Goal: Information Seeking & Learning: Learn about a topic

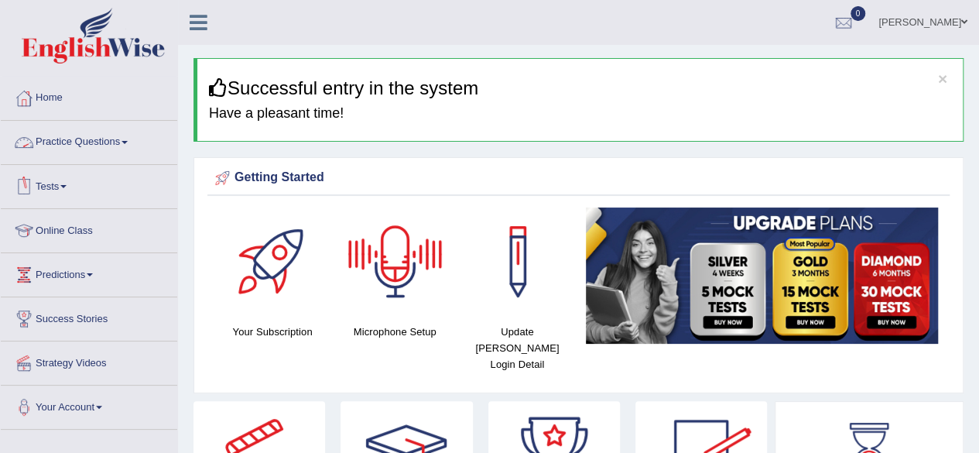
click at [133, 132] on link "Practice Questions" at bounding box center [89, 140] width 177 height 39
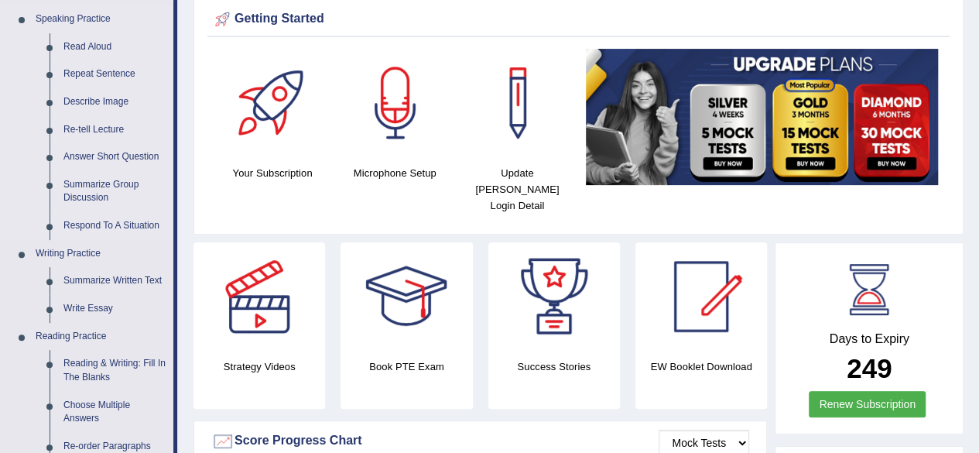
scroll to position [78, 0]
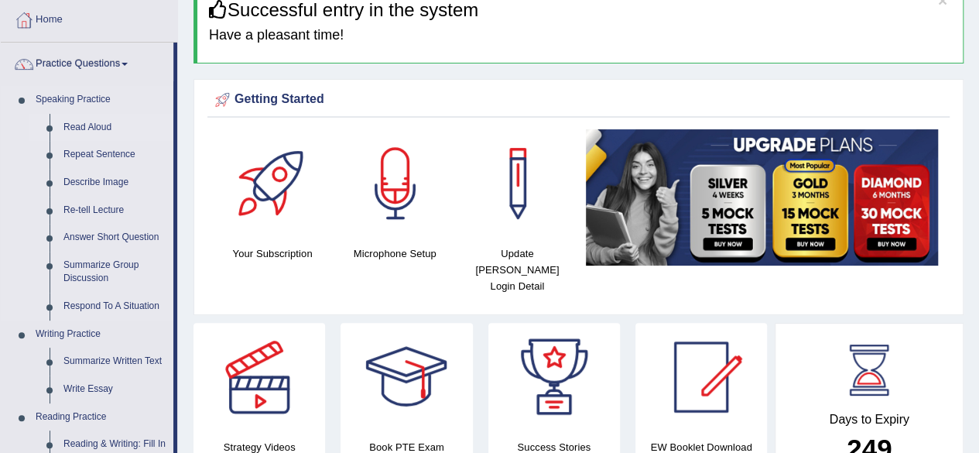
click at [94, 122] on link "Read Aloud" at bounding box center [115, 128] width 117 height 28
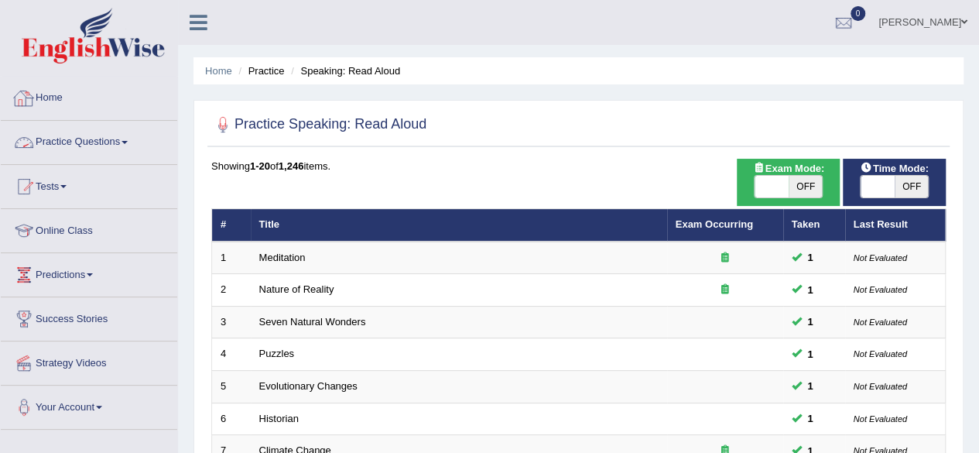
click at [77, 129] on link "Practice Questions" at bounding box center [89, 140] width 177 height 39
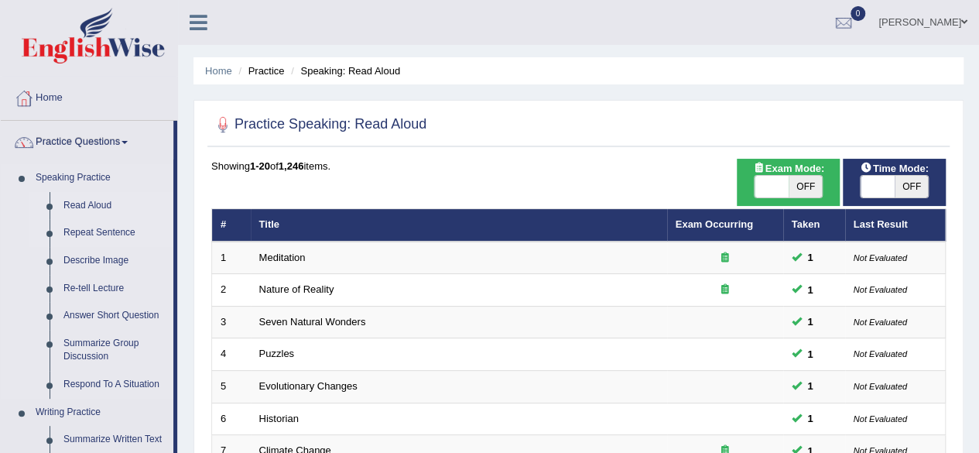
click at [82, 229] on link "Repeat Sentence" at bounding box center [115, 233] width 117 height 28
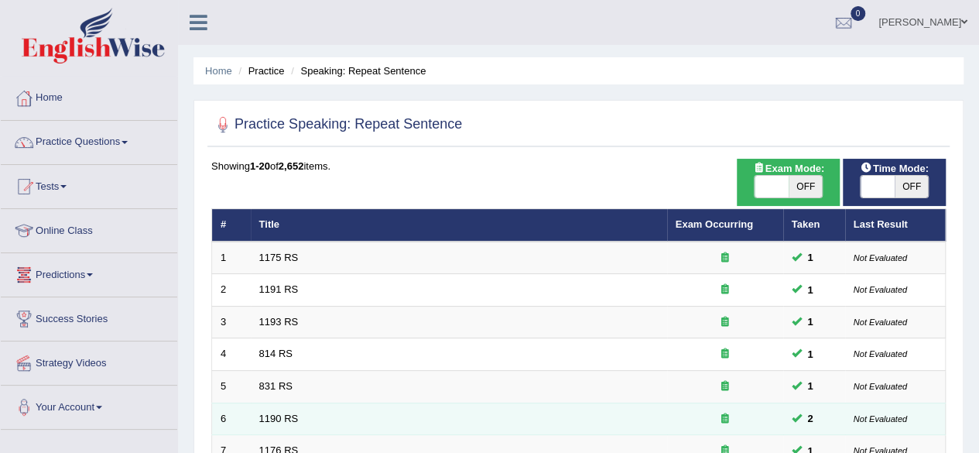
scroll to position [564, 0]
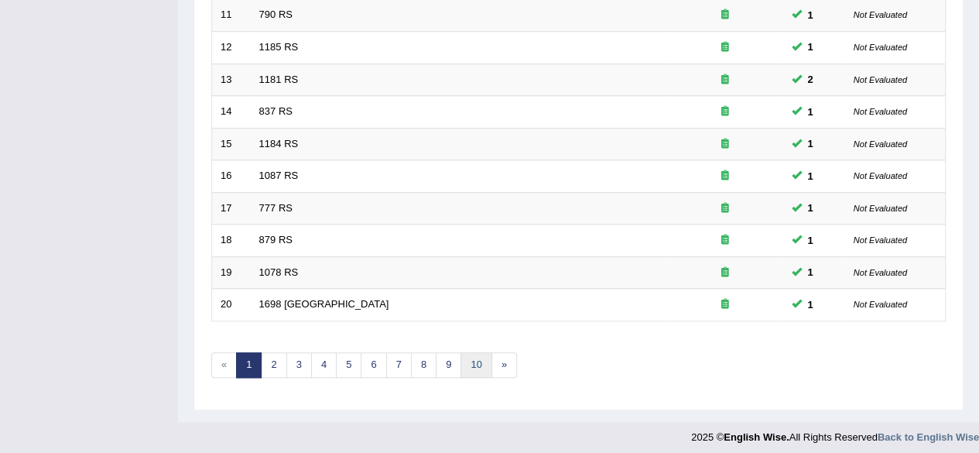
click at [471, 358] on link "10" at bounding box center [476, 365] width 31 height 26
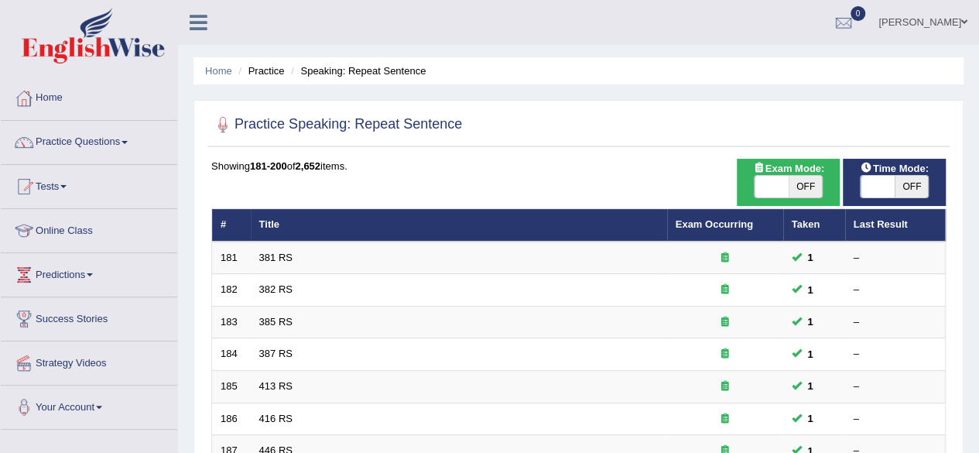
click at [910, 179] on span "OFF" at bounding box center [912, 187] width 34 height 22
checkbox input "true"
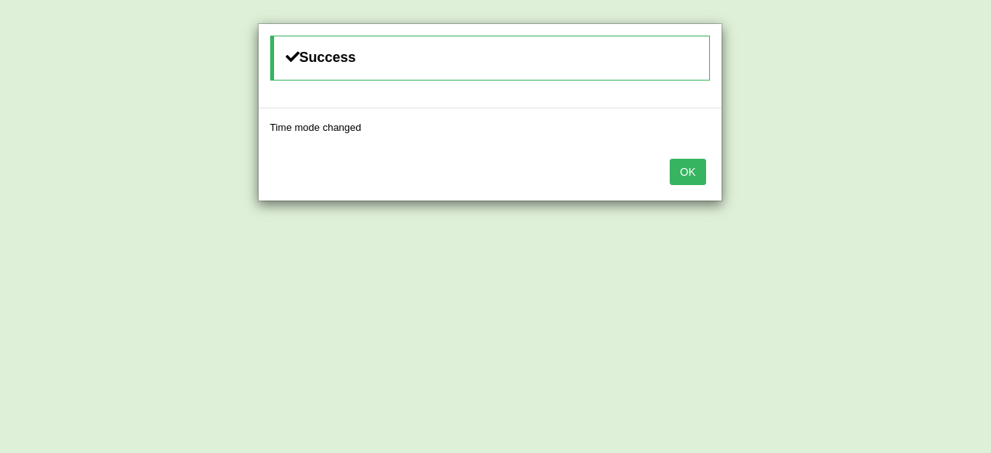
click at [691, 171] on button "OK" at bounding box center [688, 172] width 36 height 26
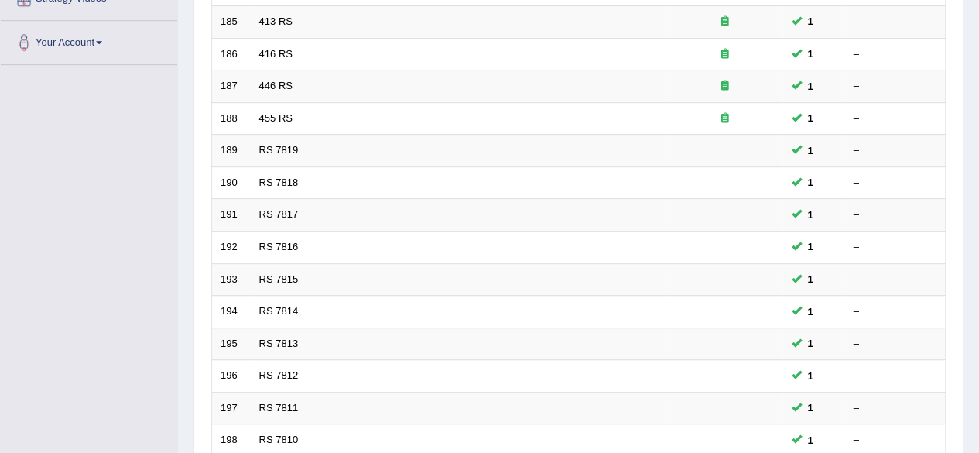
scroll to position [564, 0]
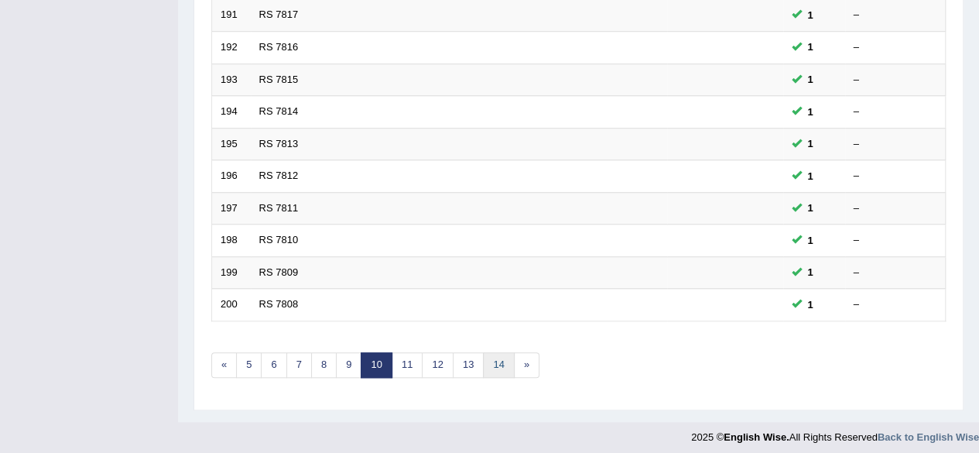
click at [485, 352] on link "14" at bounding box center [498, 365] width 31 height 26
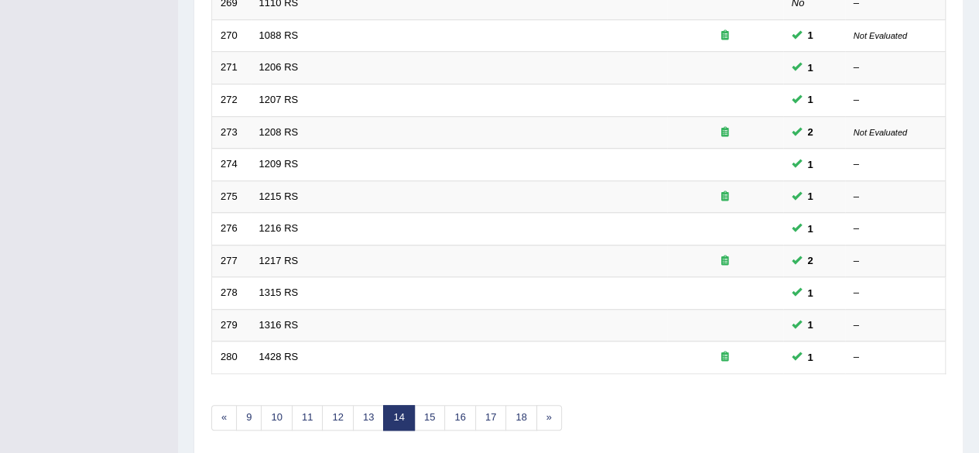
scroll to position [564, 0]
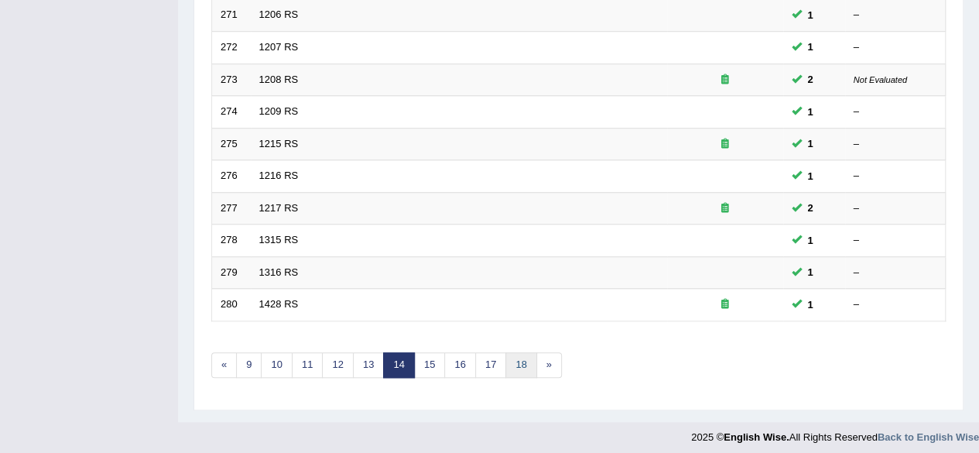
click at [509, 357] on link "18" at bounding box center [521, 365] width 31 height 26
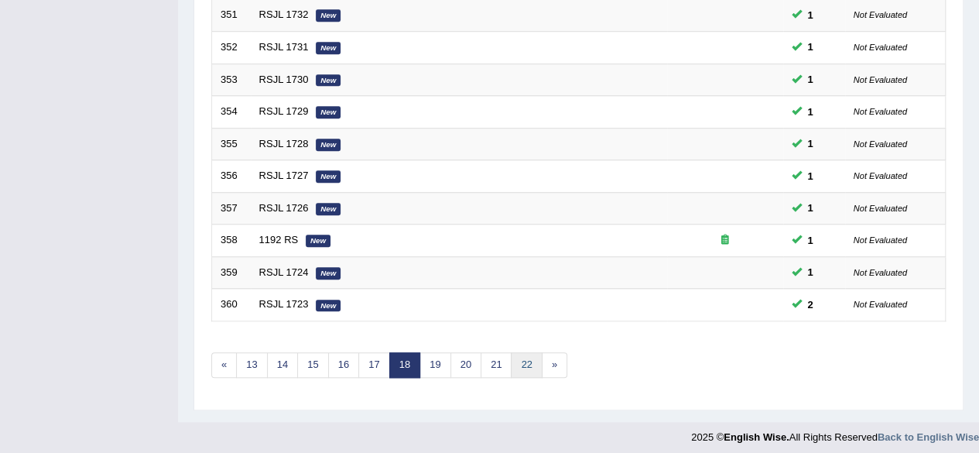
click at [528, 357] on link "22" at bounding box center [526, 365] width 31 height 26
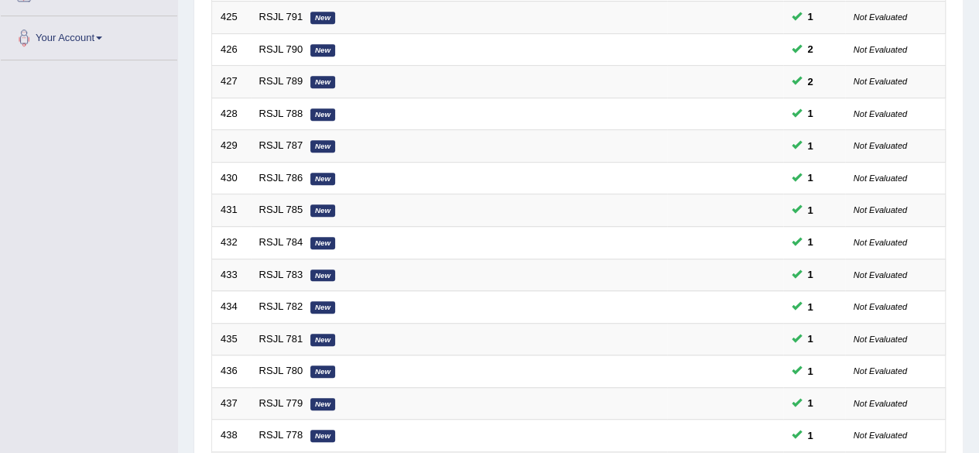
scroll to position [564, 0]
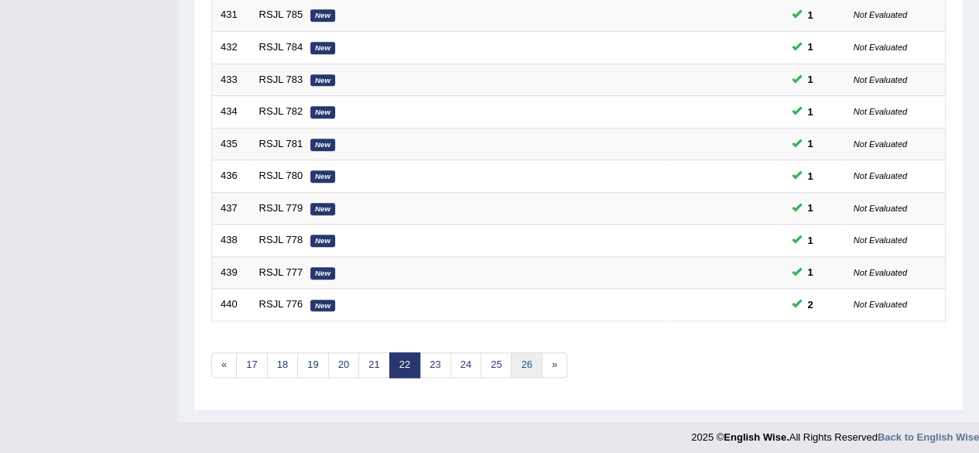
click at [523, 357] on link "26" at bounding box center [526, 365] width 31 height 26
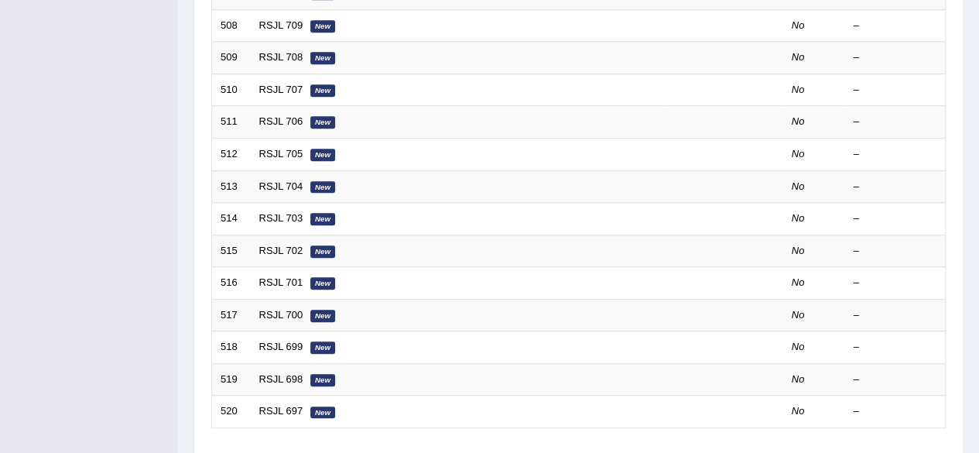
scroll to position [564, 0]
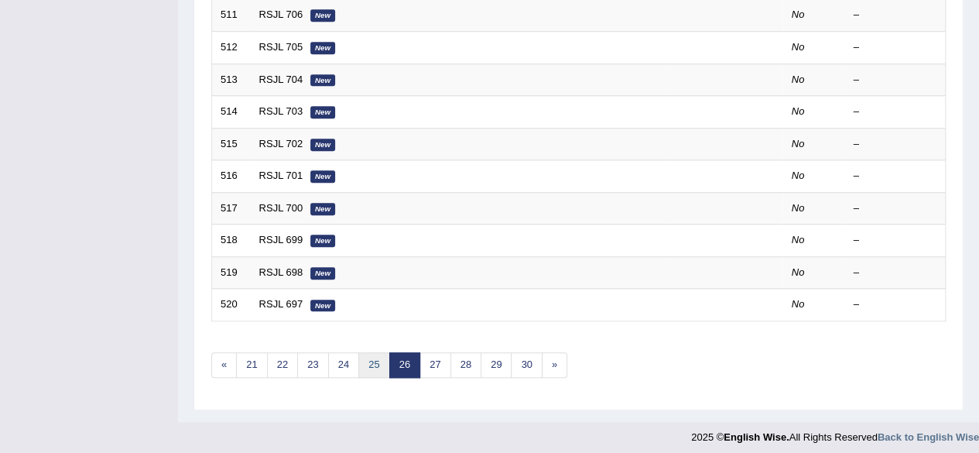
click at [359, 357] on link "25" at bounding box center [373, 365] width 31 height 26
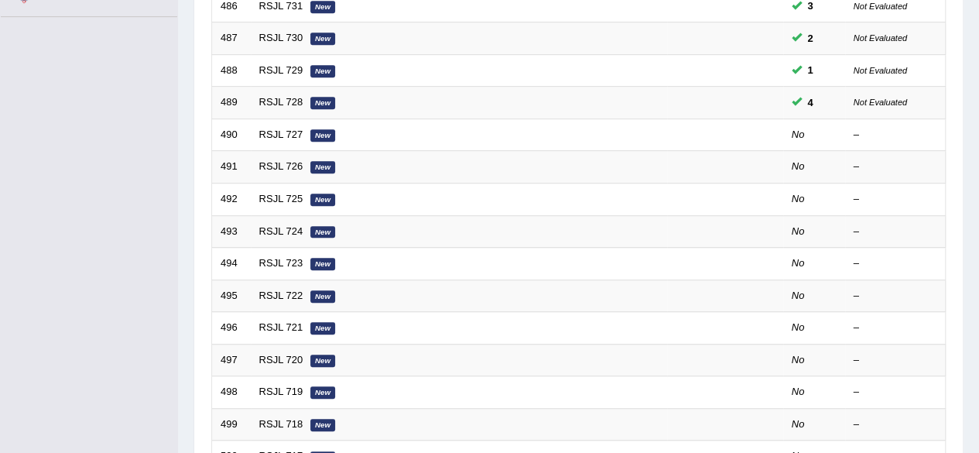
scroll to position [417, 0]
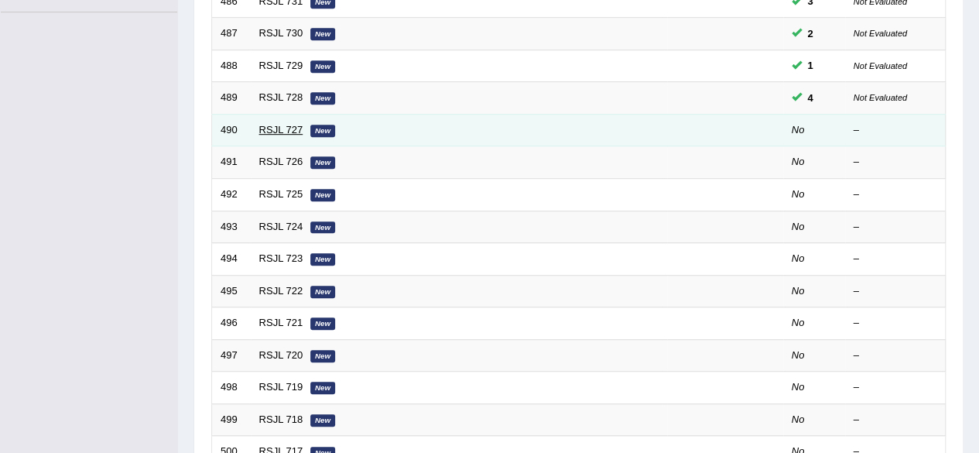
click at [285, 124] on link "RSJL 727" at bounding box center [281, 130] width 44 height 12
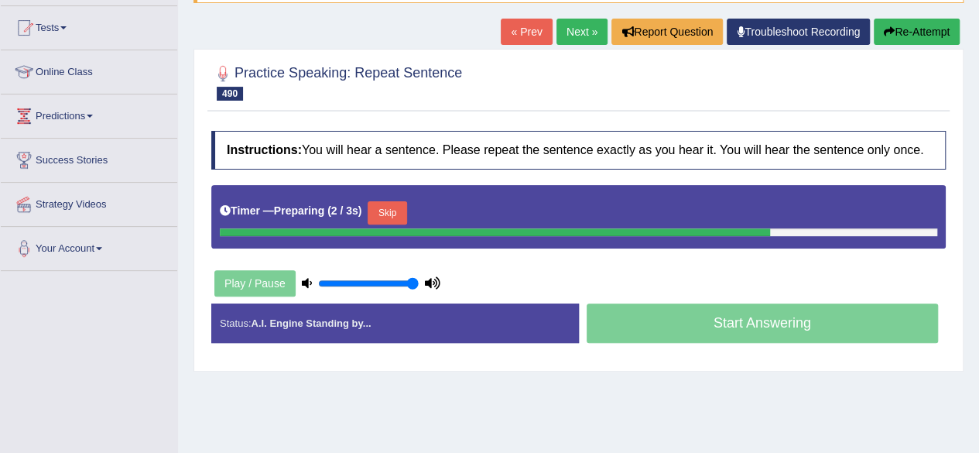
scroll to position [162, 0]
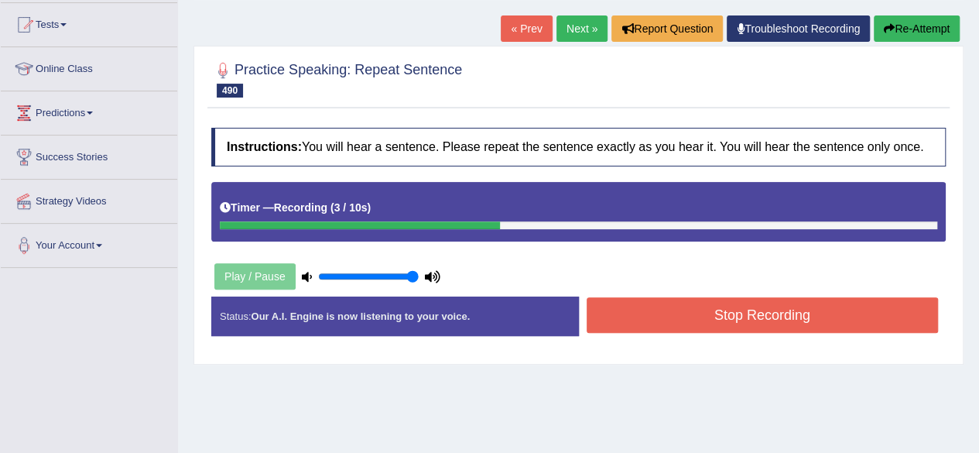
click at [780, 315] on button "Stop Recording" at bounding box center [763, 315] width 352 height 36
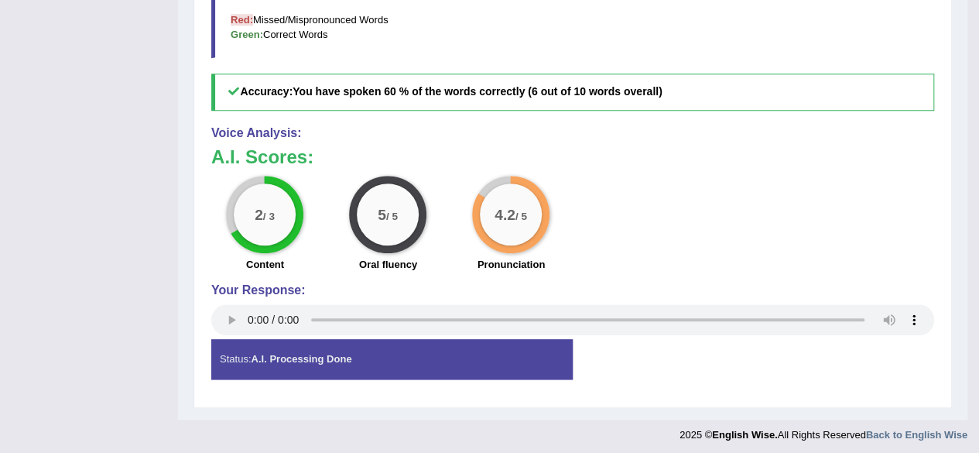
scroll to position [0, 0]
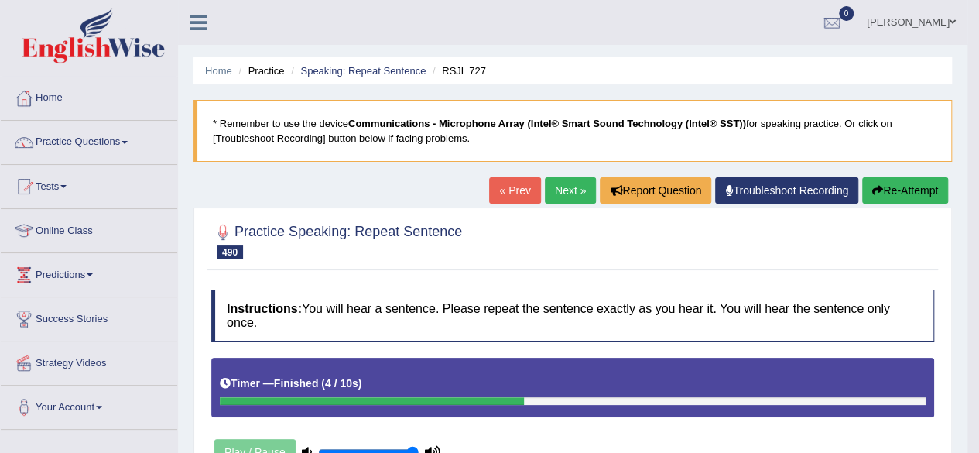
click at [559, 177] on link "Next »" at bounding box center [570, 190] width 51 height 26
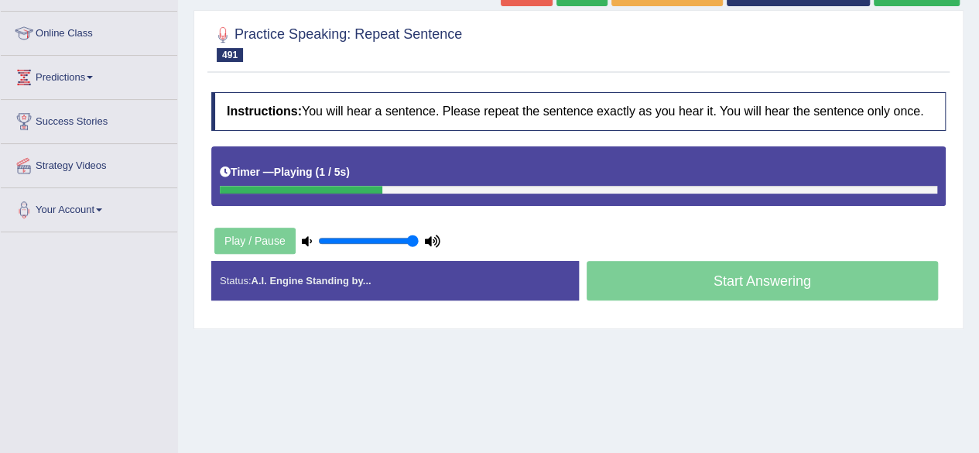
scroll to position [198, 0]
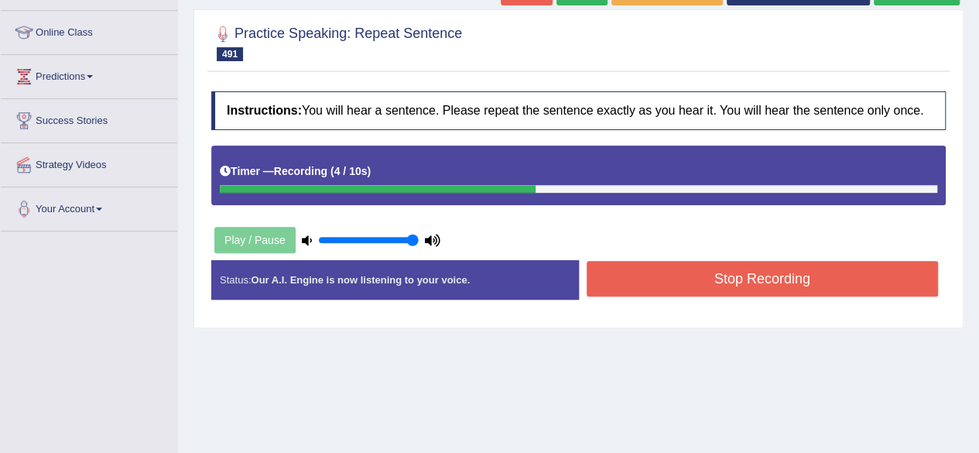
click at [692, 277] on button "Stop Recording" at bounding box center [763, 279] width 352 height 36
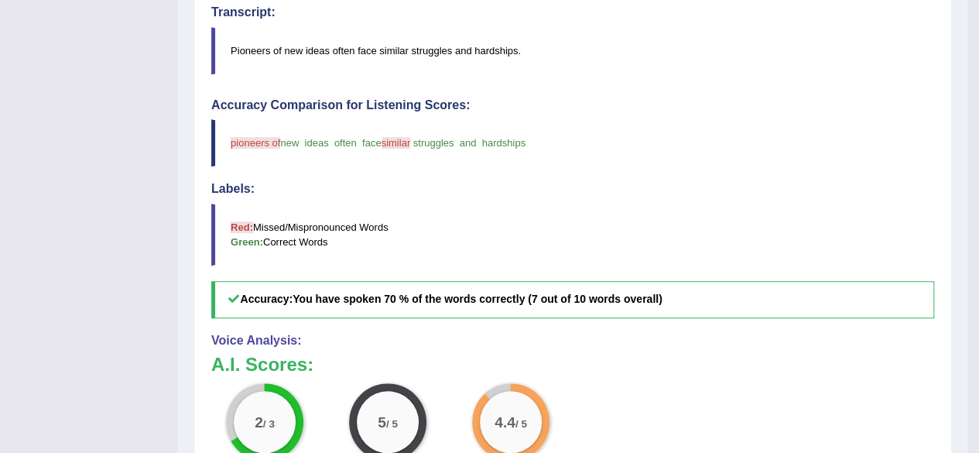
drag, startPoint x: 692, startPoint y: 277, endPoint x: 717, endPoint y: 120, distance: 159.1
click at [717, 120] on div "Accuracy Comparison for Listening Scores: pioneers of with new ideas often face…" at bounding box center [572, 208] width 723 height 220
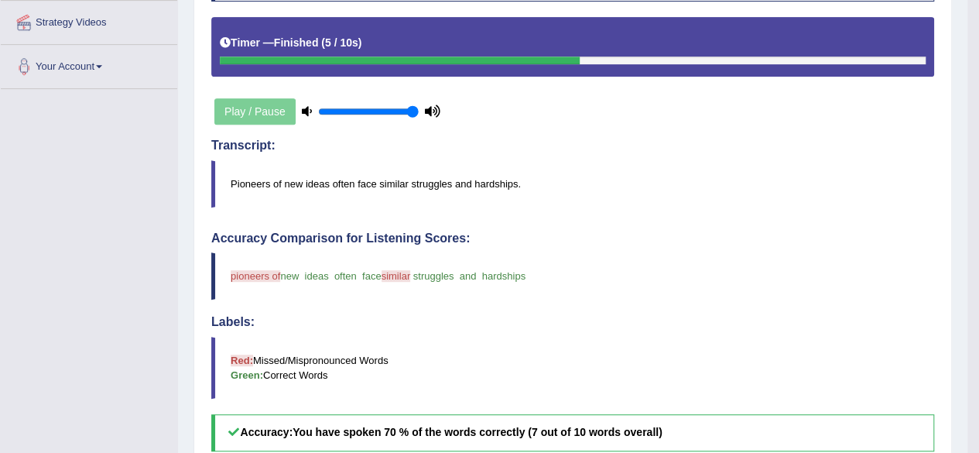
scroll to position [71, 0]
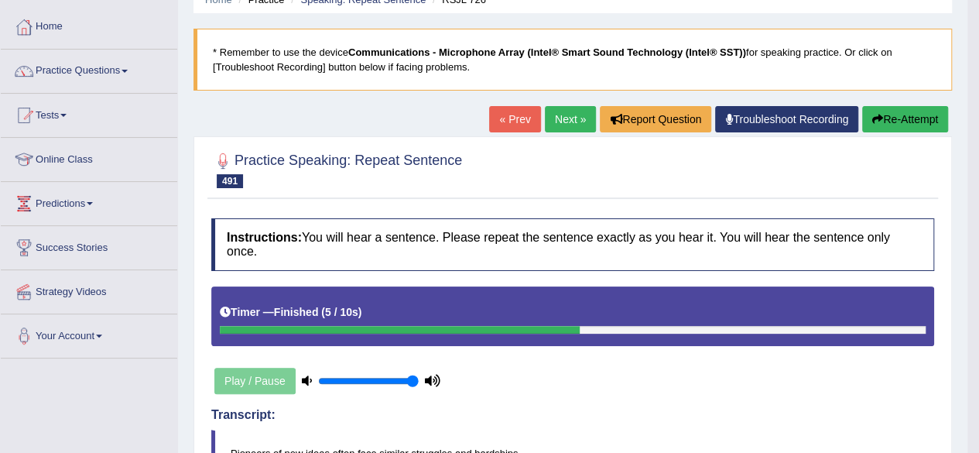
click at [577, 119] on link "Next »" at bounding box center [570, 119] width 51 height 26
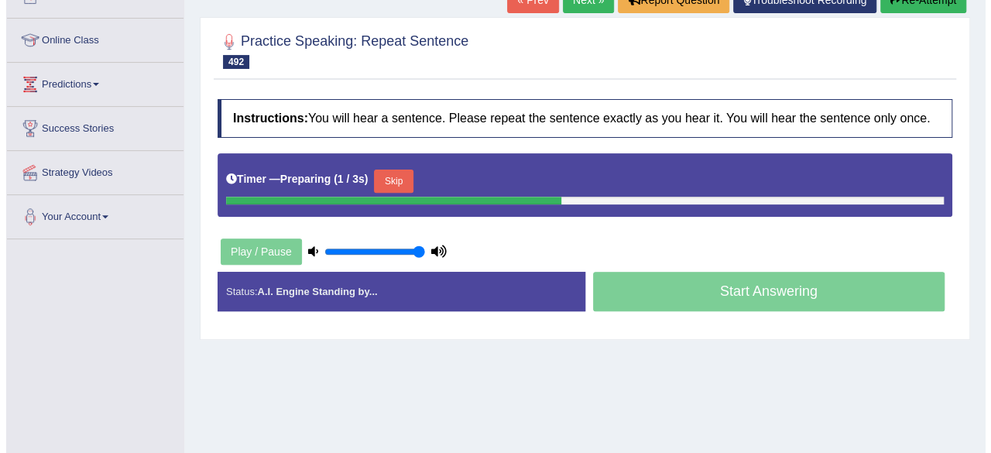
scroll to position [180, 0]
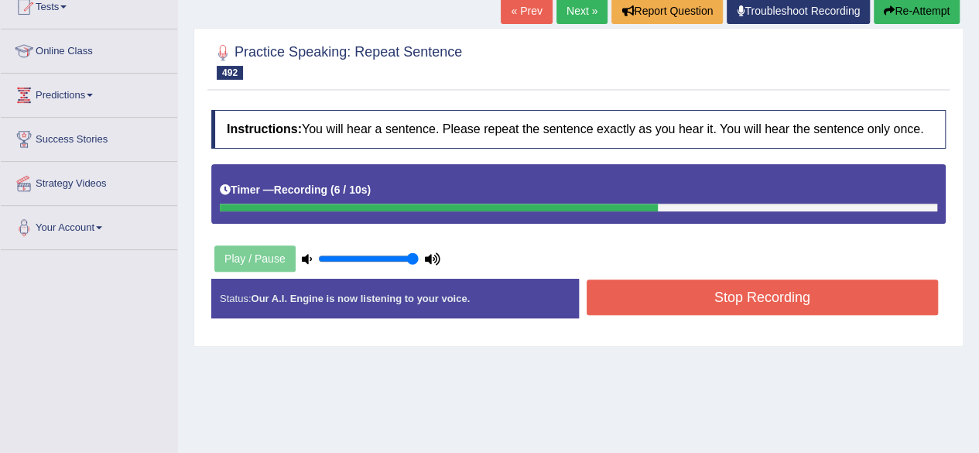
click at [701, 286] on button "Stop Recording" at bounding box center [763, 297] width 352 height 36
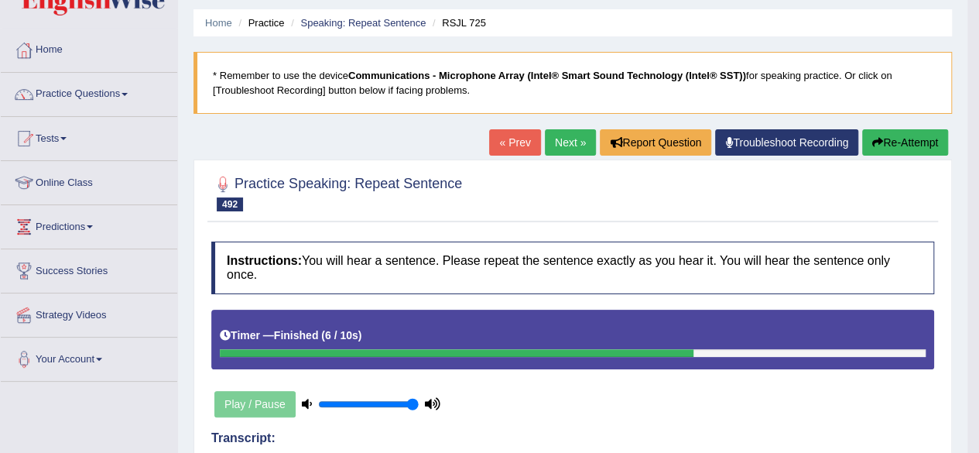
scroll to position [0, 0]
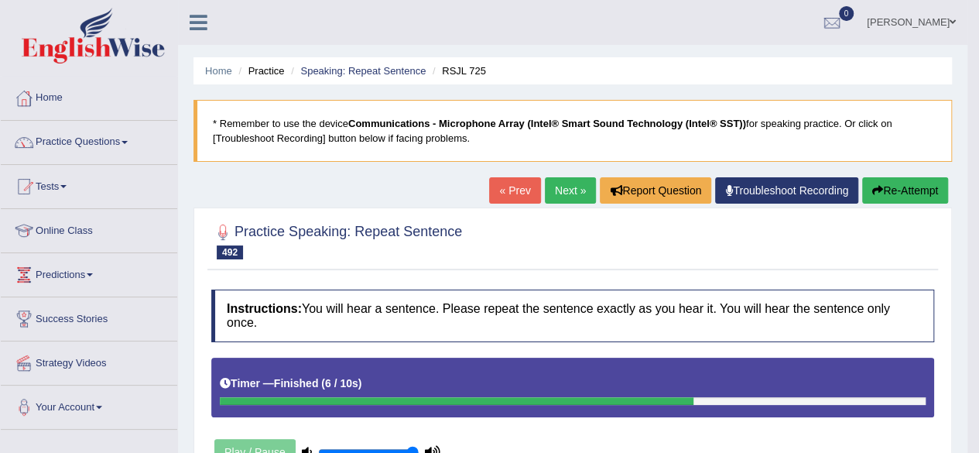
click at [874, 187] on icon "button" at bounding box center [878, 190] width 11 height 11
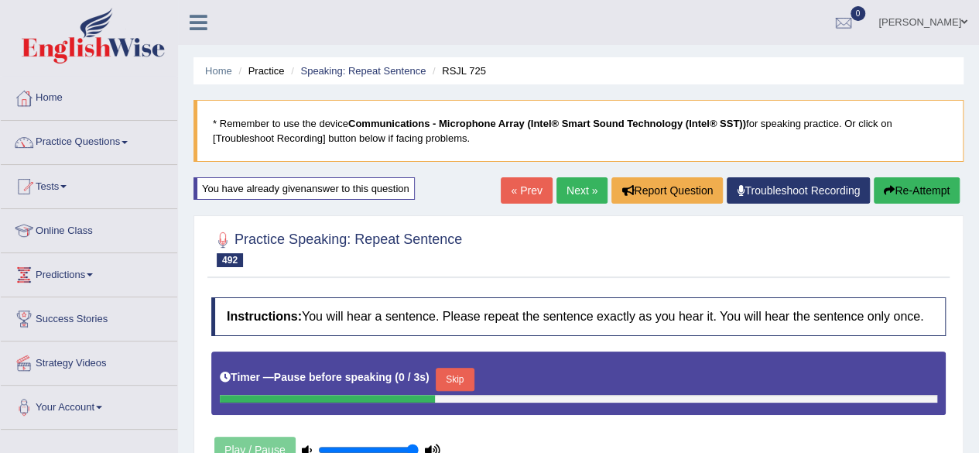
scroll to position [132, 0]
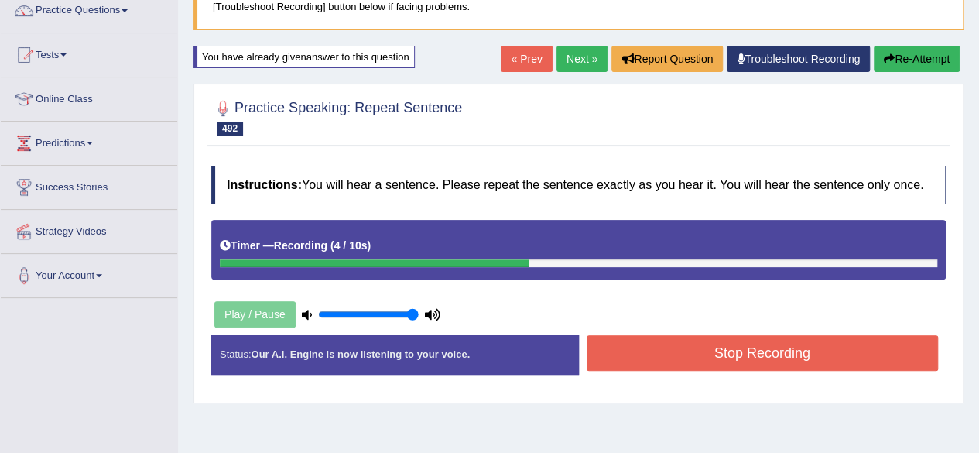
click at [672, 343] on button "Stop Recording" at bounding box center [763, 353] width 352 height 36
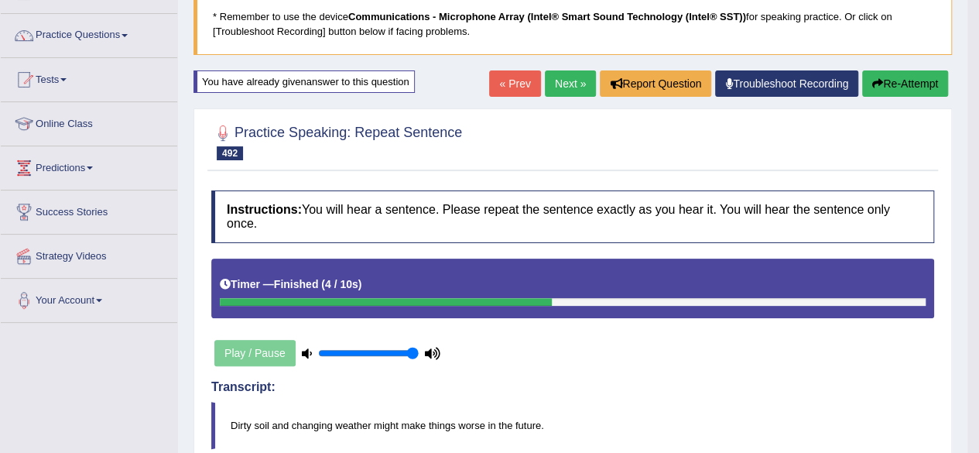
scroll to position [0, 0]
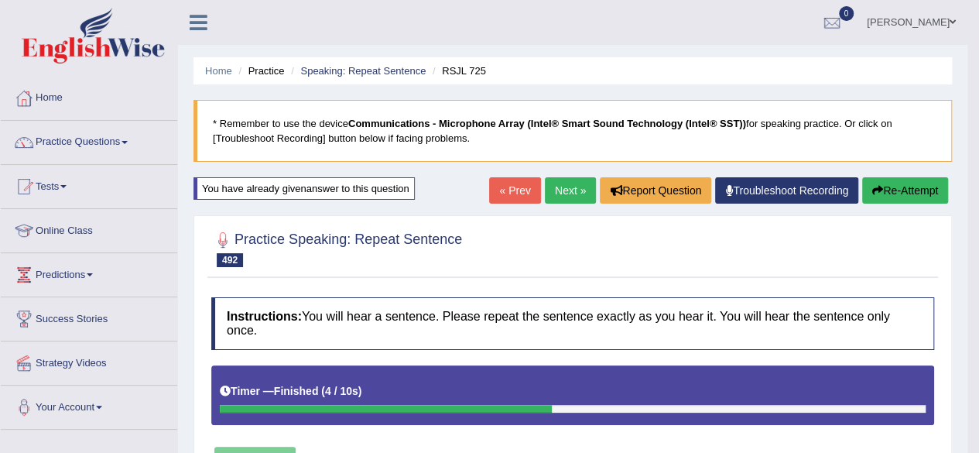
click at [568, 179] on link "Next »" at bounding box center [570, 190] width 51 height 26
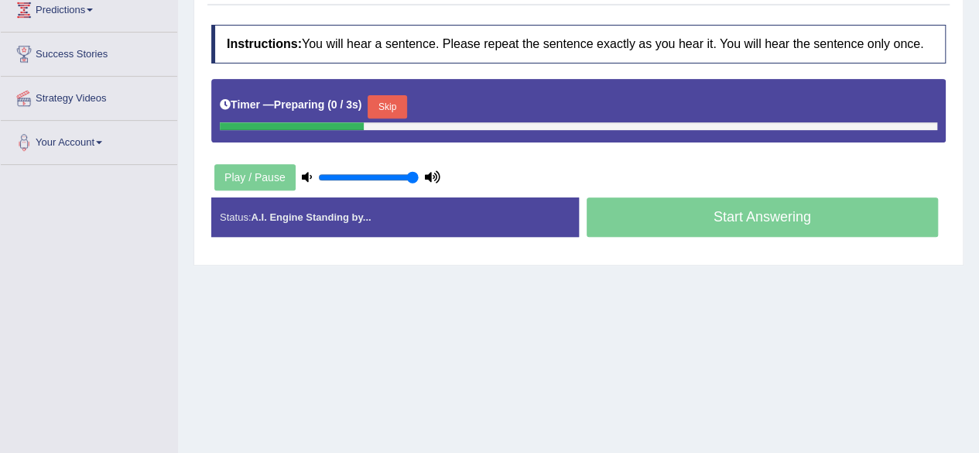
drag, startPoint x: 0, startPoint y: 0, endPoint x: 572, endPoint y: 207, distance: 608.3
click at [572, 207] on div "Instructions: You will hear a sentence. Please repeat the sentence exactly as y…" at bounding box center [578, 137] width 742 height 240
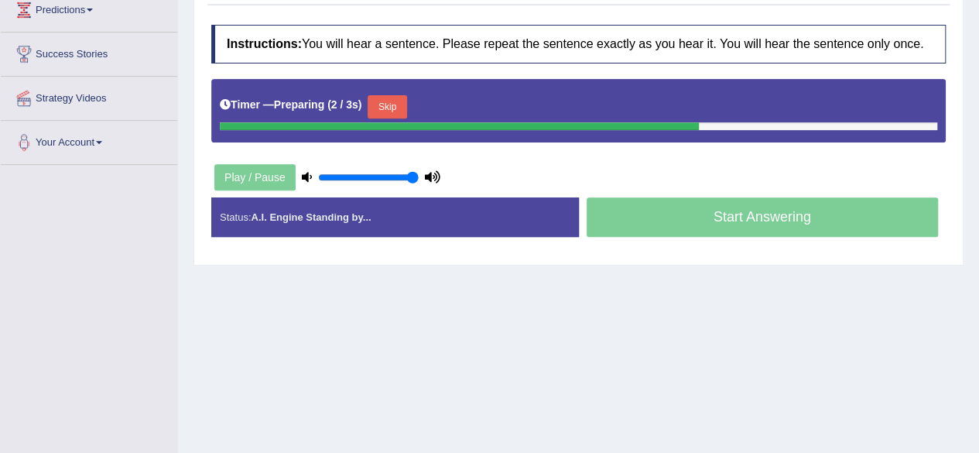
click at [648, 144] on div "Instructions: You will hear a sentence. Please repeat the sentence exactly as y…" at bounding box center [578, 137] width 742 height 240
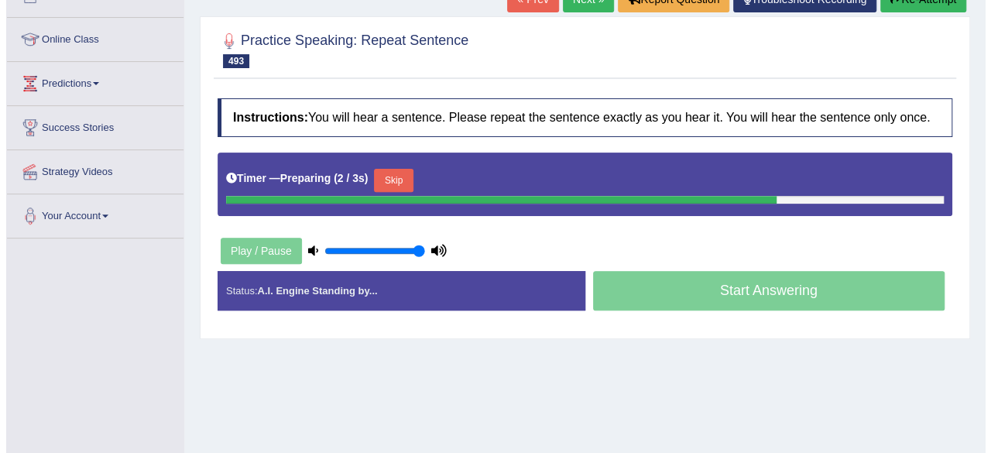
scroll to position [177, 0]
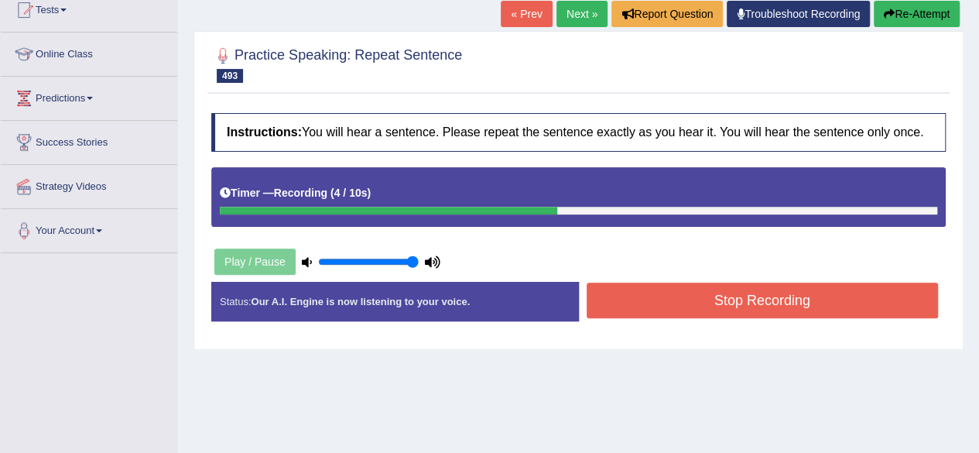
click at [642, 297] on button "Stop Recording" at bounding box center [763, 301] width 352 height 36
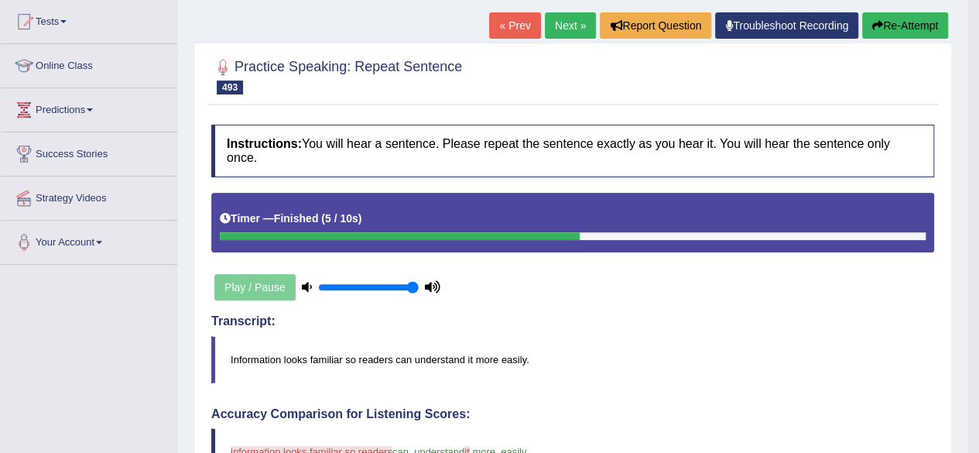
scroll to position [0, 0]
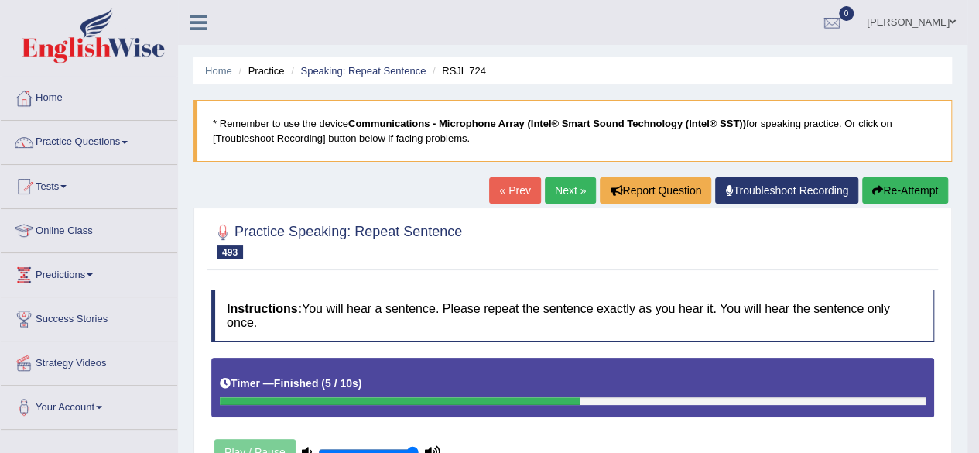
click at [880, 193] on icon "button" at bounding box center [878, 190] width 11 height 11
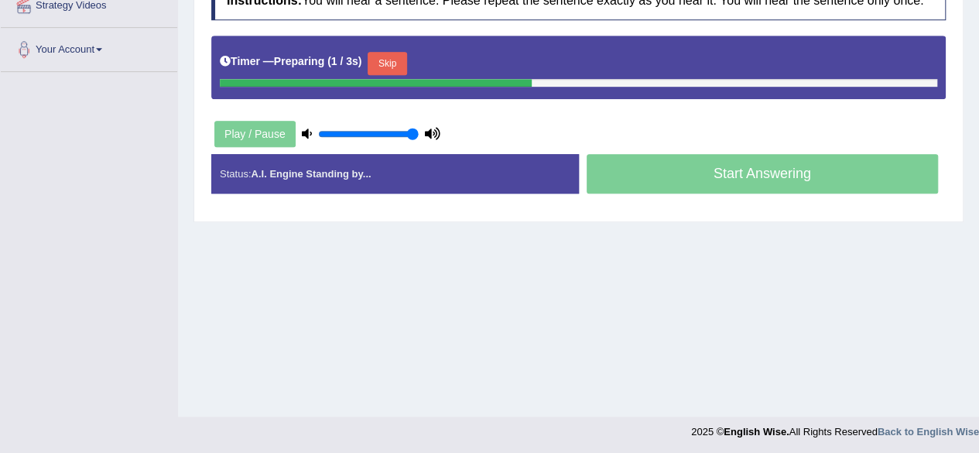
click at [385, 63] on button "Skip" at bounding box center [387, 63] width 39 height 23
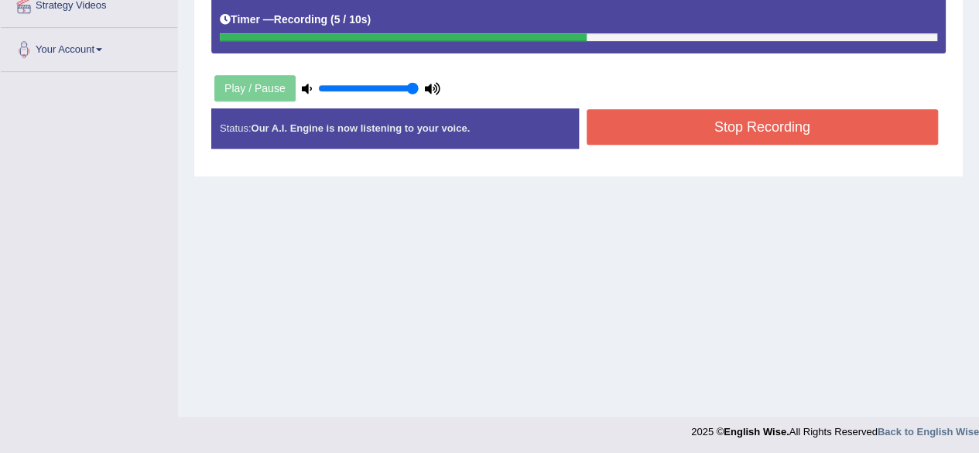
click at [726, 111] on button "Stop Recording" at bounding box center [763, 127] width 352 height 36
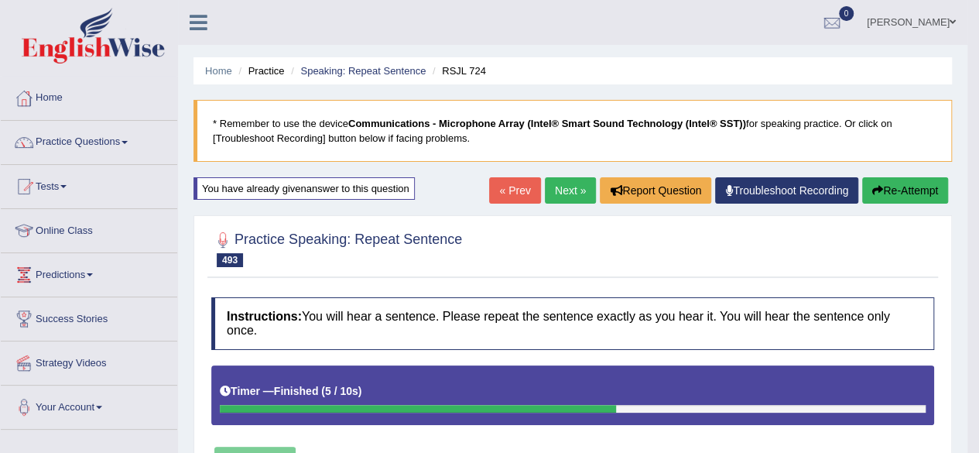
click at [564, 182] on link "Next »" at bounding box center [570, 190] width 51 height 26
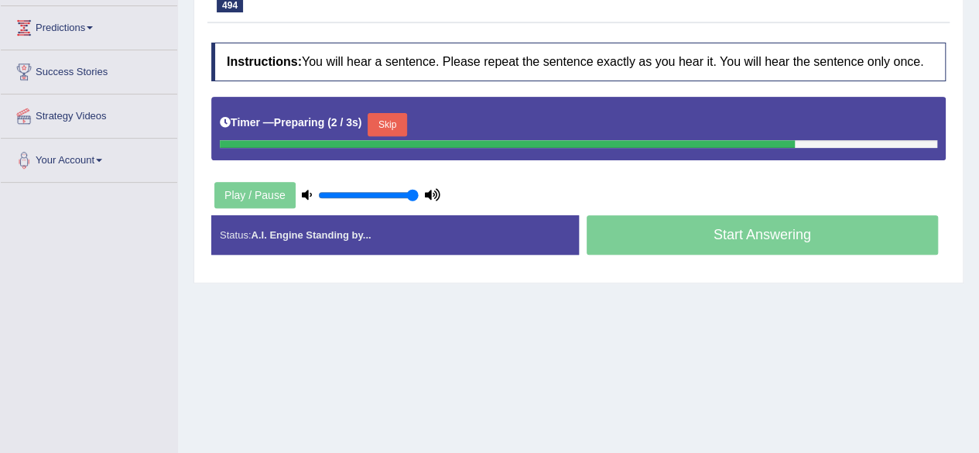
click at [382, 121] on button "Skip" at bounding box center [387, 124] width 39 height 23
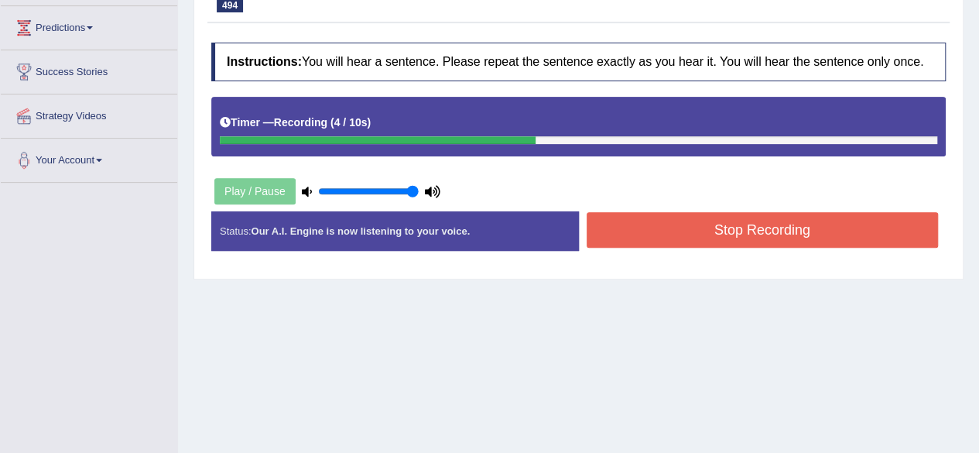
click at [660, 230] on button "Stop Recording" at bounding box center [763, 230] width 352 height 36
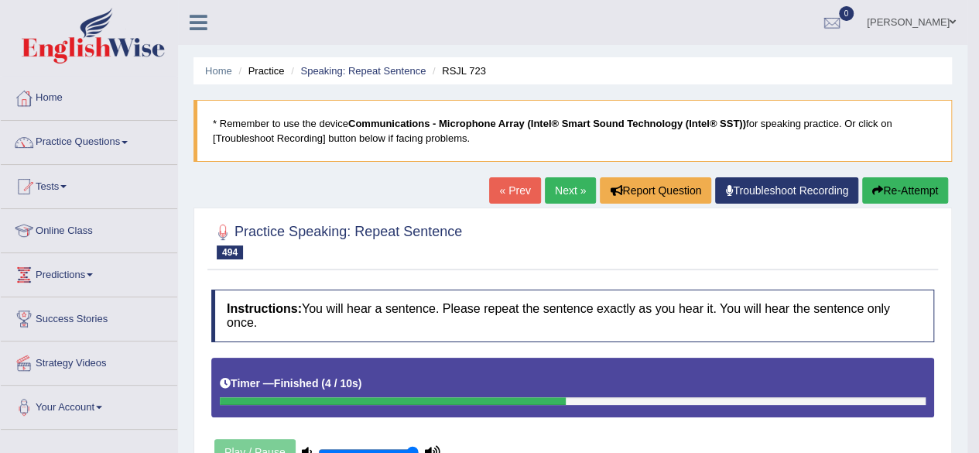
click at [884, 185] on button "Re-Attempt" at bounding box center [905, 190] width 86 height 26
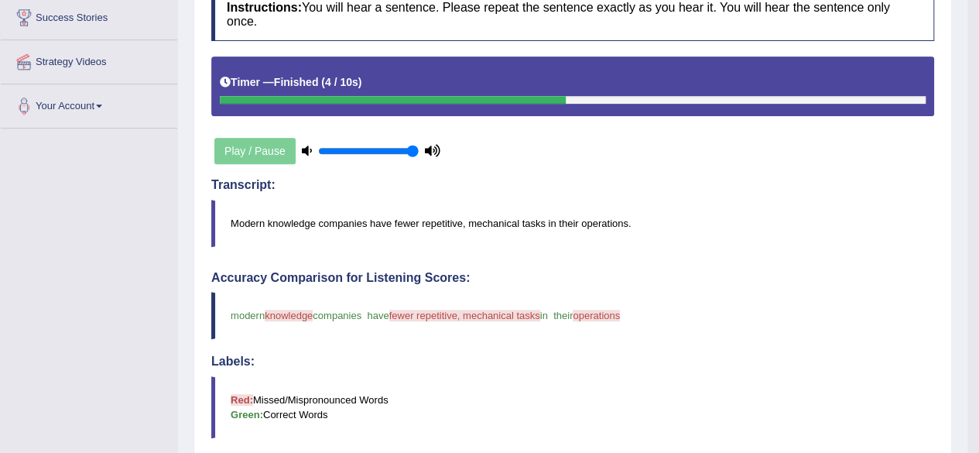
scroll to position [327, 0]
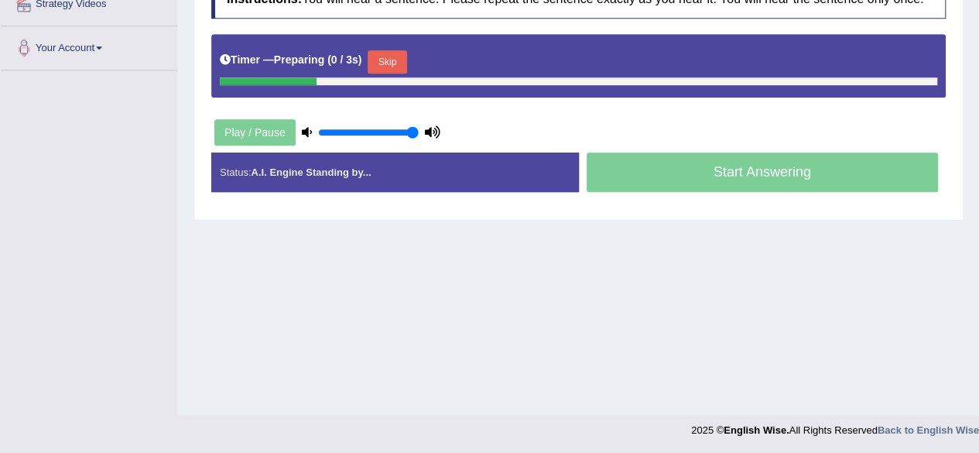
scroll to position [327, 0]
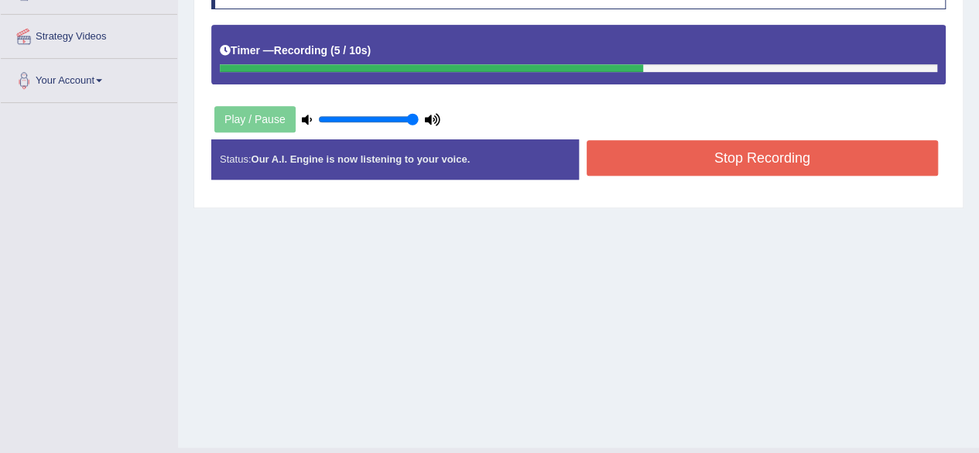
click at [826, 145] on button "Stop Recording" at bounding box center [763, 158] width 352 height 36
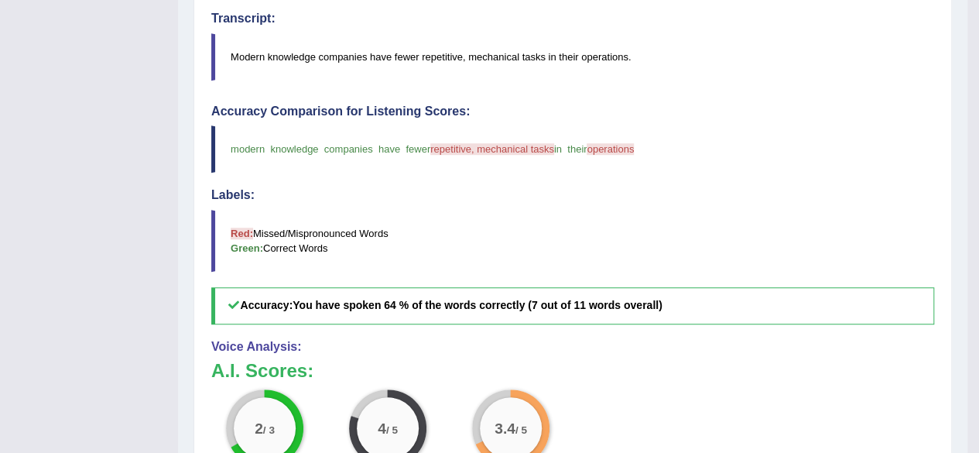
scroll to position [0, 0]
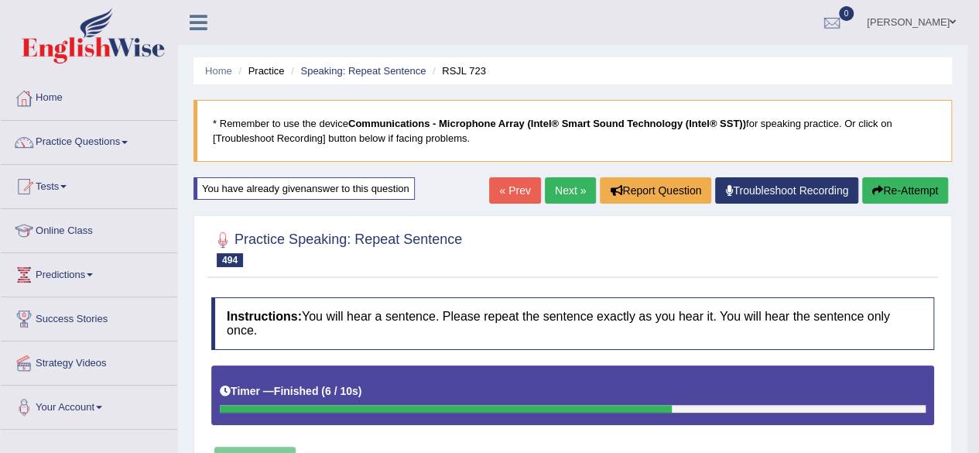
click at [557, 180] on link "Next »" at bounding box center [570, 190] width 51 height 26
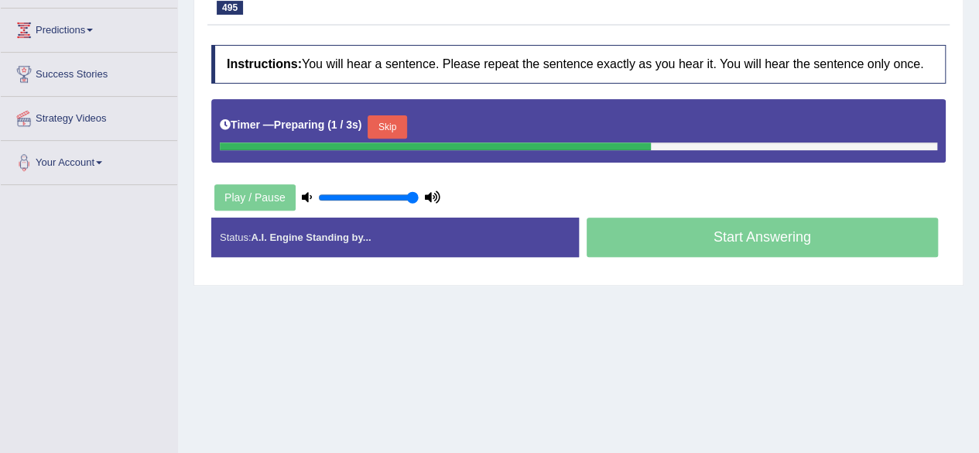
click at [404, 131] on button "Skip" at bounding box center [387, 126] width 39 height 23
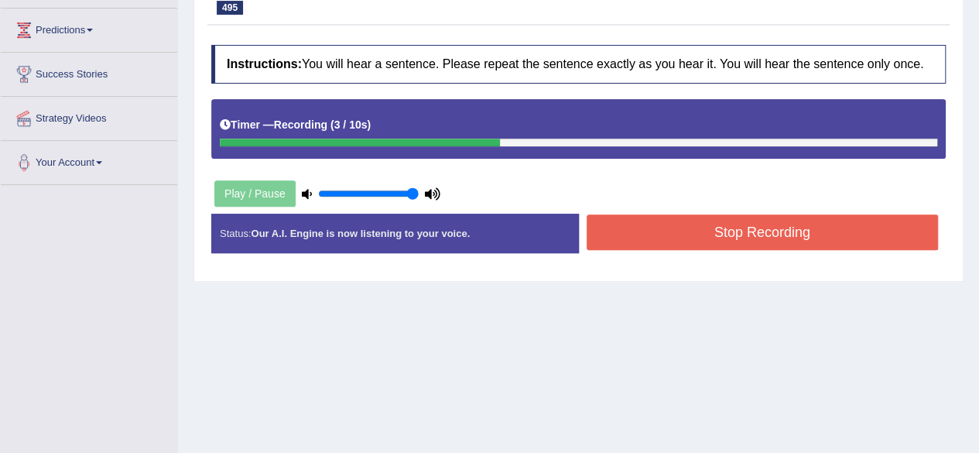
click at [636, 239] on button "Stop Recording" at bounding box center [763, 232] width 352 height 36
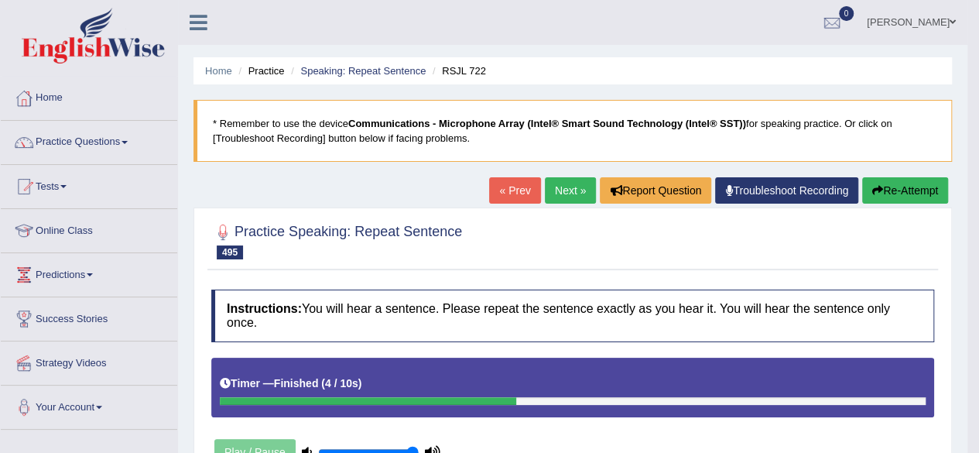
click at [551, 190] on link "Next »" at bounding box center [570, 190] width 51 height 26
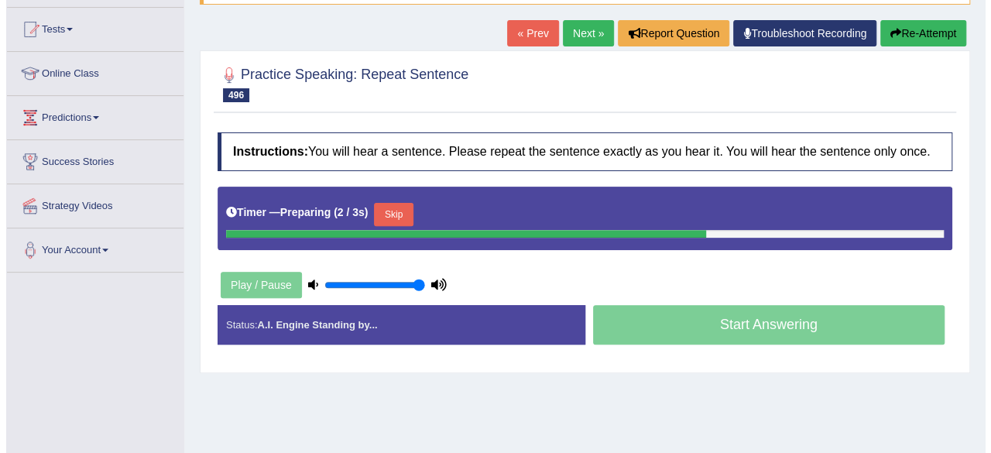
scroll to position [159, 0]
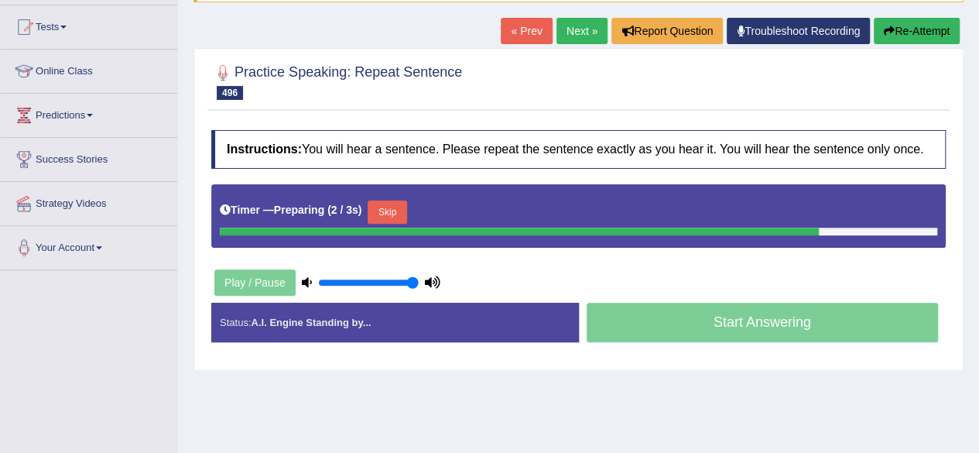
click at [581, 261] on div "Instructions: You will hear a sentence. Please repeat the sentence exactly as y…" at bounding box center [578, 242] width 742 height 240
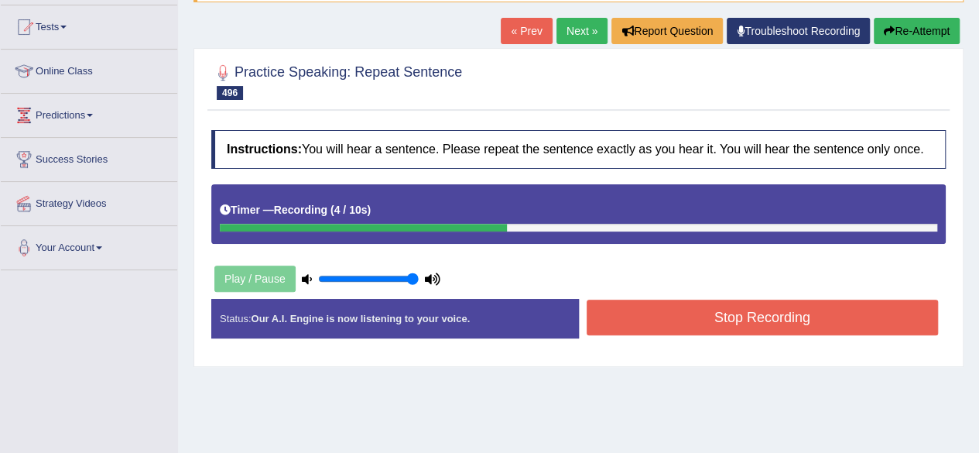
click at [640, 317] on button "Stop Recording" at bounding box center [763, 318] width 352 height 36
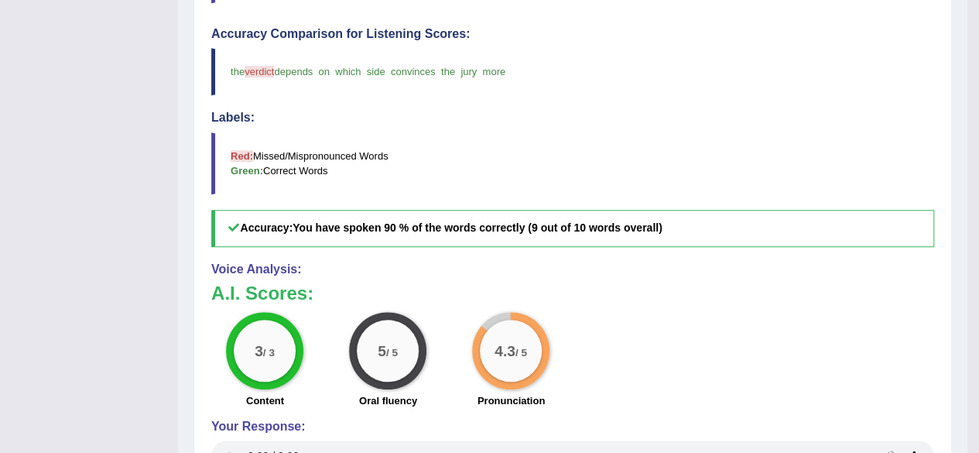
scroll to position [0, 0]
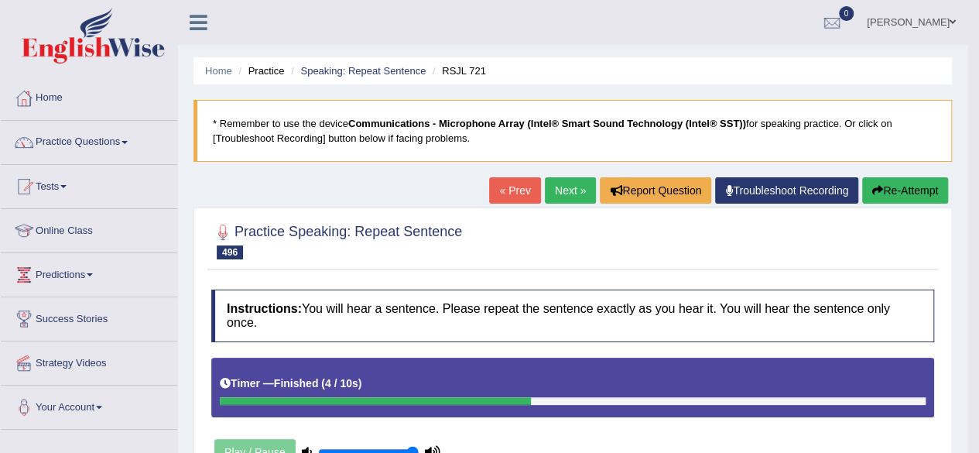
click at [578, 199] on link "Next »" at bounding box center [570, 190] width 51 height 26
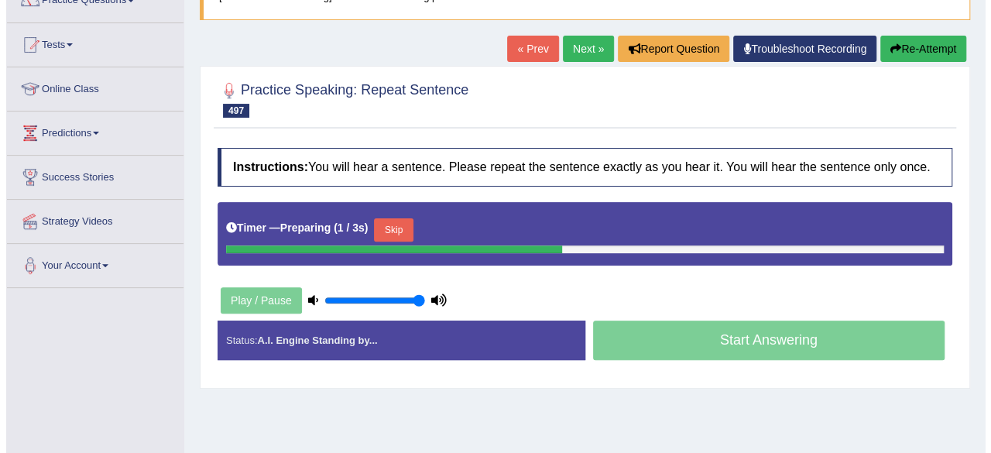
scroll to position [150, 0]
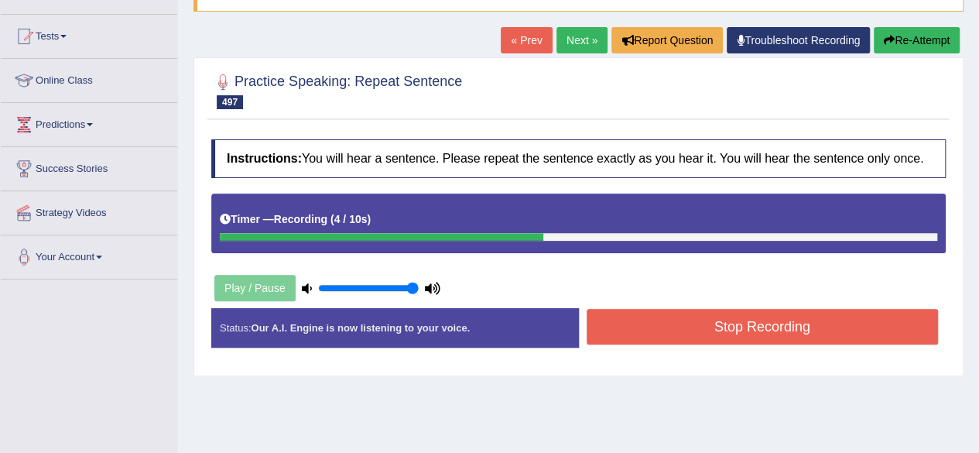
click at [622, 321] on button "Stop Recording" at bounding box center [763, 327] width 352 height 36
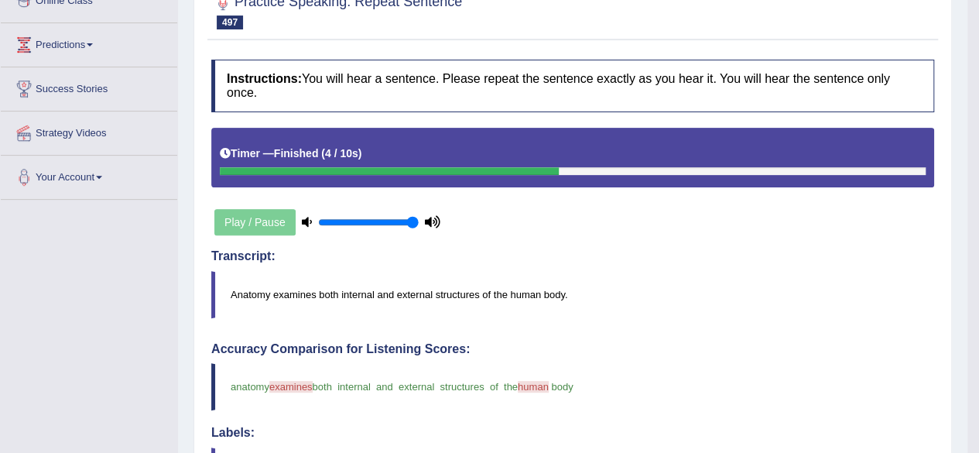
scroll to position [0, 0]
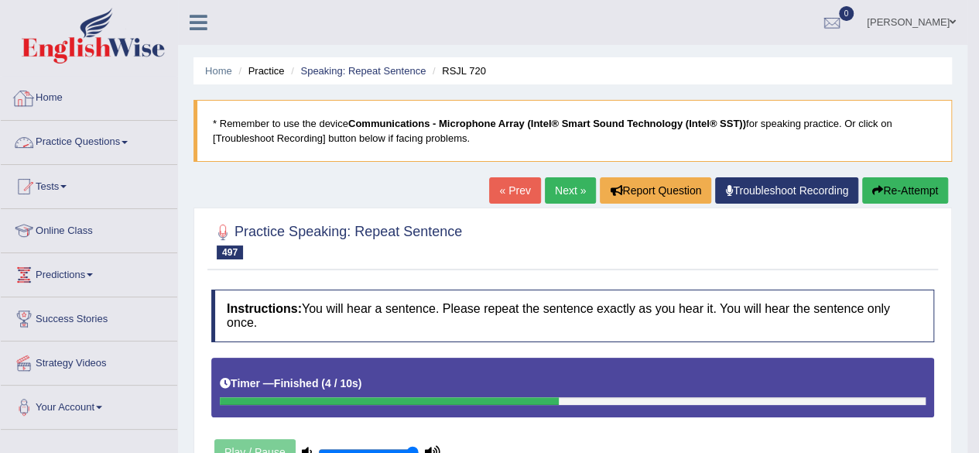
click at [97, 140] on link "Practice Questions" at bounding box center [89, 140] width 177 height 39
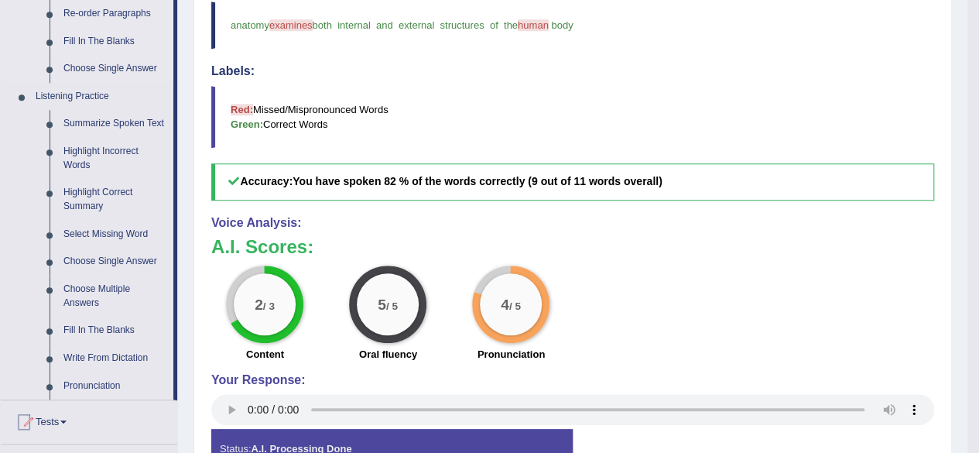
scroll to position [621, 0]
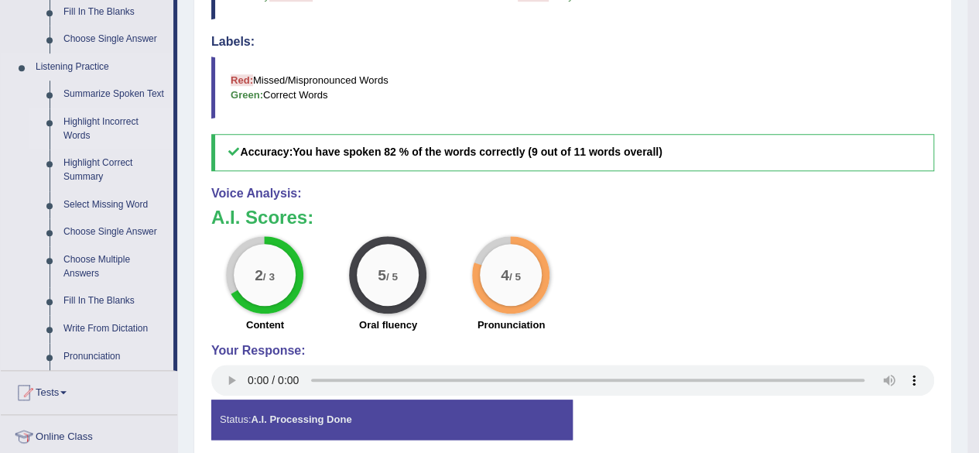
click at [76, 114] on link "Highlight Incorrect Words" at bounding box center [115, 128] width 117 height 41
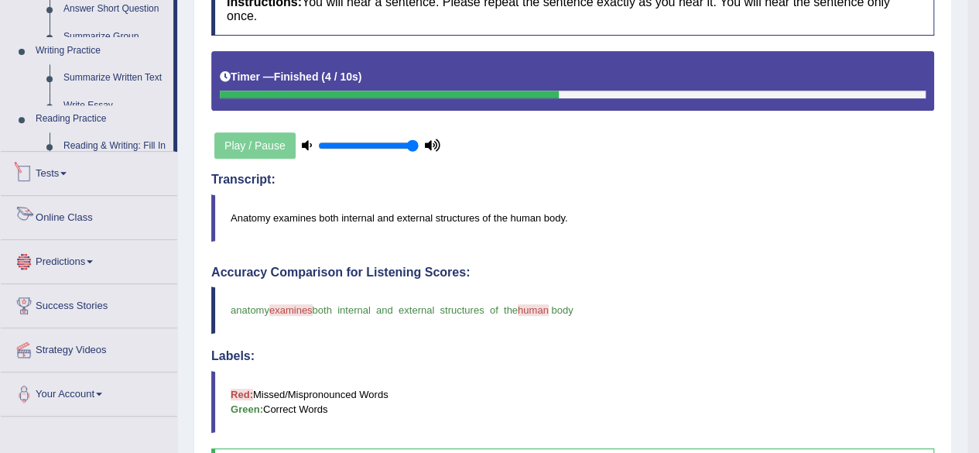
scroll to position [495, 0]
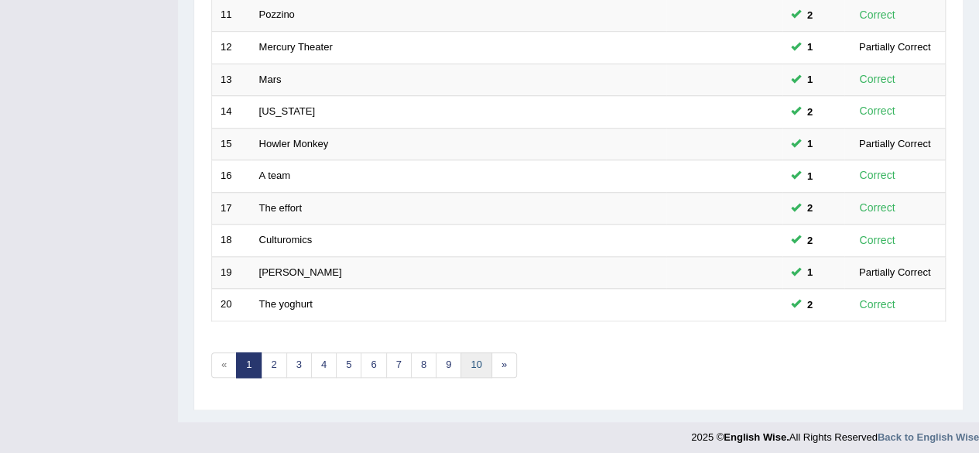
click at [465, 352] on link "10" at bounding box center [476, 365] width 31 height 26
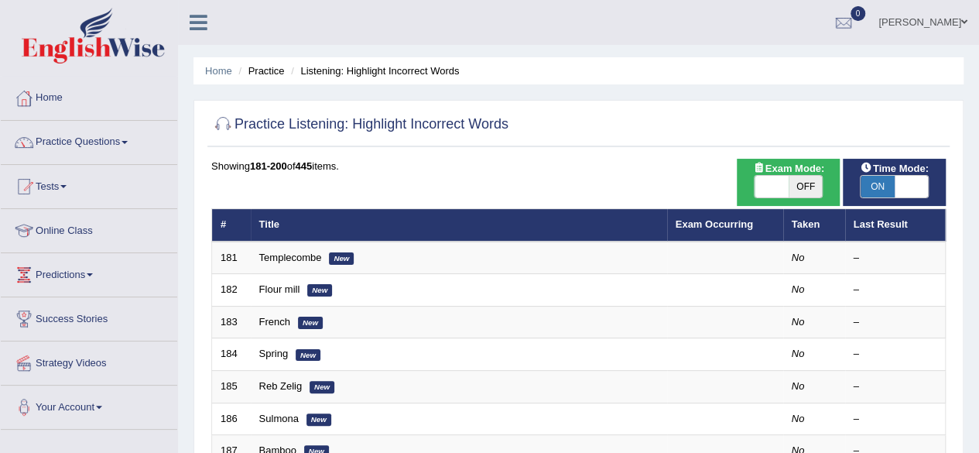
scroll to position [564, 0]
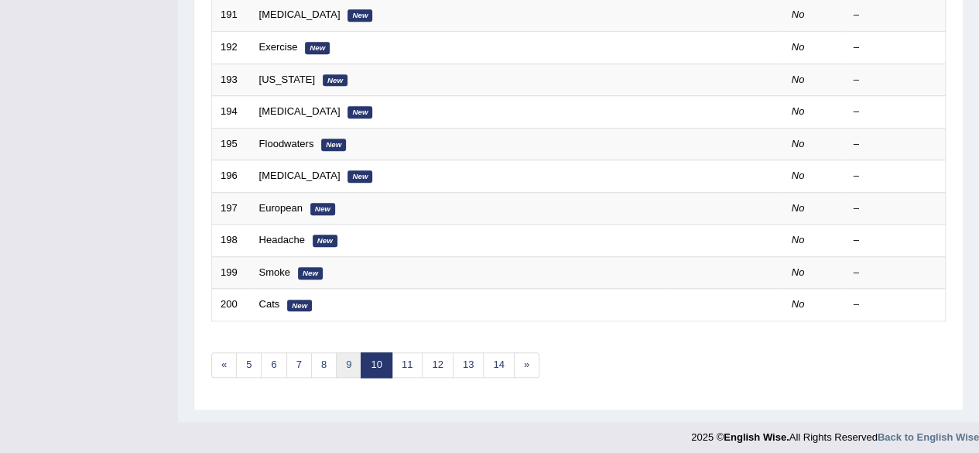
click at [348, 357] on link "9" at bounding box center [349, 365] width 26 height 26
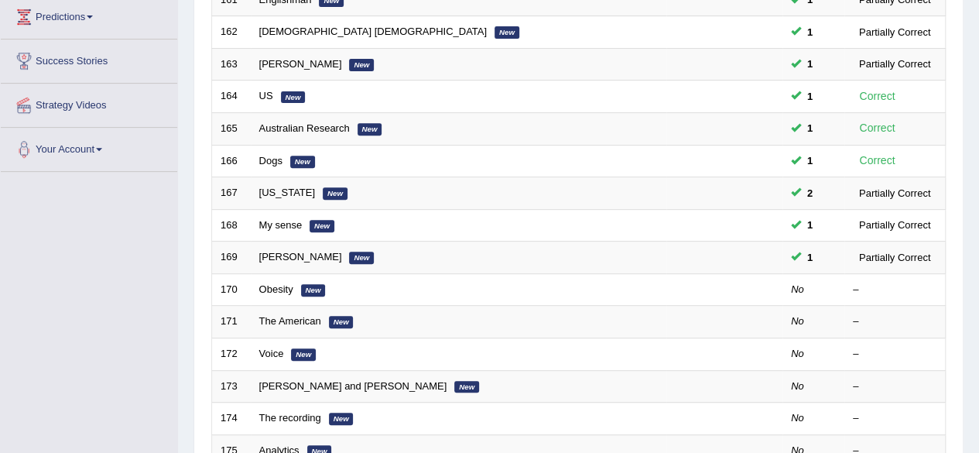
scroll to position [257, 0]
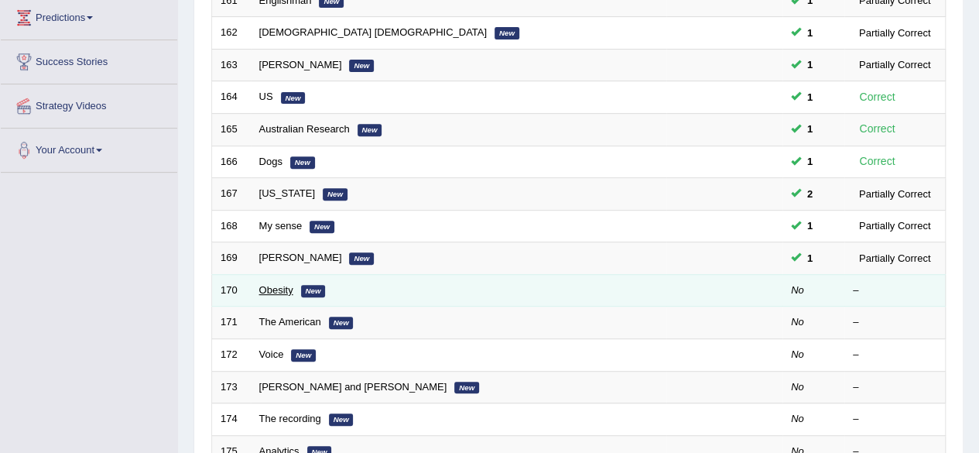
click at [282, 288] on link "Obesity" at bounding box center [276, 290] width 34 height 12
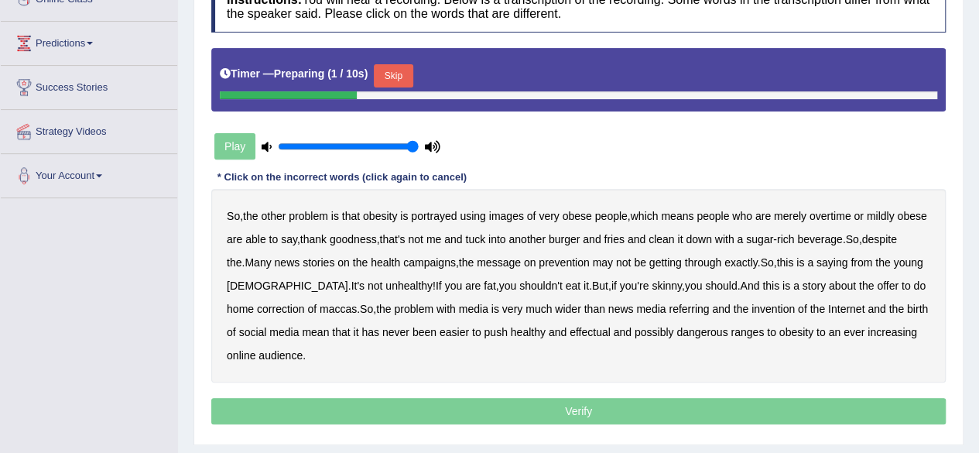
scroll to position [235, 0]
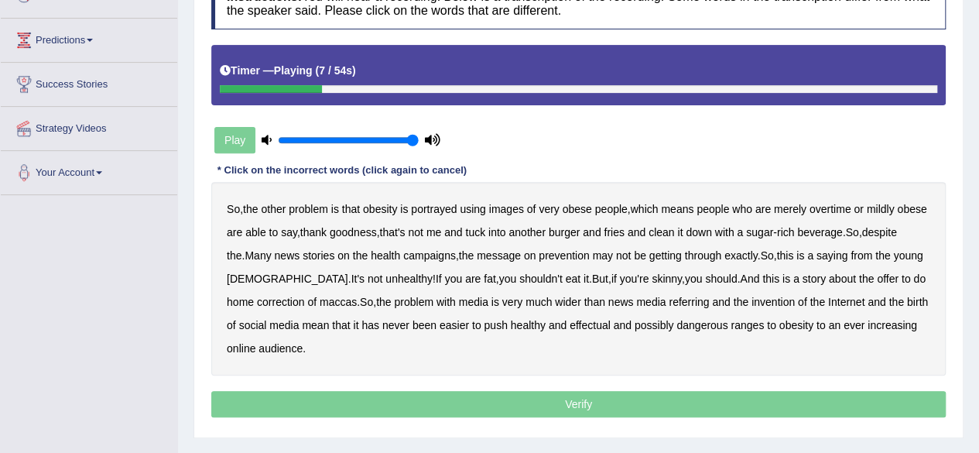
click at [847, 203] on b "overtime" at bounding box center [831, 209] width 42 height 12
click at [674, 230] on b "clean" at bounding box center [662, 232] width 26 height 12
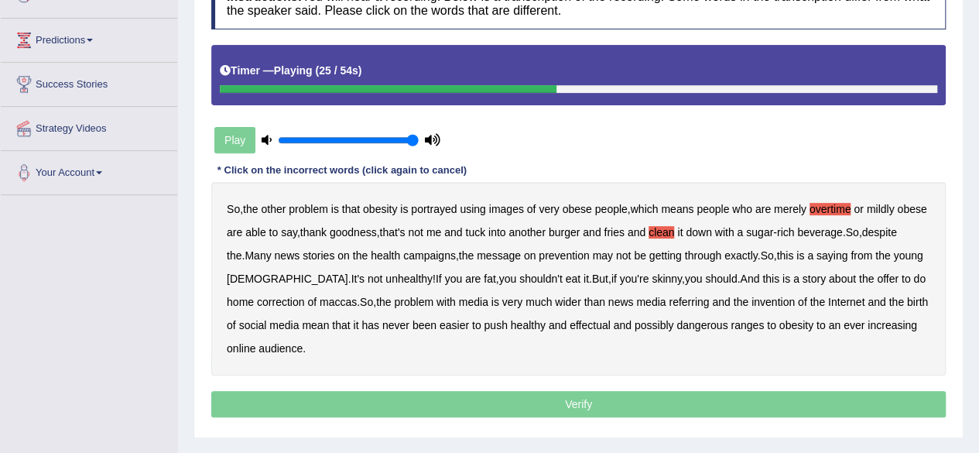
click at [848, 256] on b "saying" at bounding box center [832, 255] width 31 height 12
click at [257, 301] on b "correction" at bounding box center [280, 302] width 47 height 12
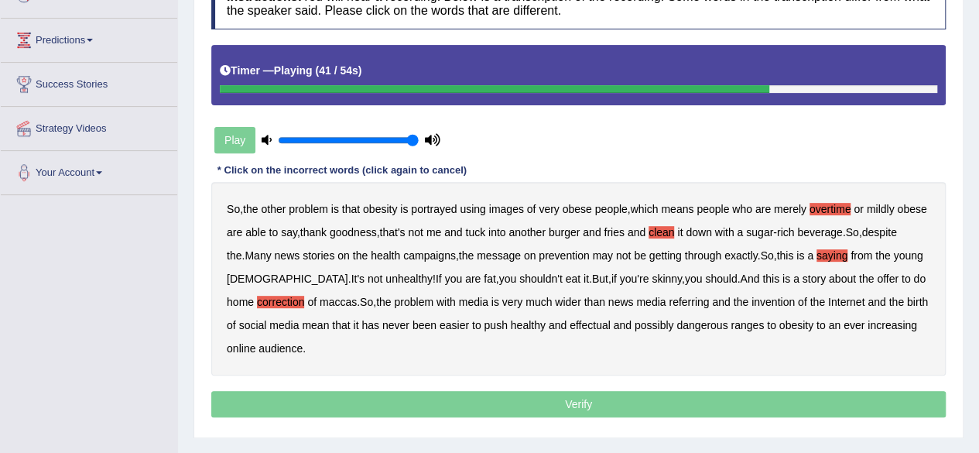
click at [669, 298] on b "referring" at bounding box center [689, 302] width 40 height 12
click at [365, 323] on b "has" at bounding box center [371, 325] width 18 height 12
click at [511, 326] on b "healthy" at bounding box center [528, 325] width 35 height 12
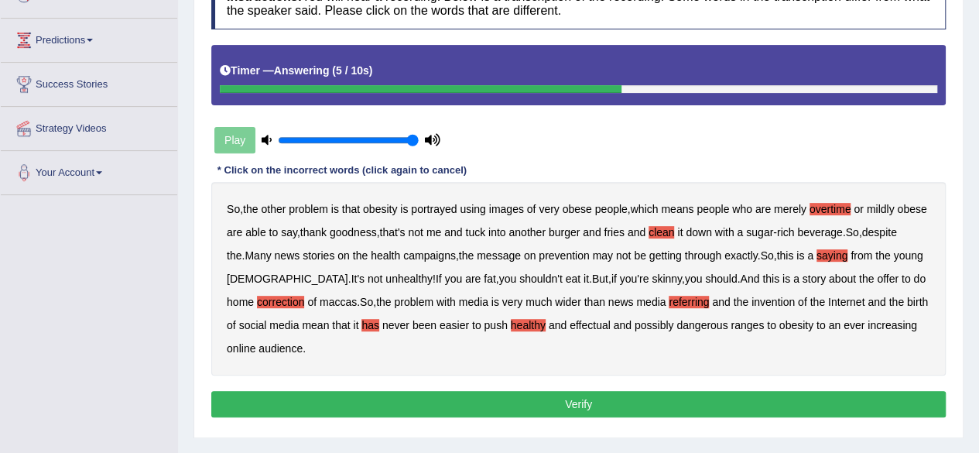
click at [739, 323] on b "ranges" at bounding box center [747, 325] width 33 height 12
click at [527, 406] on button "Verify" at bounding box center [578, 404] width 735 height 26
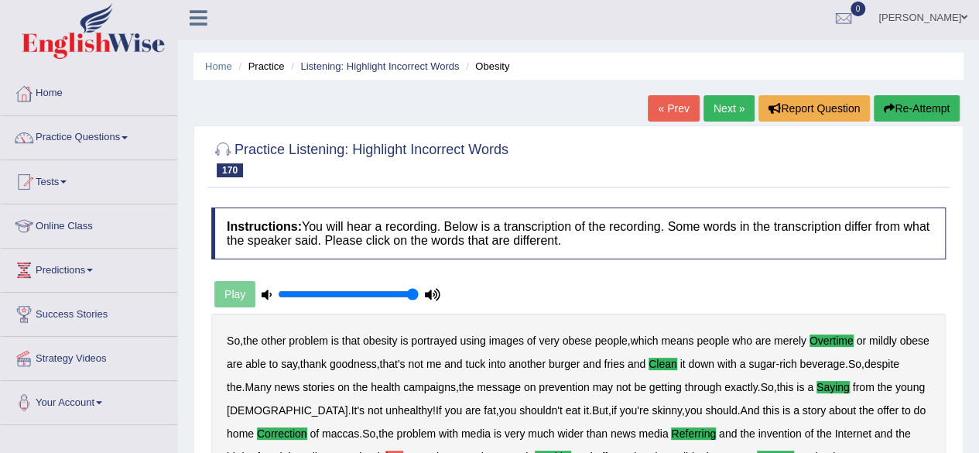
scroll to position [0, 0]
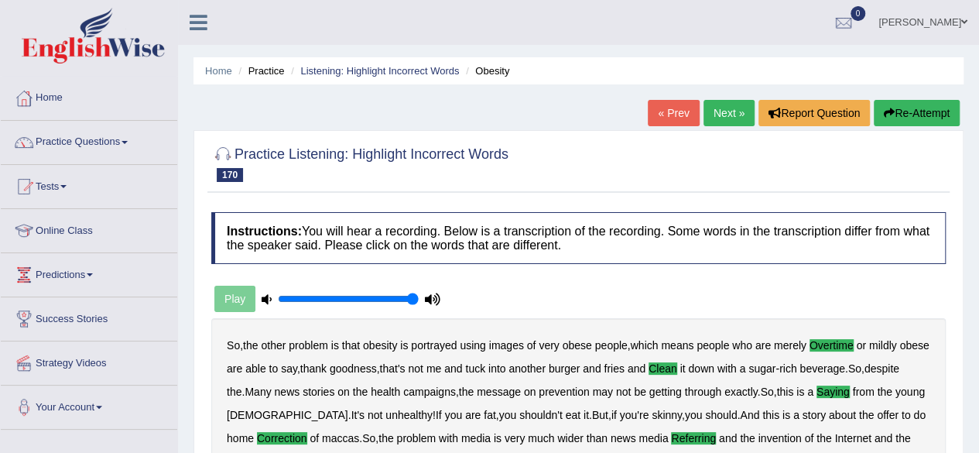
click at [717, 117] on link "Next »" at bounding box center [729, 113] width 51 height 26
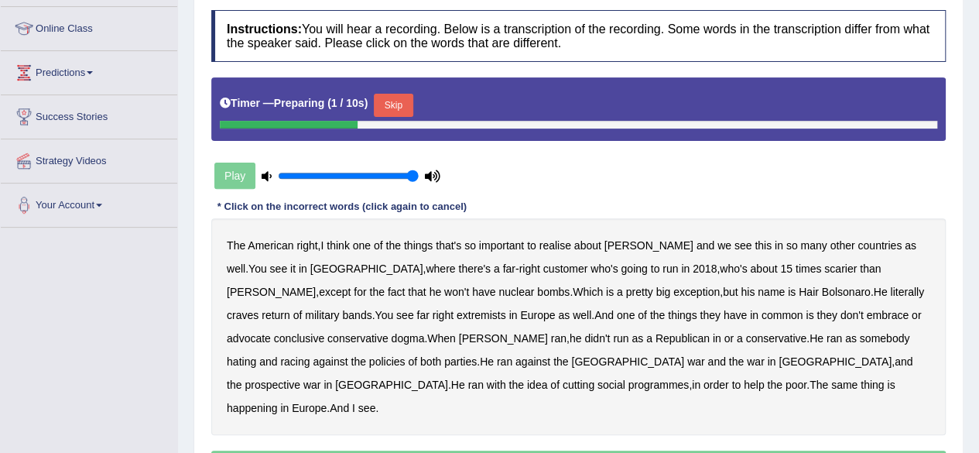
click at [386, 109] on button "Skip" at bounding box center [393, 105] width 39 height 23
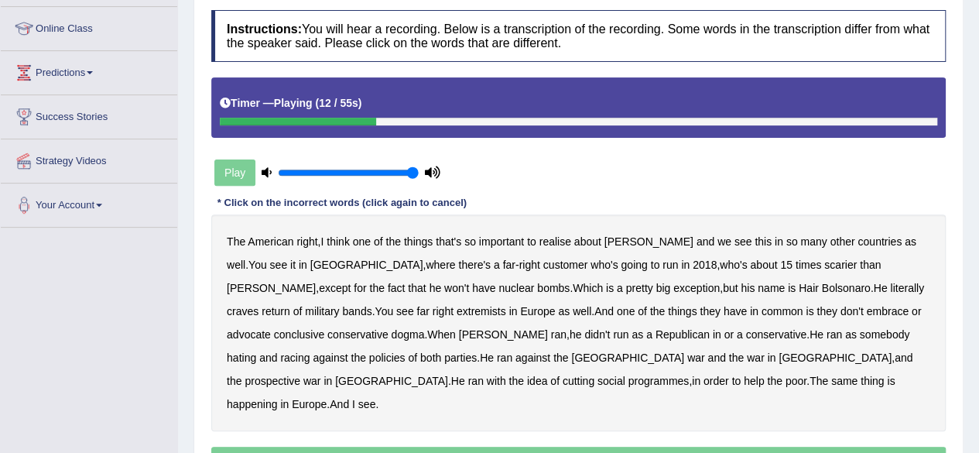
click at [543, 262] on b "customer" at bounding box center [565, 265] width 45 height 12
click at [621, 260] on b "going" at bounding box center [634, 265] width 26 height 12
click at [372, 305] on b "bands" at bounding box center [356, 311] width 29 height 12
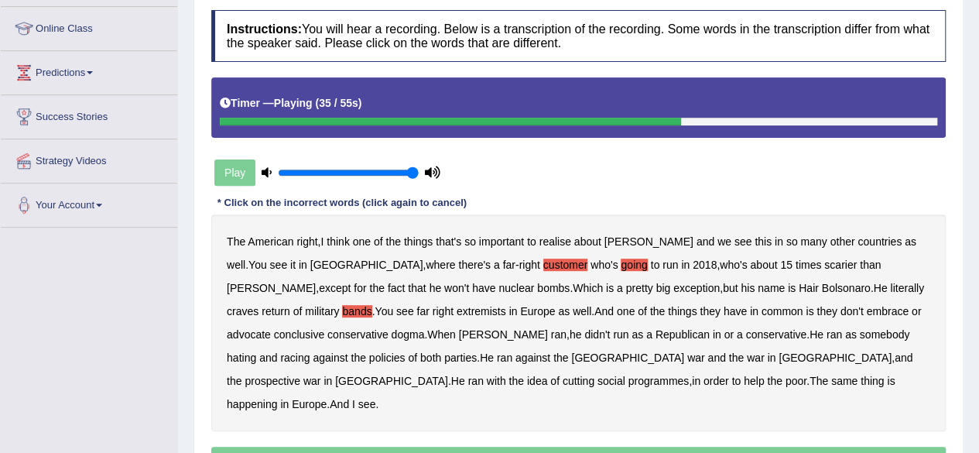
click at [324, 328] on b "conclusive" at bounding box center [299, 334] width 50 height 12
click at [310, 351] on b "racing" at bounding box center [294, 357] width 29 height 12
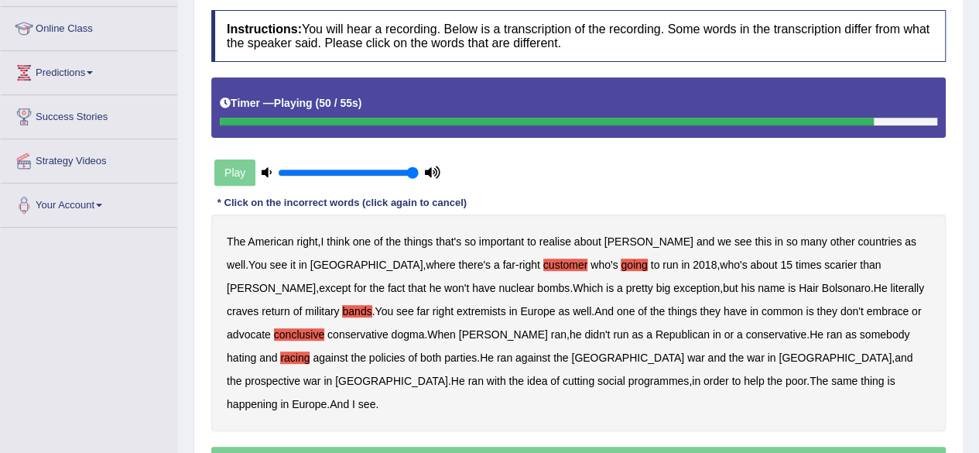
click at [506, 375] on b "with" at bounding box center [496, 381] width 19 height 12
click at [595, 375] on b "cutting" at bounding box center [579, 381] width 32 height 12
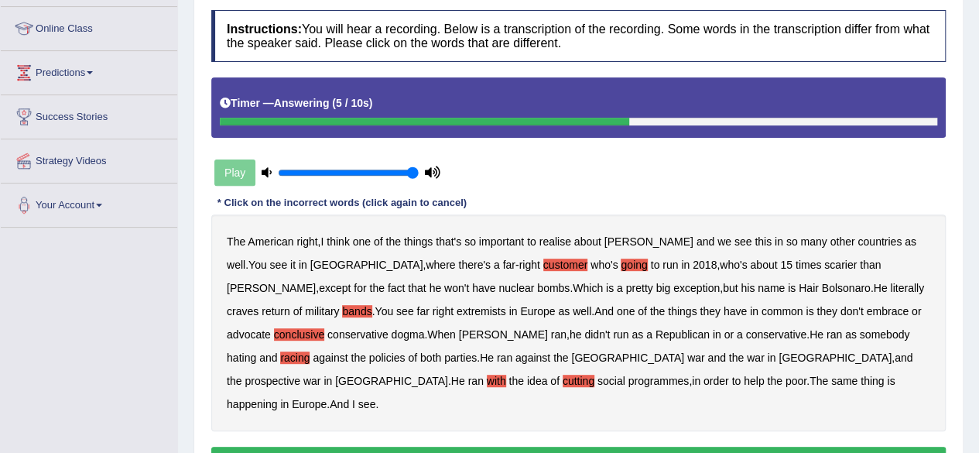
click at [595, 375] on b "cutting" at bounding box center [579, 381] width 32 height 12
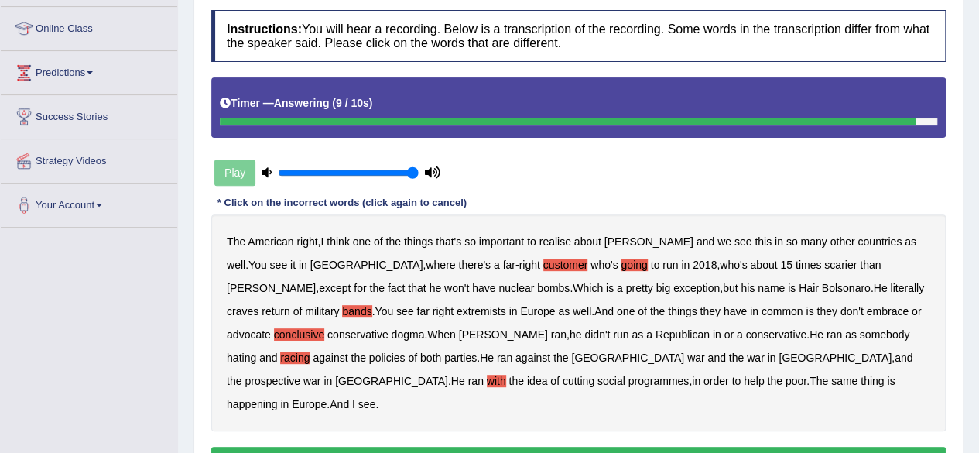
click at [413, 436] on div "Home Practice Listening: Highlight Incorrect Words The American « Prev Next » R…" at bounding box center [578, 185] width 801 height 774
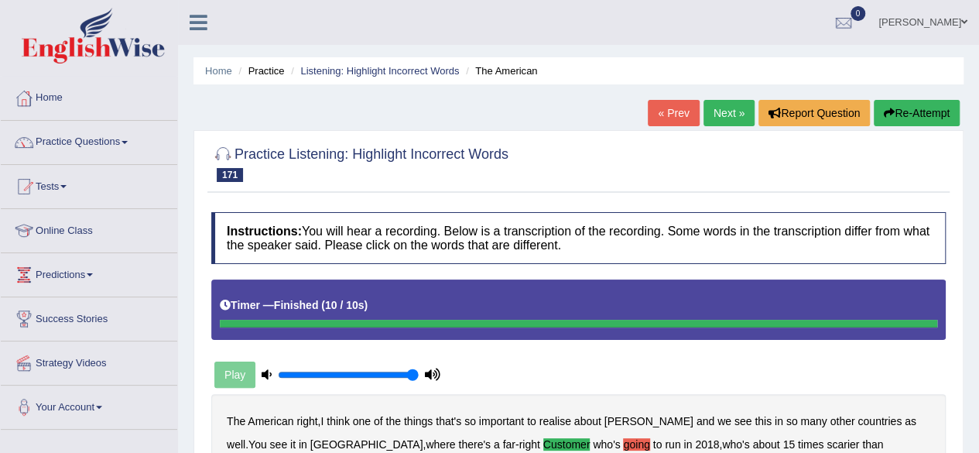
click at [895, 111] on button "Re-Attempt" at bounding box center [917, 113] width 86 height 26
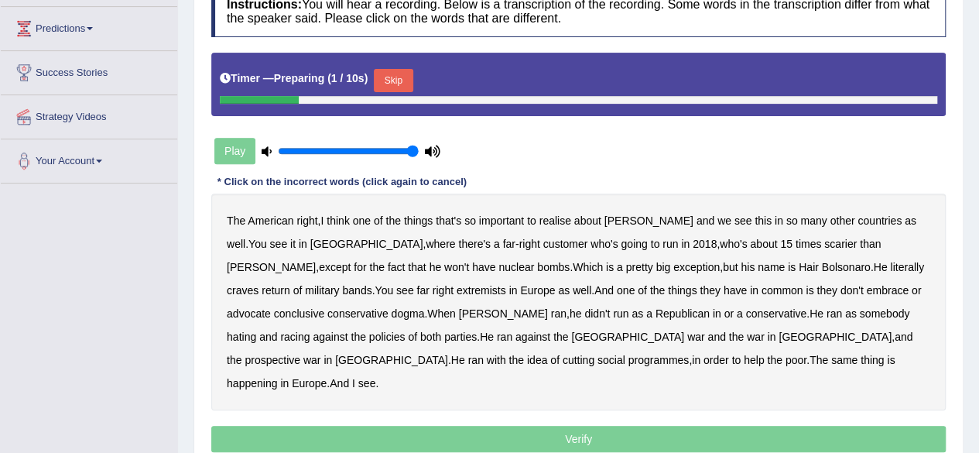
scroll to position [246, 0]
click at [393, 86] on button "Skip" at bounding box center [393, 80] width 39 height 23
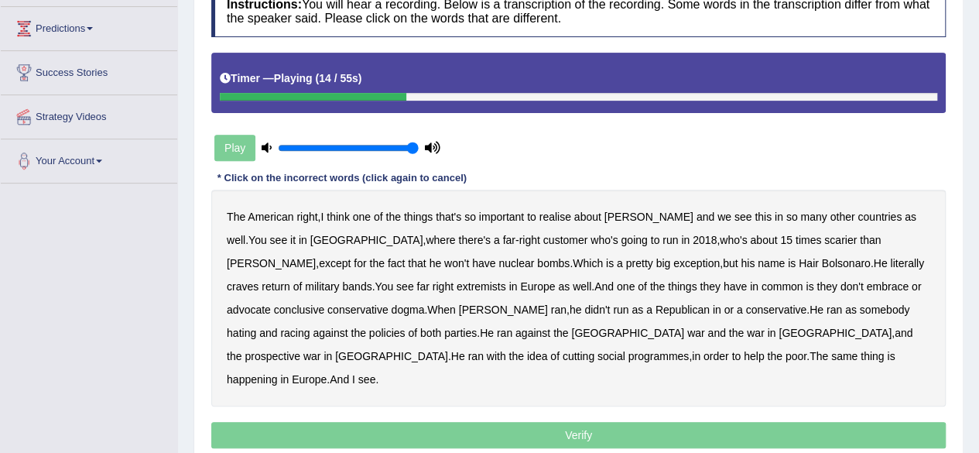
click at [543, 235] on b "customer" at bounding box center [565, 240] width 45 height 12
click at [372, 280] on b "bands" at bounding box center [356, 286] width 29 height 12
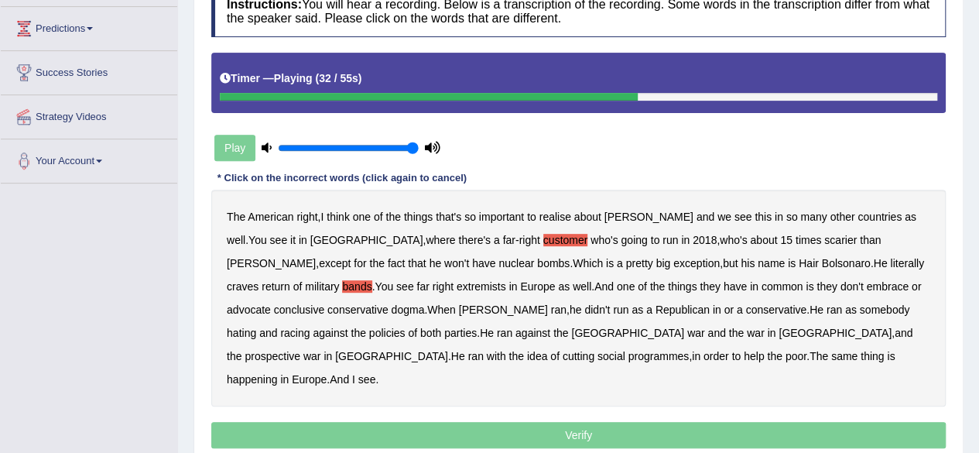
click at [324, 303] on b "conclusive" at bounding box center [299, 309] width 50 height 12
click at [310, 327] on b "racing" at bounding box center [294, 333] width 29 height 12
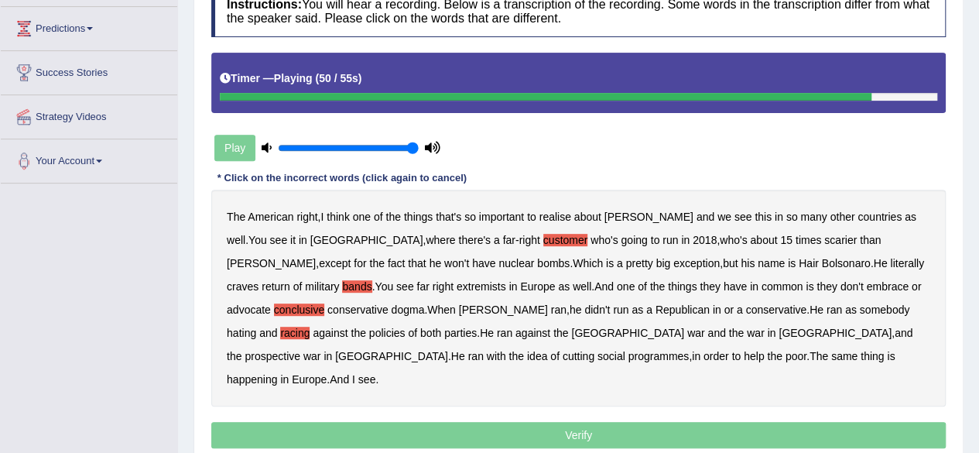
click at [506, 350] on b "with" at bounding box center [496, 356] width 19 height 12
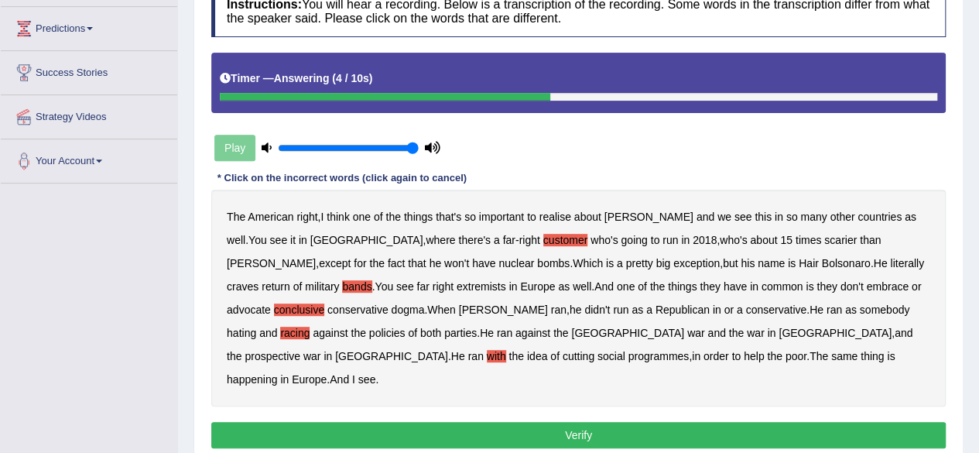
click at [349, 373] on b "And" at bounding box center [339, 379] width 19 height 12
click at [403, 422] on button "Verify" at bounding box center [578, 435] width 735 height 26
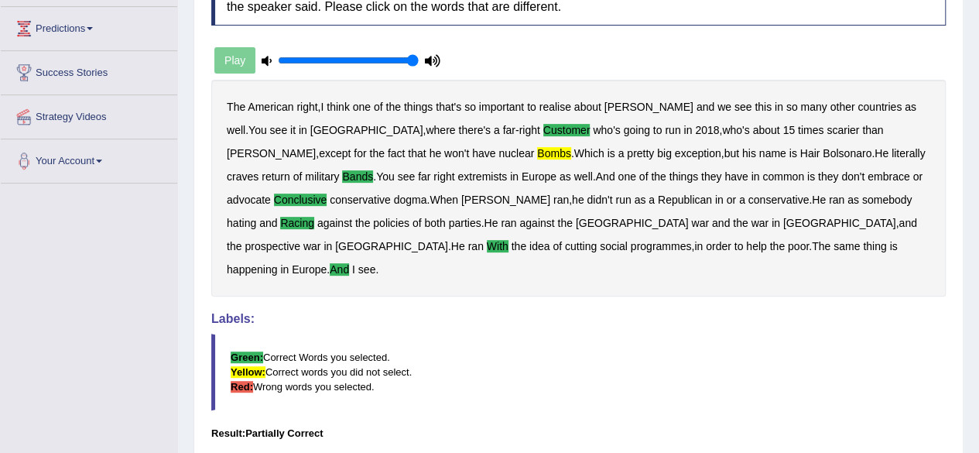
scroll to position [0, 0]
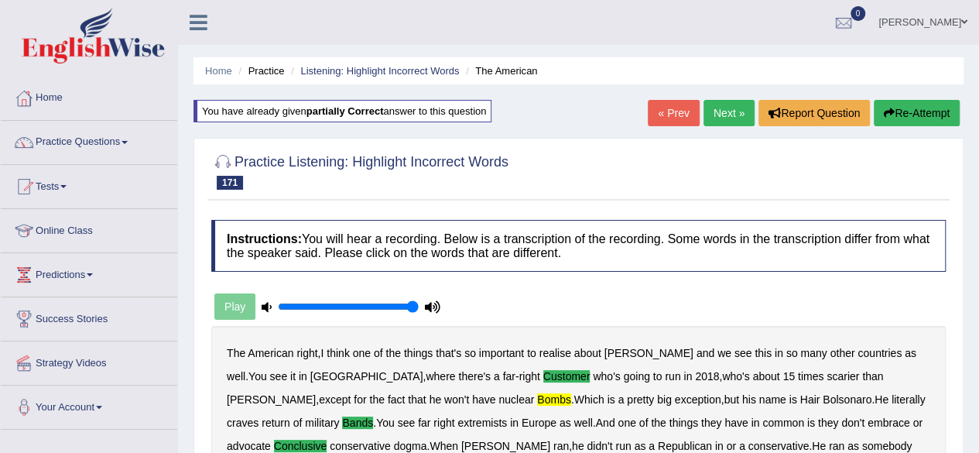
click at [718, 110] on link "Next »" at bounding box center [729, 113] width 51 height 26
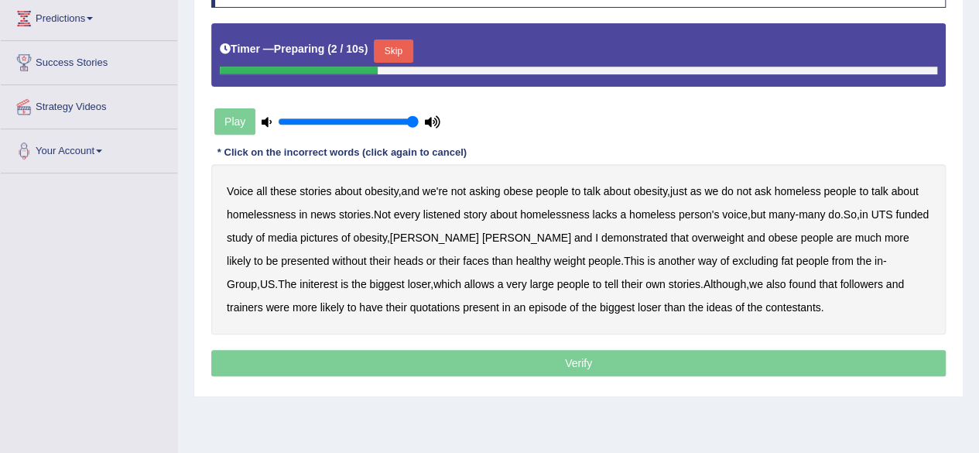
click at [392, 52] on button "Skip" at bounding box center [393, 50] width 39 height 23
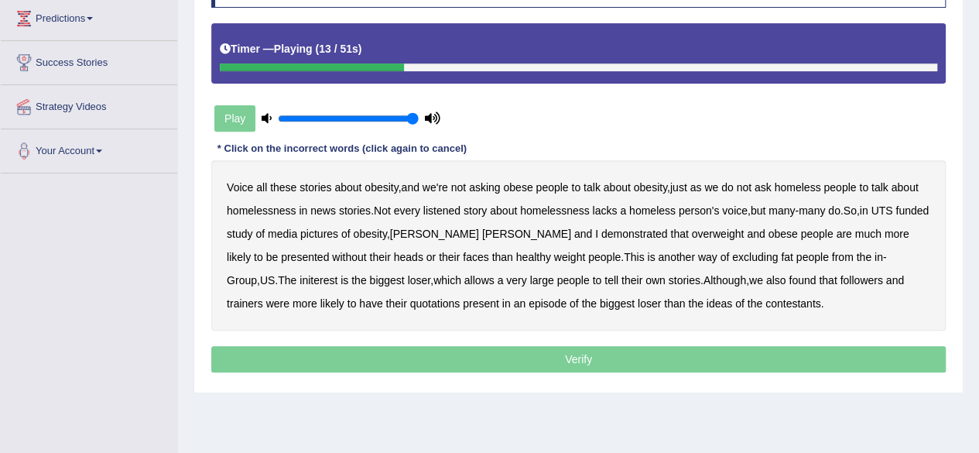
click at [459, 205] on b "listened" at bounding box center [441, 210] width 37 height 12
click at [338, 228] on b "pictures" at bounding box center [319, 234] width 38 height 12
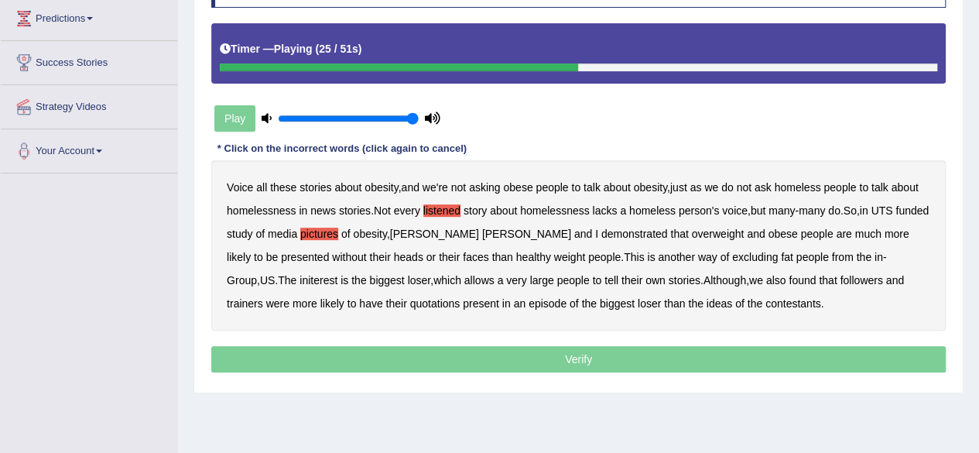
click at [901, 238] on div "Voice all these stories about obesity , and we're not asking obese people to ta…" at bounding box center [578, 245] width 735 height 170
click at [329, 251] on b "presented" at bounding box center [305, 257] width 48 height 12
click at [338, 274] on b "initerest" at bounding box center [319, 280] width 38 height 12
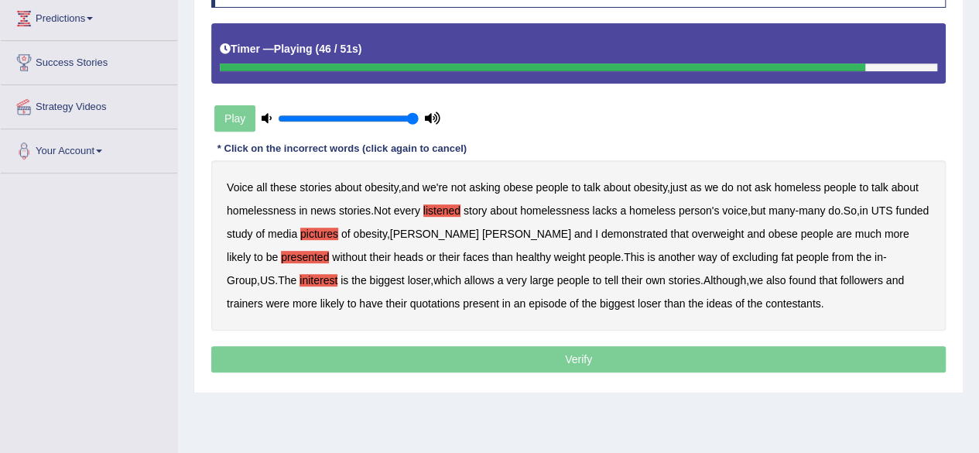
click at [840, 278] on b "followers" at bounding box center [861, 280] width 43 height 12
click at [707, 300] on b "ideas" at bounding box center [720, 303] width 26 height 12
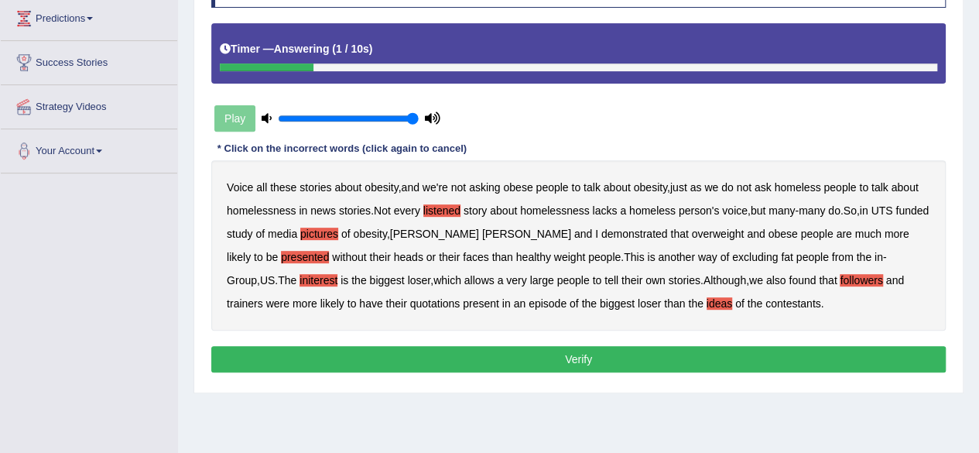
click at [516, 346] on button "Verify" at bounding box center [578, 359] width 735 height 26
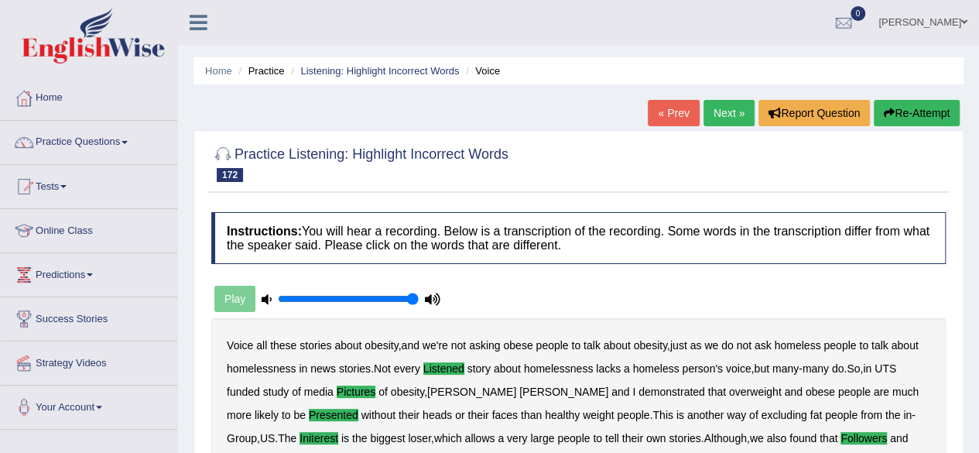
click at [715, 112] on link "Next »" at bounding box center [729, 113] width 51 height 26
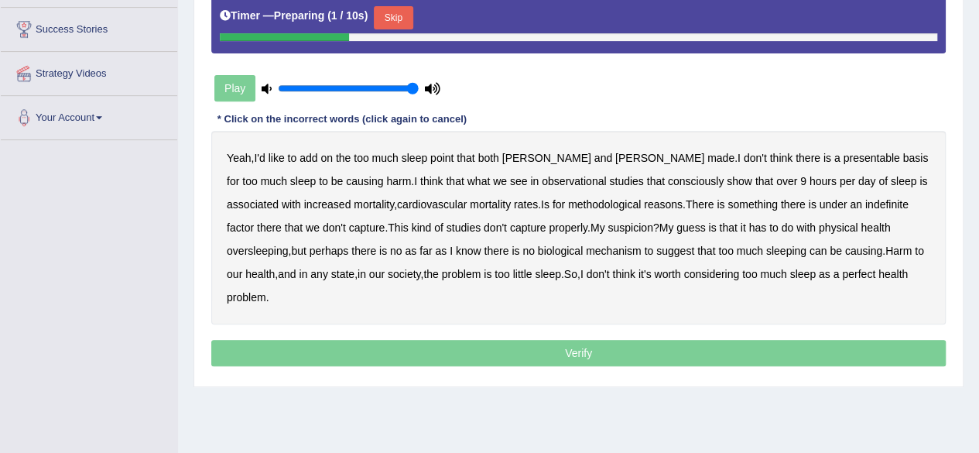
scroll to position [276, 0]
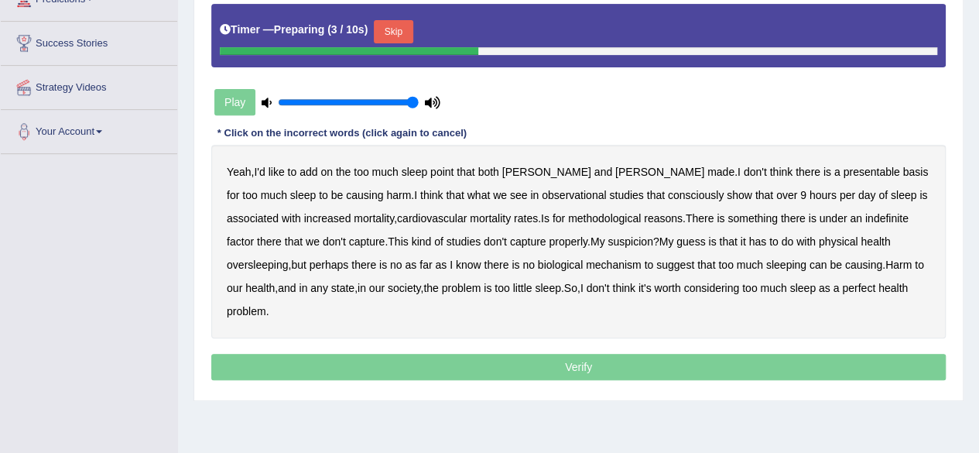
click at [399, 39] on button "Skip" at bounding box center [393, 31] width 39 height 23
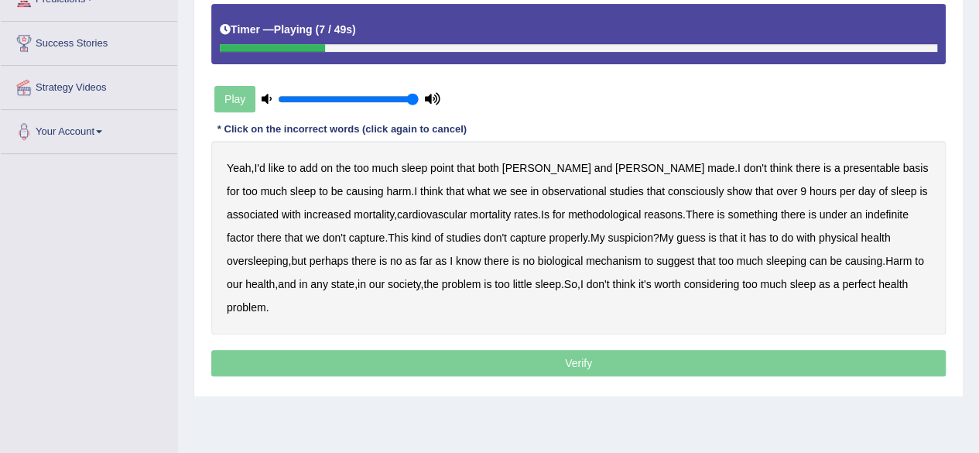
click at [843, 166] on b "presentable" at bounding box center [871, 168] width 57 height 12
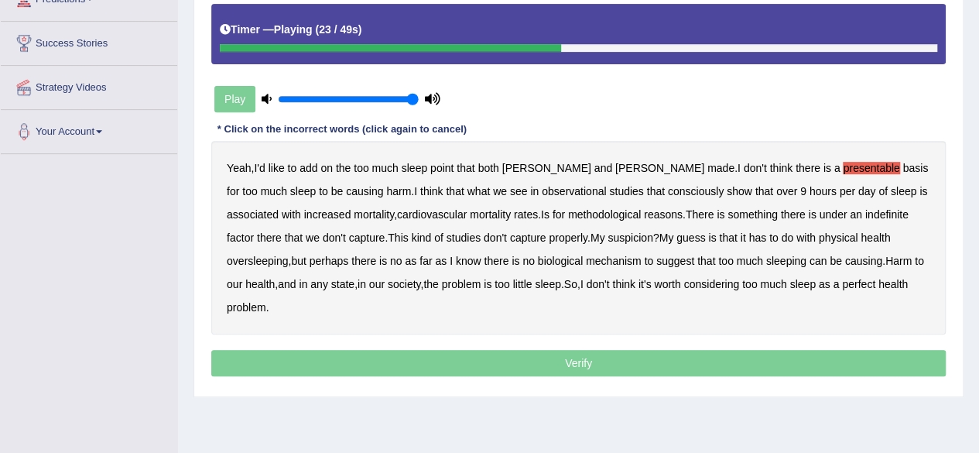
click at [514, 214] on b "rates" at bounding box center [526, 214] width 24 height 12
click at [866, 211] on b "indefinite" at bounding box center [887, 214] width 43 height 12
click at [819, 238] on b "physical" at bounding box center [838, 237] width 39 height 12
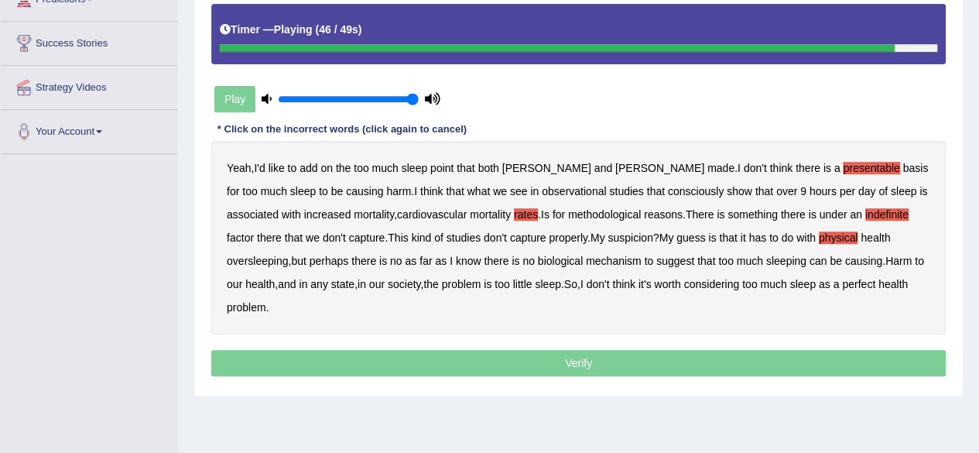
click at [331, 286] on b "state" at bounding box center [342, 284] width 23 height 12
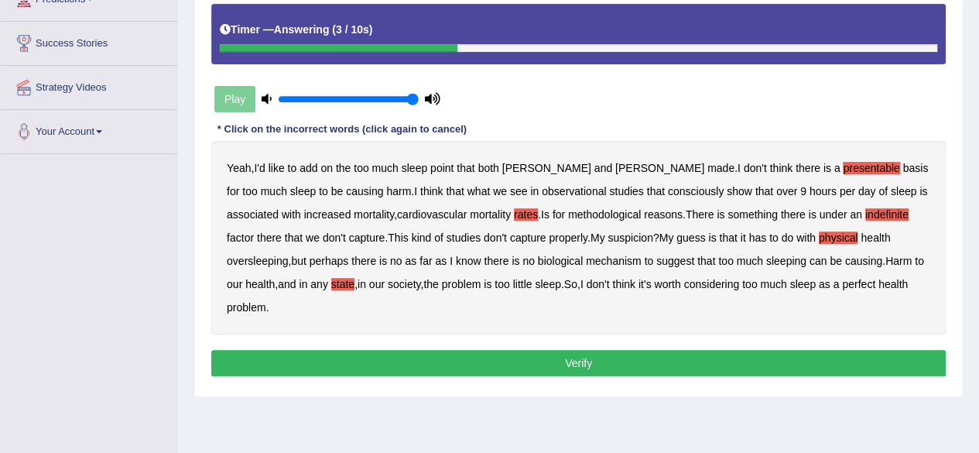
click at [842, 282] on b "perfect" at bounding box center [858, 284] width 33 height 12
click at [313, 350] on button "Verify" at bounding box center [578, 363] width 735 height 26
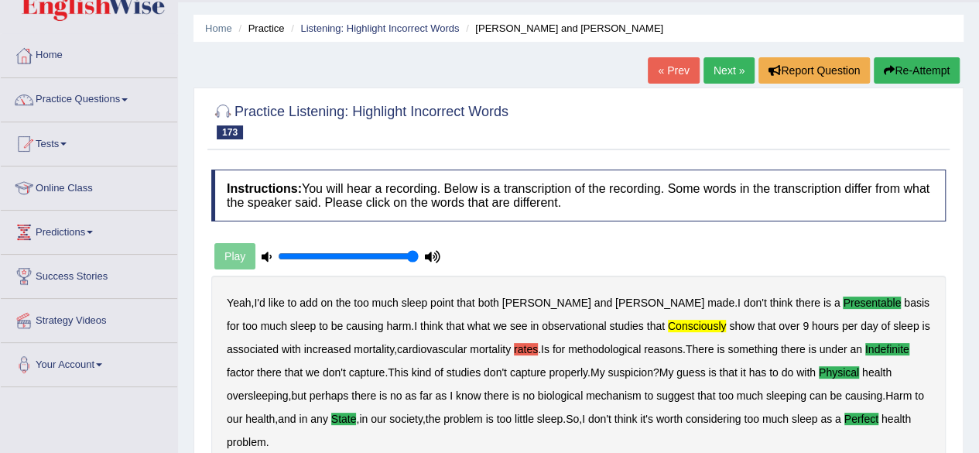
scroll to position [42, 0]
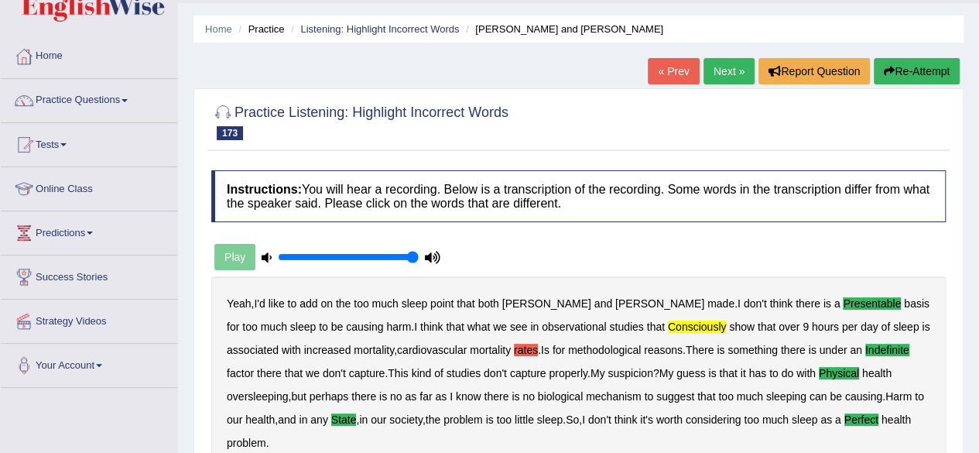
click at [708, 66] on link "Next »" at bounding box center [729, 71] width 51 height 26
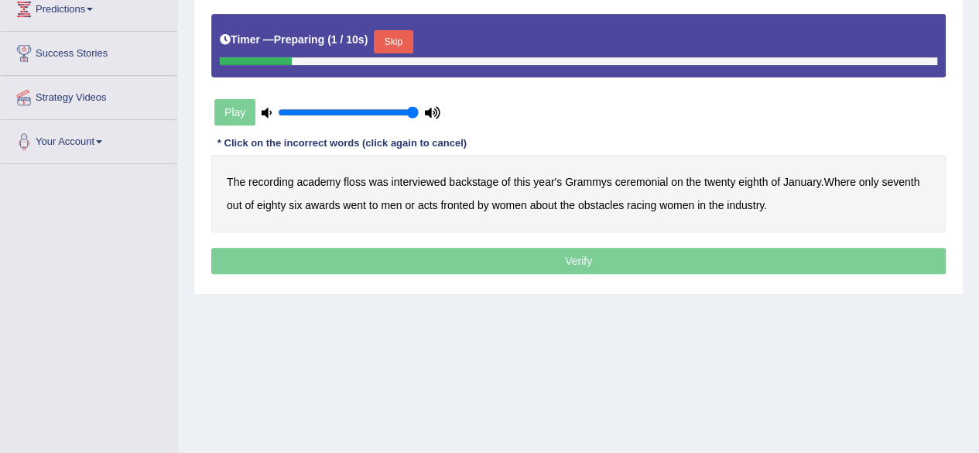
scroll to position [266, 0]
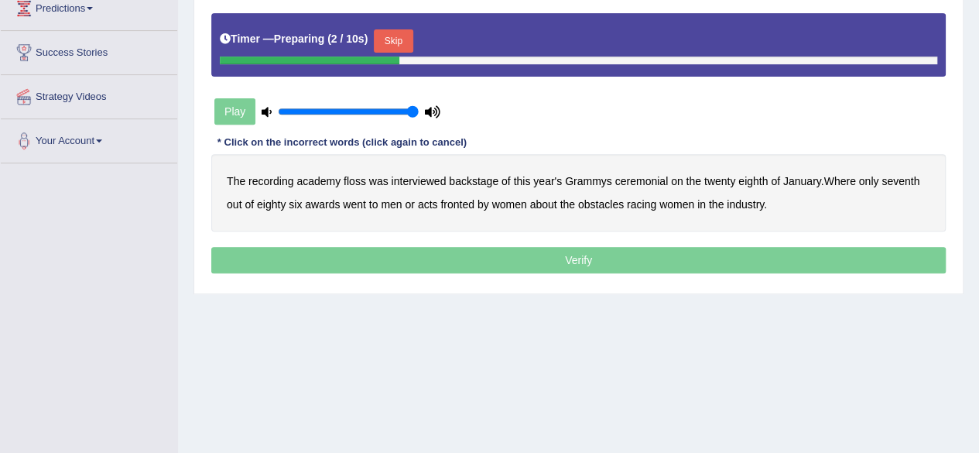
click at [393, 50] on button "Skip" at bounding box center [393, 40] width 39 height 23
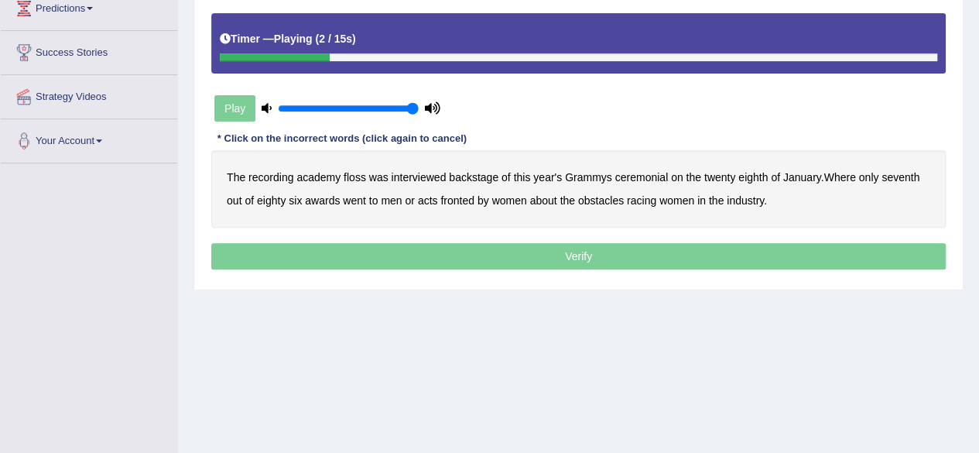
click at [353, 175] on b "floss" at bounding box center [355, 177] width 22 height 12
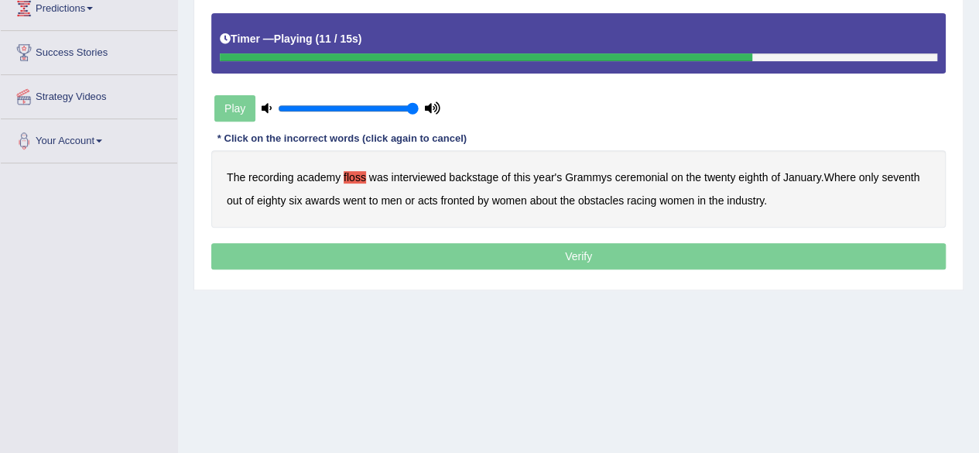
click at [394, 197] on b "men" at bounding box center [391, 200] width 21 height 12
click at [653, 198] on b "racing" at bounding box center [641, 200] width 29 height 12
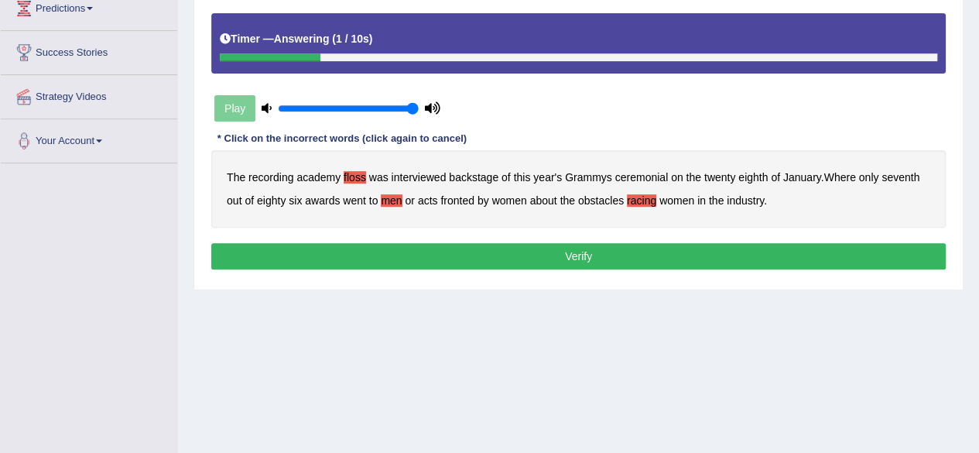
click at [503, 240] on div "Instructions: You will hear a recording. Below is a transcription of the record…" at bounding box center [578, 110] width 742 height 344
click at [499, 246] on button "Verify" at bounding box center [578, 256] width 735 height 26
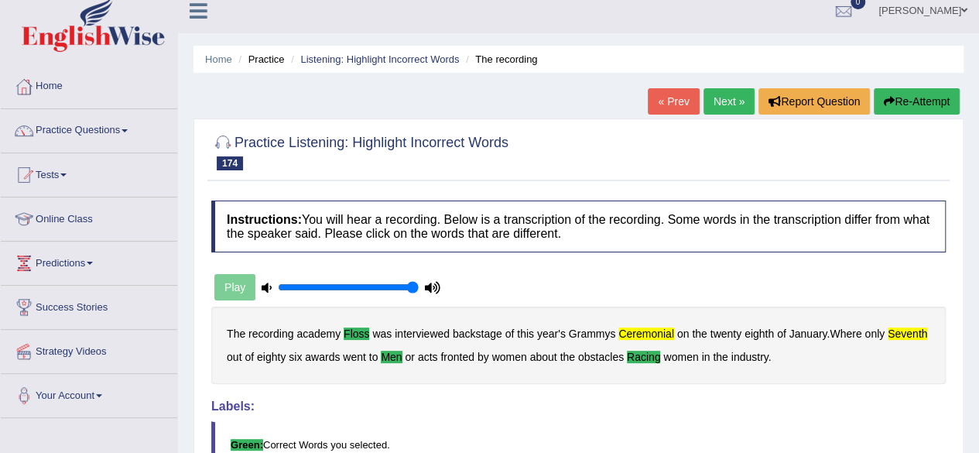
scroll to position [0, 0]
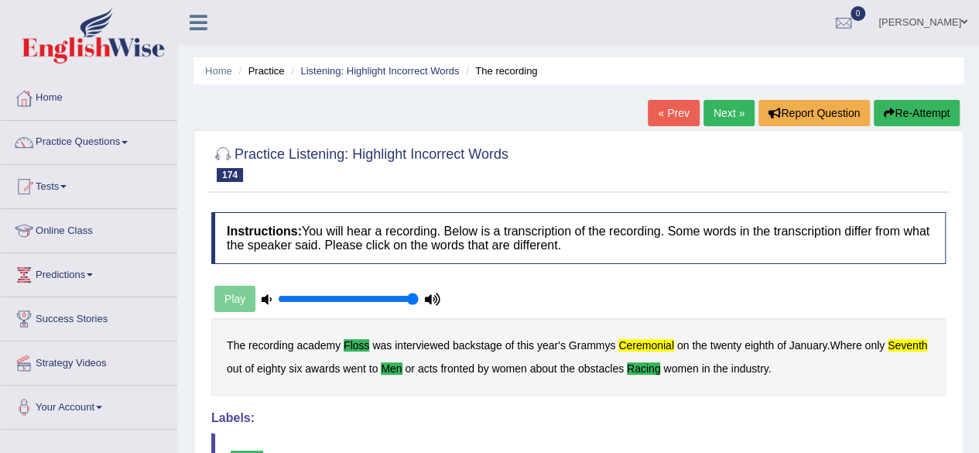
click at [915, 108] on button "Re-Attempt" at bounding box center [917, 113] width 86 height 26
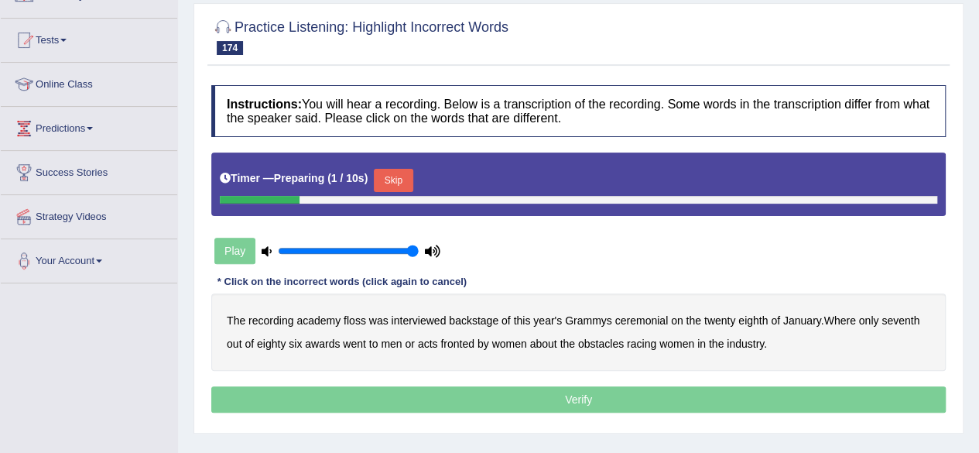
click at [387, 173] on button "Skip" at bounding box center [393, 180] width 39 height 23
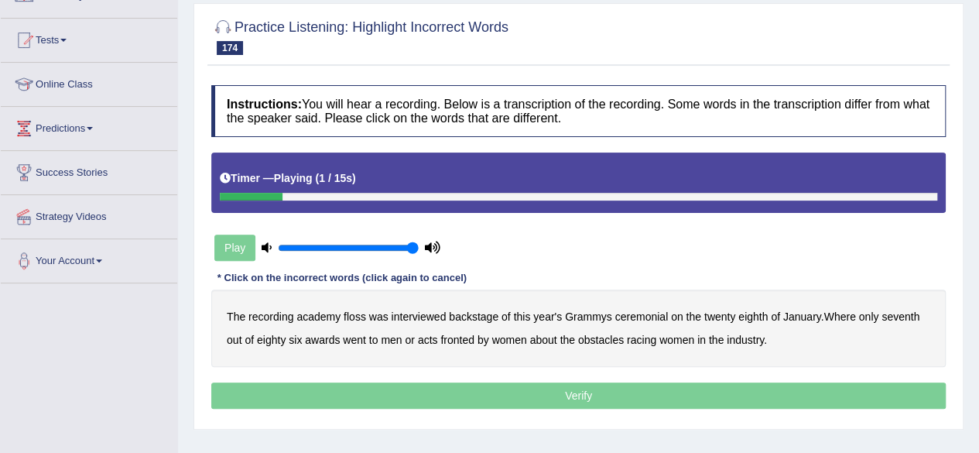
click at [355, 310] on b "floss" at bounding box center [355, 316] width 22 height 12
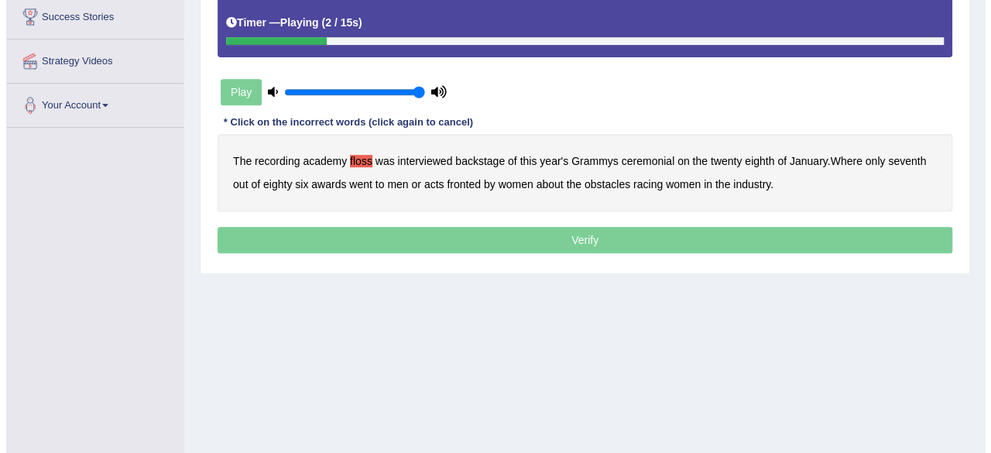
scroll to position [303, 0]
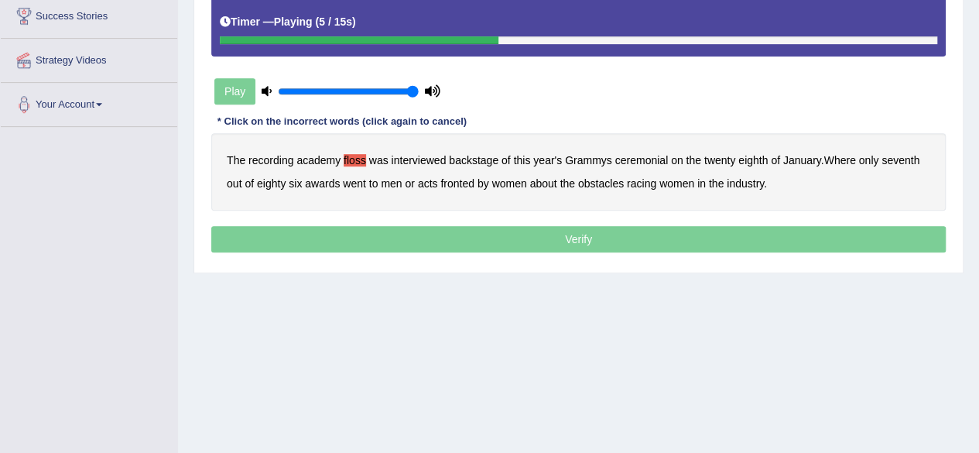
click at [646, 156] on b "ceremonial" at bounding box center [641, 160] width 53 height 12
click at [907, 157] on b "seventh" at bounding box center [901, 160] width 38 height 12
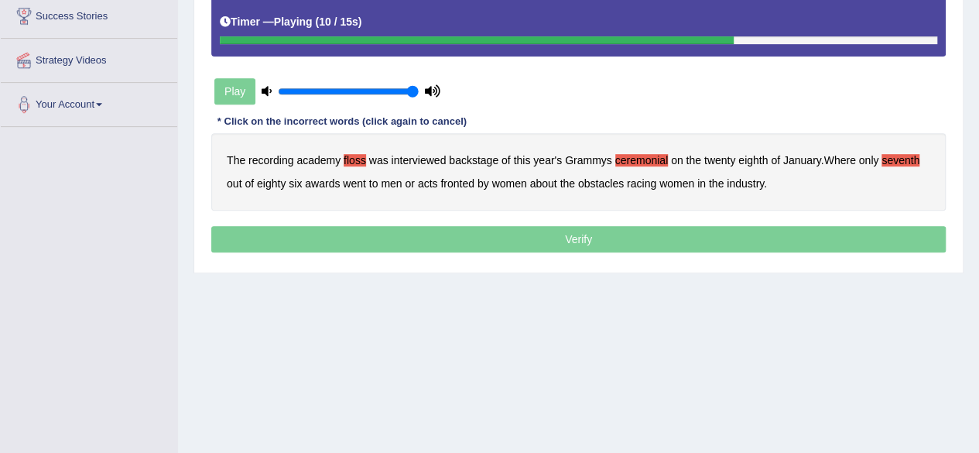
click at [399, 181] on b "men" at bounding box center [391, 183] width 21 height 12
click at [649, 177] on b "racing" at bounding box center [641, 183] width 29 height 12
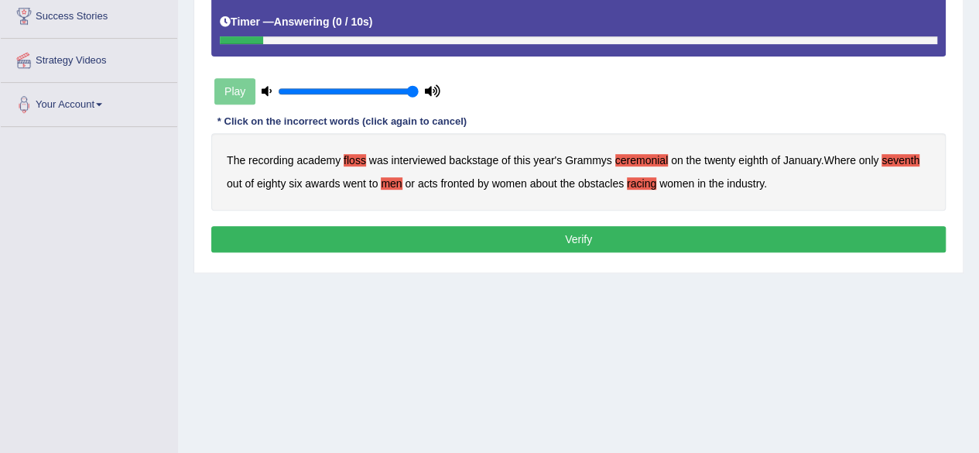
click at [485, 236] on button "Verify" at bounding box center [578, 239] width 735 height 26
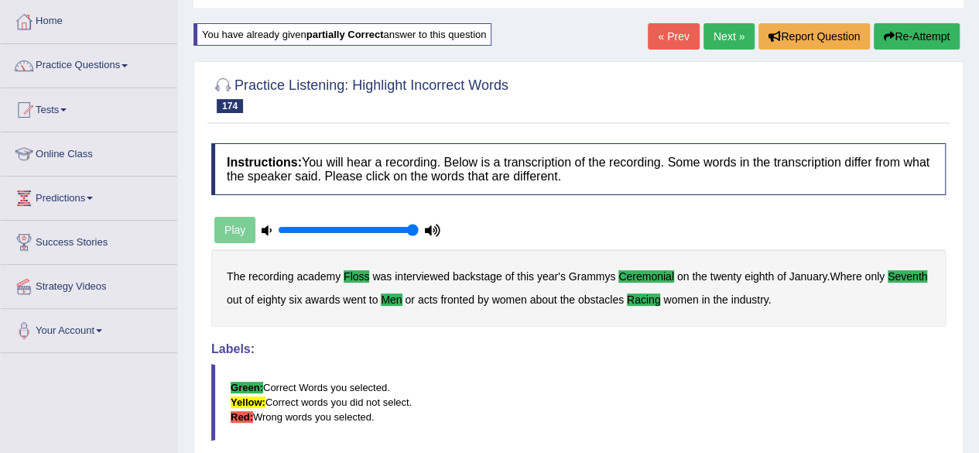
scroll to position [0, 0]
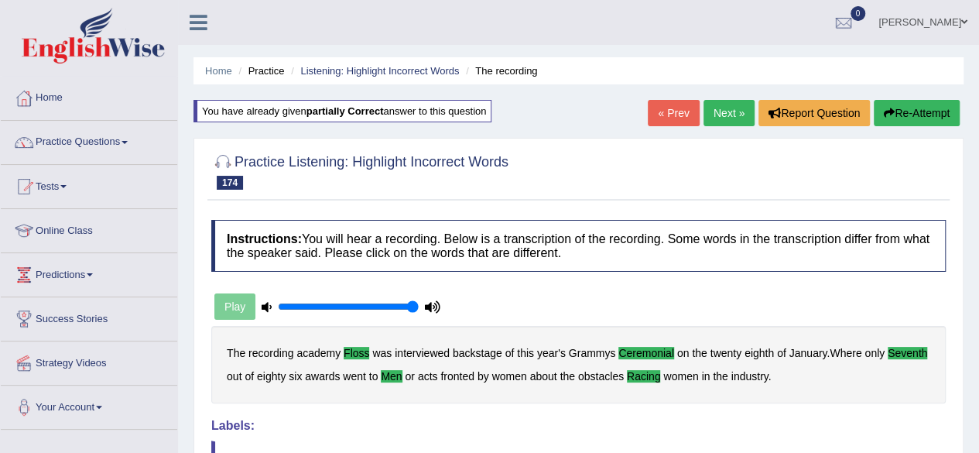
click at [734, 111] on link "Next »" at bounding box center [729, 113] width 51 height 26
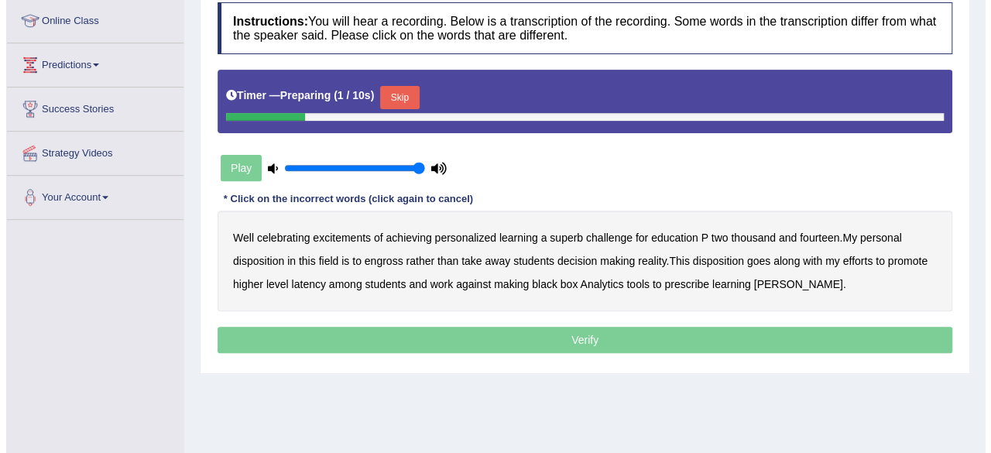
scroll to position [211, 0]
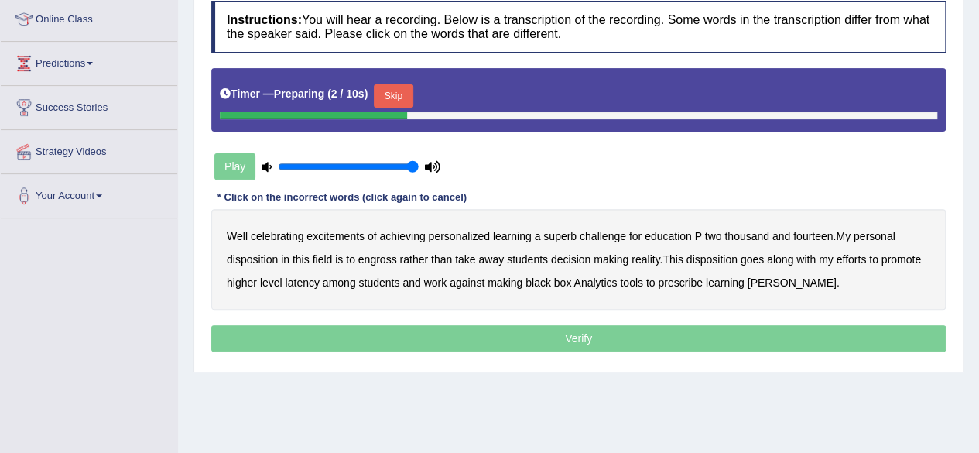
click at [401, 97] on button "Skip" at bounding box center [393, 95] width 39 height 23
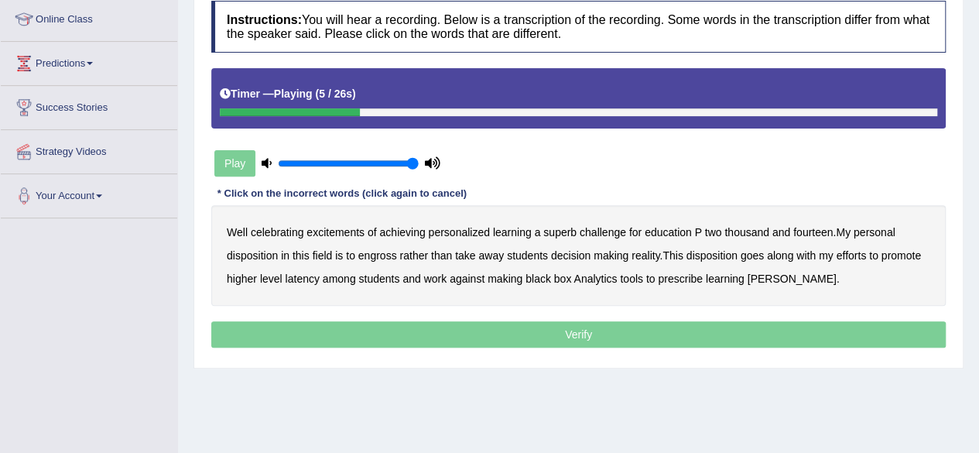
click at [568, 228] on b "superb" at bounding box center [559, 232] width 33 height 12
click at [370, 252] on b "engross" at bounding box center [377, 255] width 39 height 12
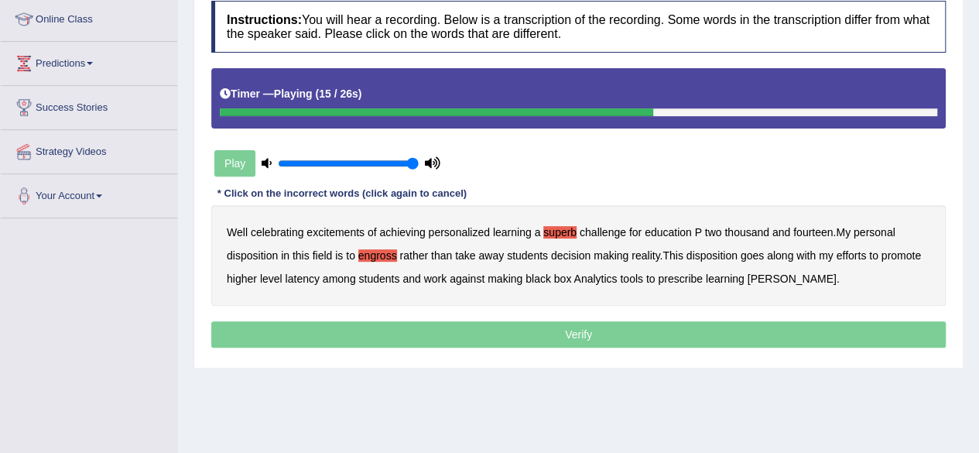
click at [646, 250] on b "reality" at bounding box center [646, 255] width 28 height 12
click at [511, 276] on b "making" at bounding box center [505, 279] width 35 height 12
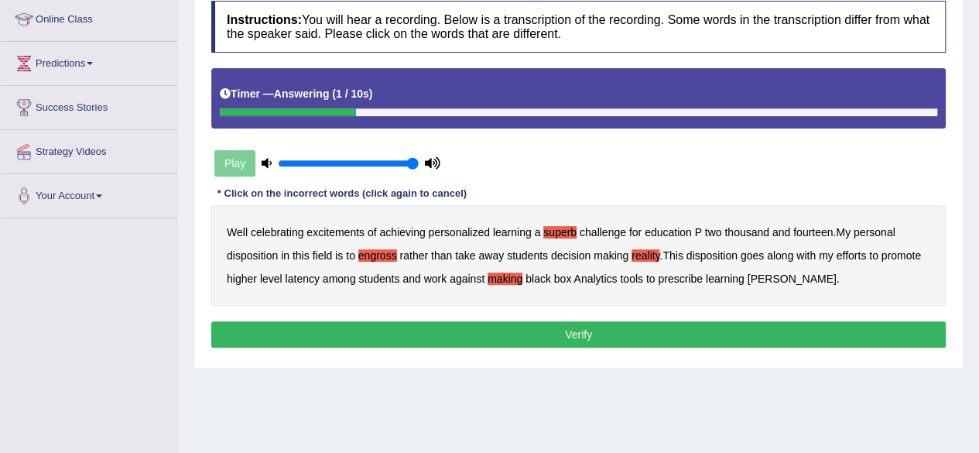
click at [784, 273] on b "grandways" at bounding box center [792, 279] width 89 height 12
click at [638, 323] on button "Verify" at bounding box center [578, 334] width 735 height 26
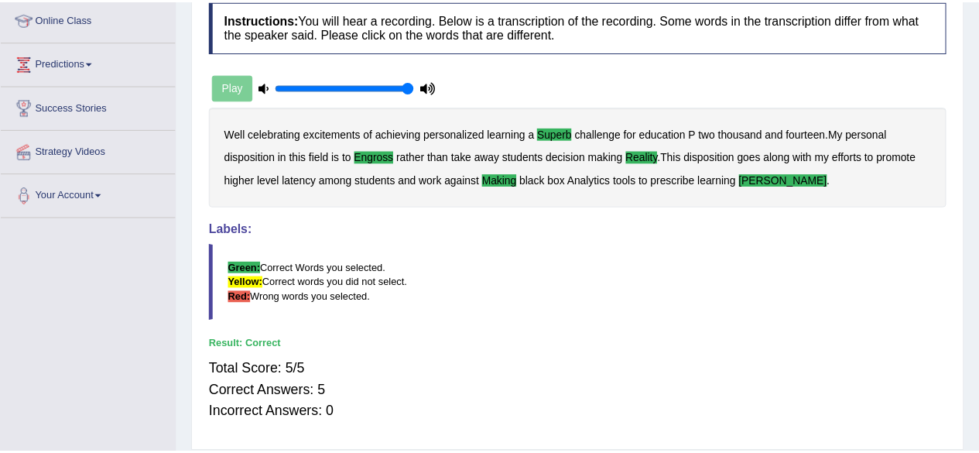
scroll to position [0, 0]
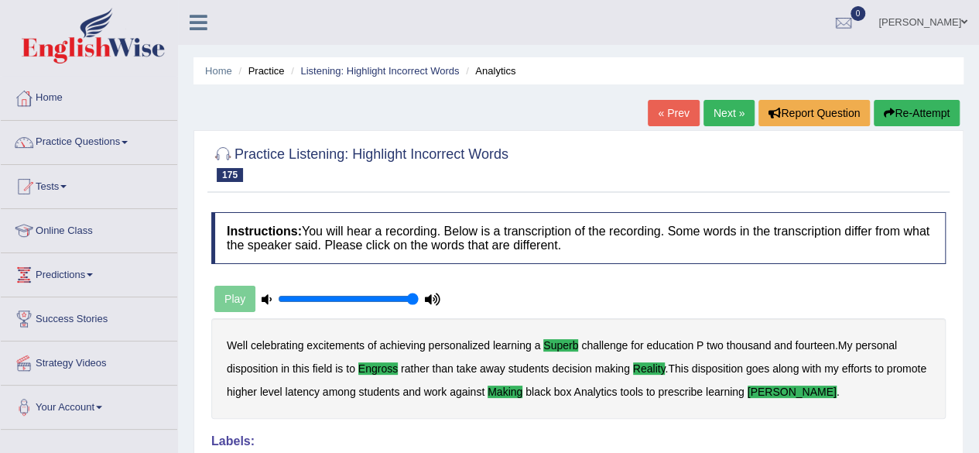
click at [720, 112] on link "Next »" at bounding box center [729, 113] width 51 height 26
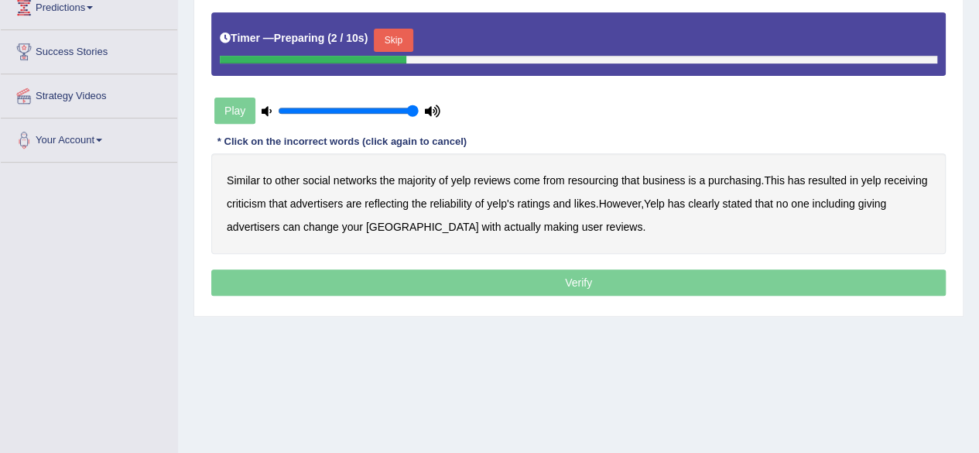
click at [393, 39] on button "Skip" at bounding box center [393, 40] width 39 height 23
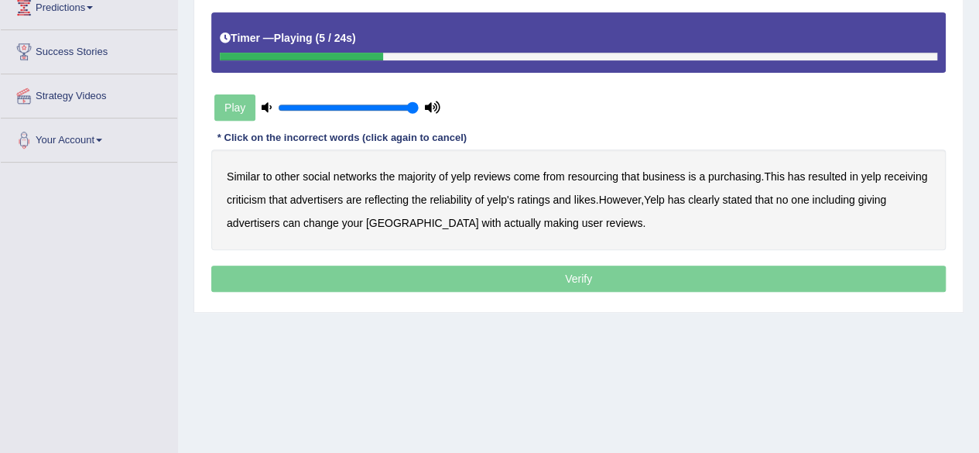
click at [590, 170] on b "resourcing" at bounding box center [592, 176] width 50 height 12
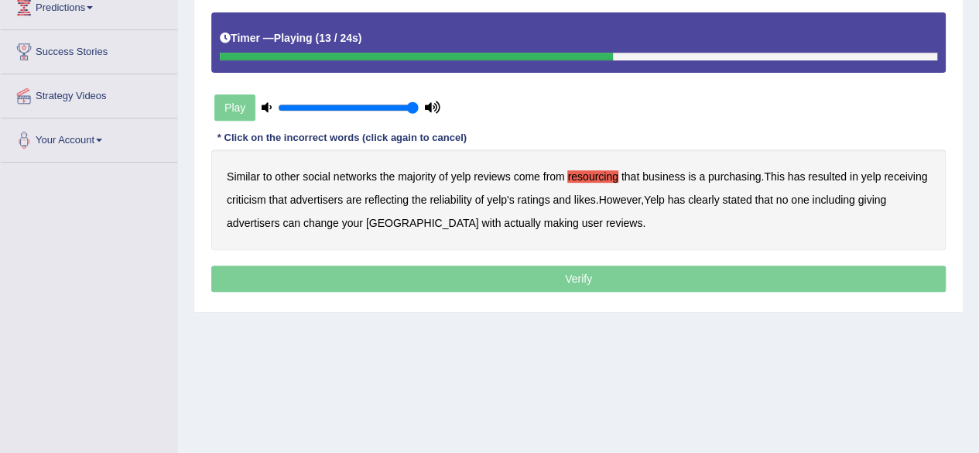
click at [376, 198] on b "reflecting" at bounding box center [387, 200] width 44 height 12
click at [584, 195] on b "likes" at bounding box center [585, 200] width 22 height 12
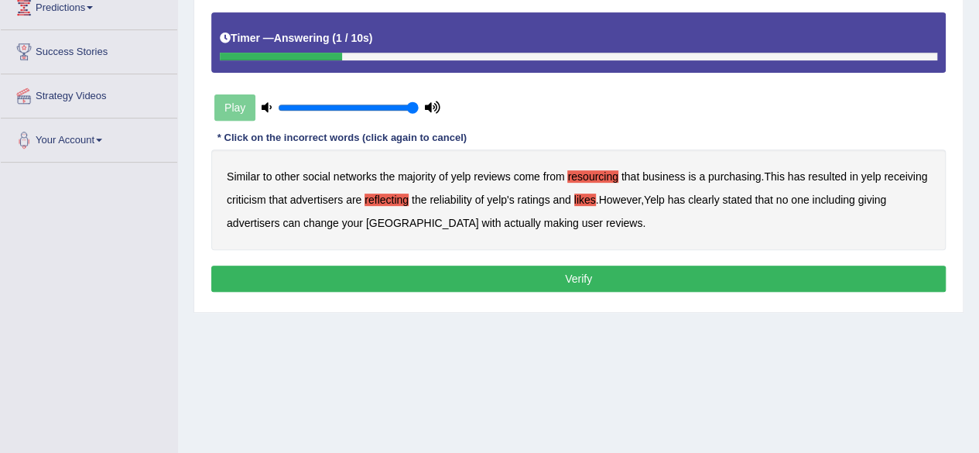
click at [480, 214] on div "Similar to other social networks the majority of yelp reviews come from resourc…" at bounding box center [578, 199] width 735 height 101
click at [876, 197] on b "giving" at bounding box center [872, 200] width 29 height 12
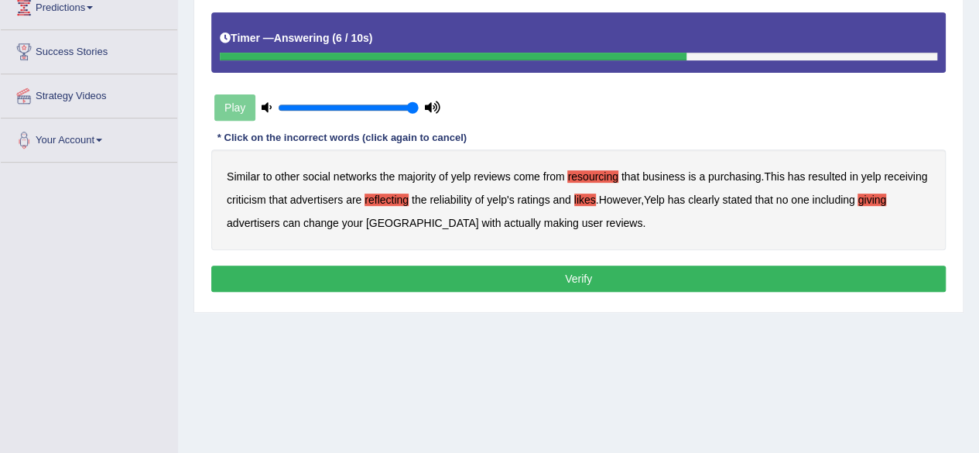
click at [544, 217] on b "making" at bounding box center [561, 223] width 35 height 12
click at [461, 289] on button "Verify" at bounding box center [578, 279] width 735 height 26
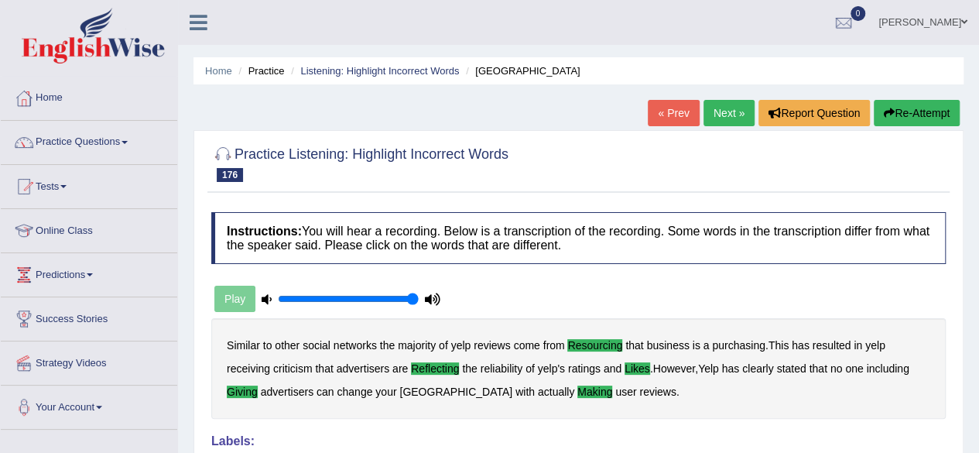
click at [714, 116] on link "Next »" at bounding box center [729, 113] width 51 height 26
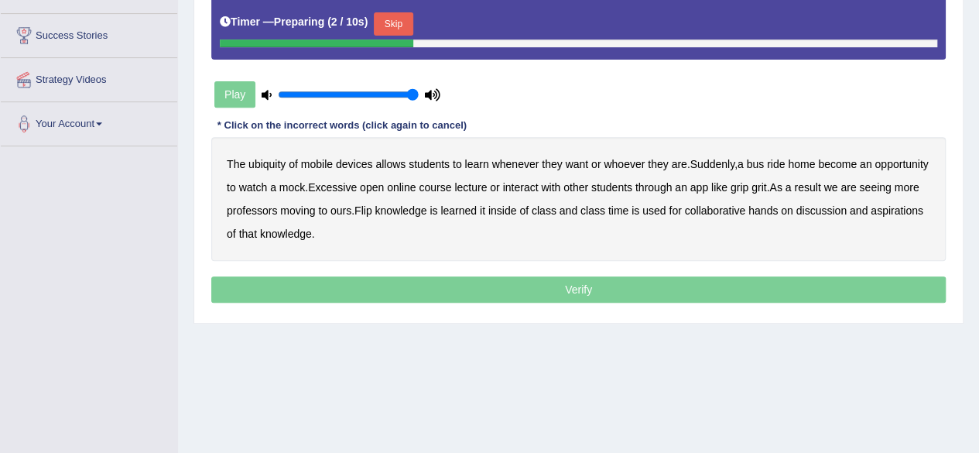
click at [399, 16] on button "Skip" at bounding box center [393, 23] width 39 height 23
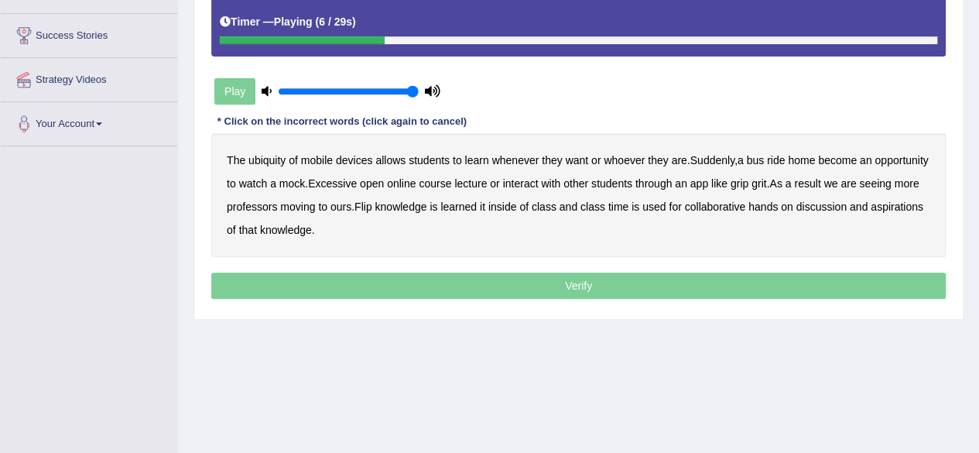
click at [612, 163] on b "whoever" at bounding box center [624, 160] width 41 height 12
click at [357, 177] on b "Excessive" at bounding box center [332, 183] width 49 height 12
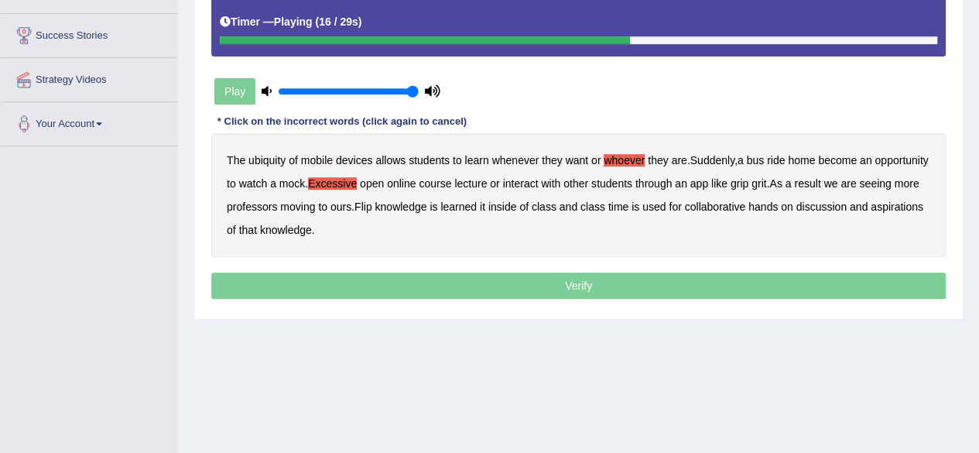
click at [749, 185] on b "grip" at bounding box center [740, 183] width 18 height 12
click at [517, 207] on b "inside" at bounding box center [503, 207] width 29 height 12
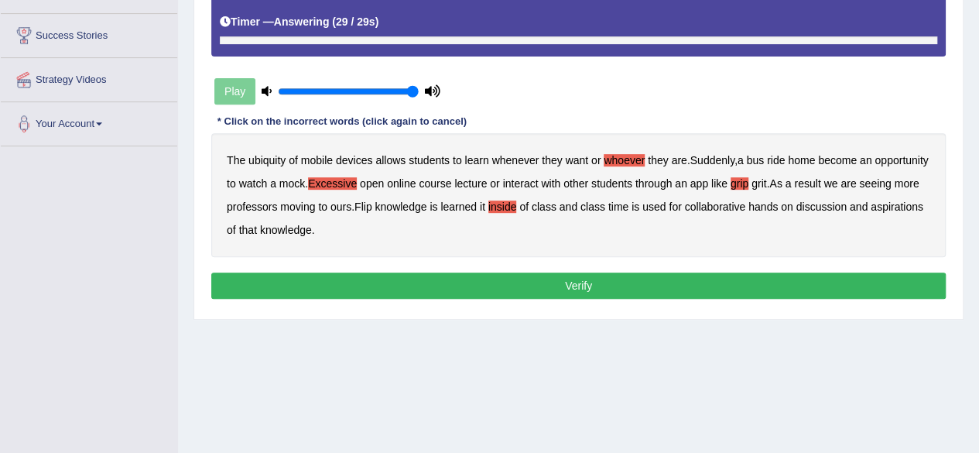
click at [871, 213] on b "aspirations" at bounding box center [897, 207] width 53 height 12
click at [351, 273] on button "Verify" at bounding box center [578, 286] width 735 height 26
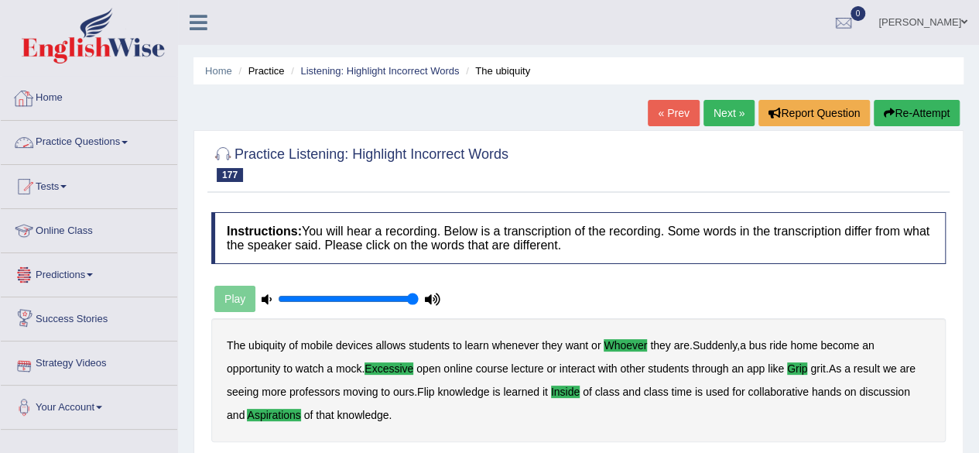
click at [82, 132] on link "Practice Questions" at bounding box center [89, 140] width 177 height 39
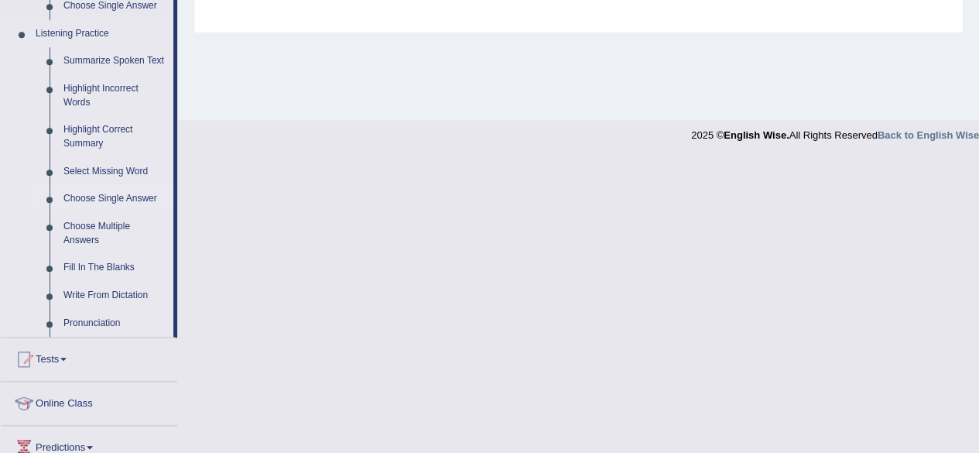
scroll to position [661, 0]
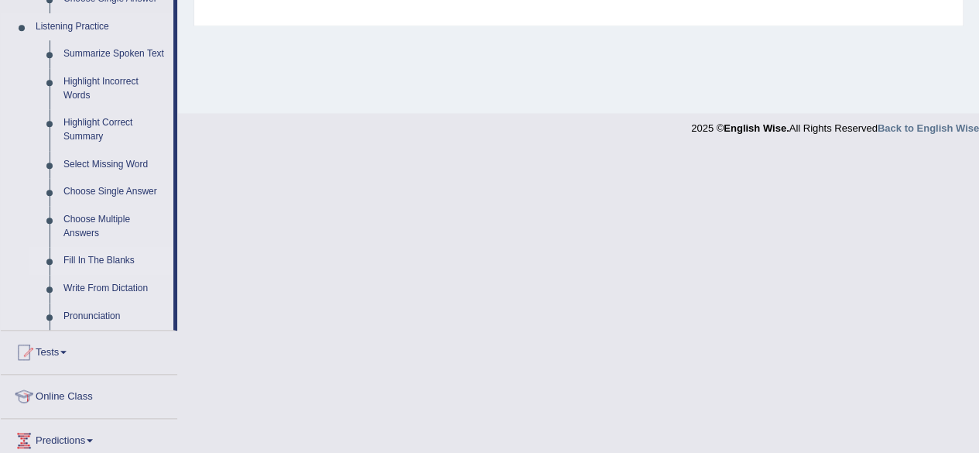
click at [82, 256] on link "Fill In The Blanks" at bounding box center [115, 261] width 117 height 28
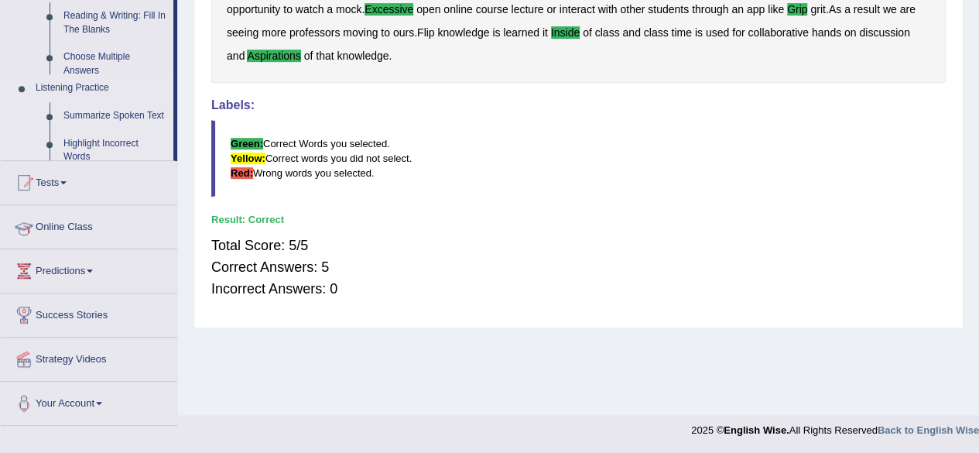
scroll to position [192, 0]
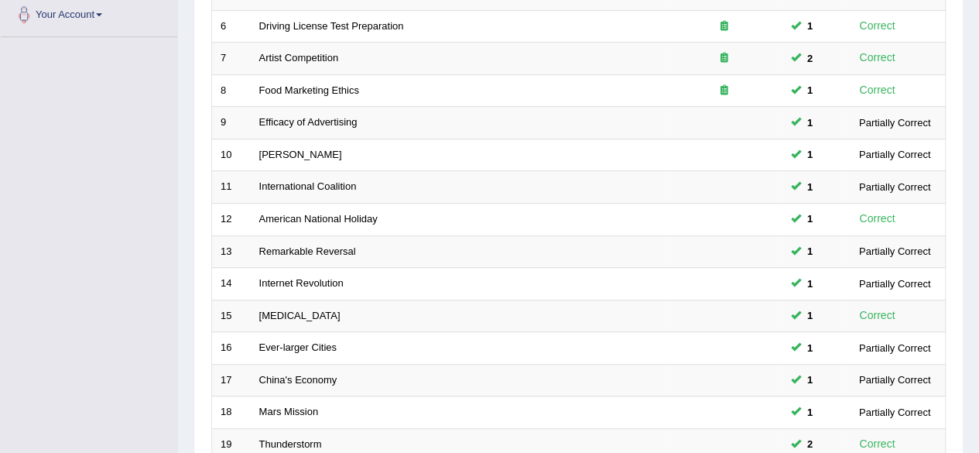
scroll to position [564, 0]
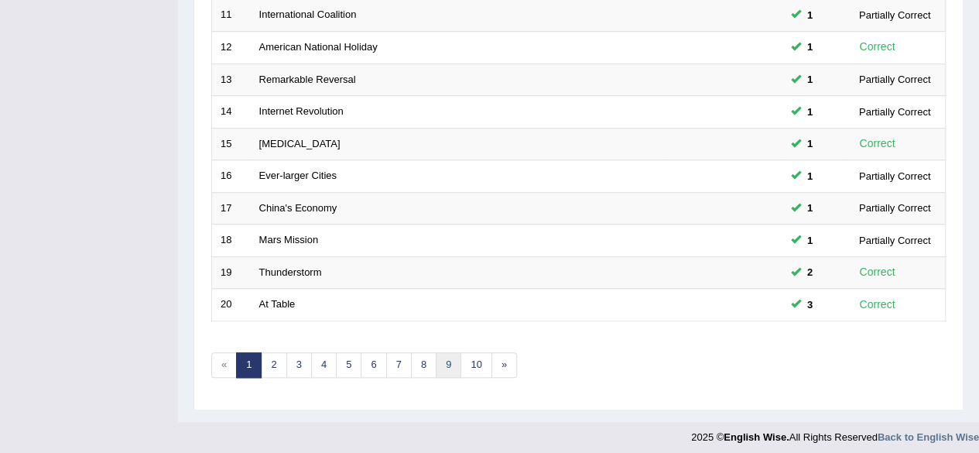
click at [448, 352] on link "9" at bounding box center [449, 365] width 26 height 26
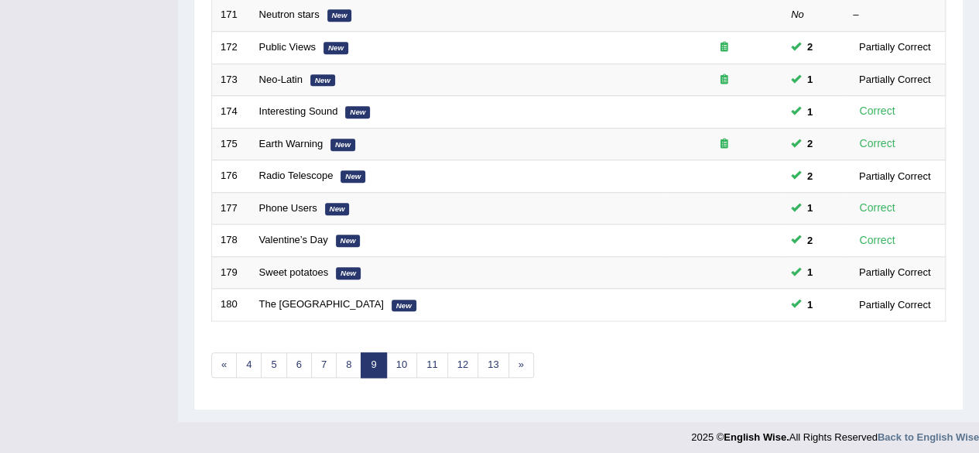
scroll to position [471, 0]
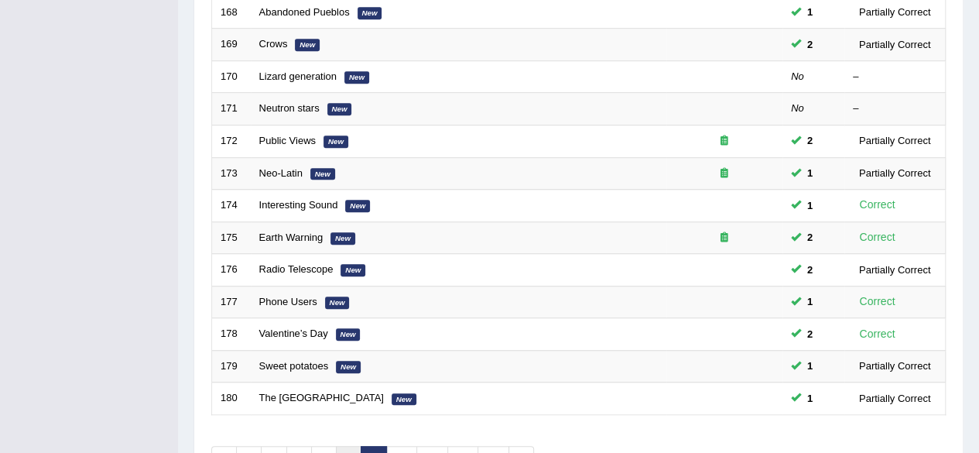
click at [348, 446] on link "8" at bounding box center [349, 459] width 26 height 26
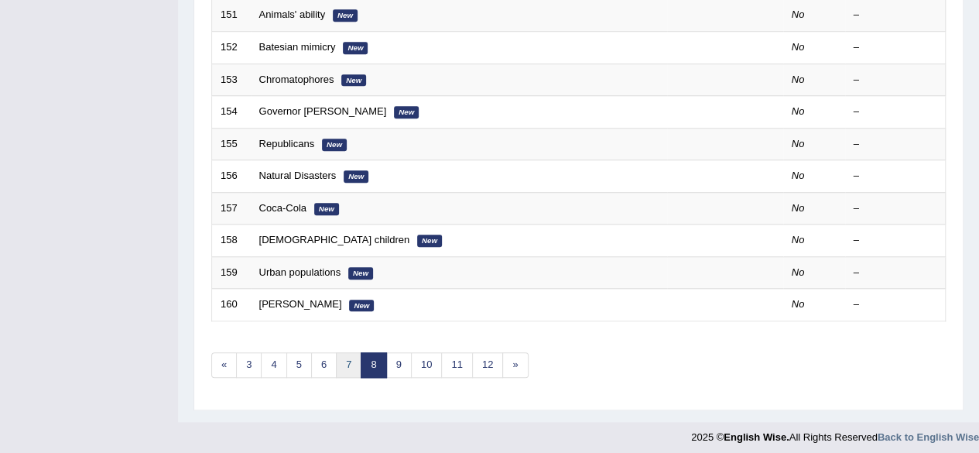
click at [351, 352] on link "7" at bounding box center [349, 365] width 26 height 26
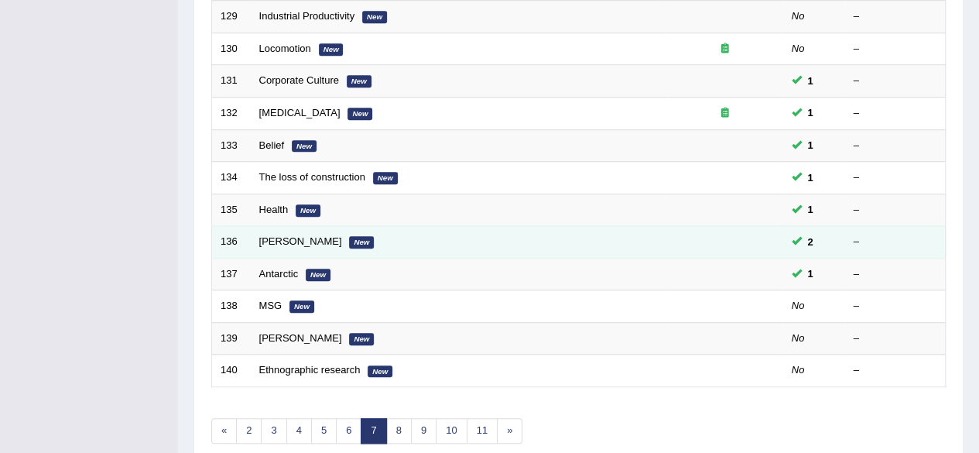
scroll to position [564, 0]
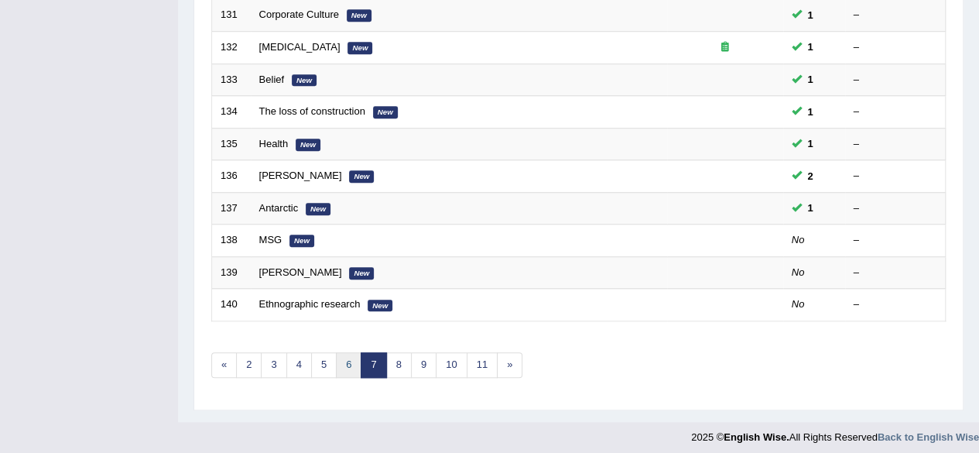
click at [344, 358] on link "6" at bounding box center [349, 365] width 26 height 26
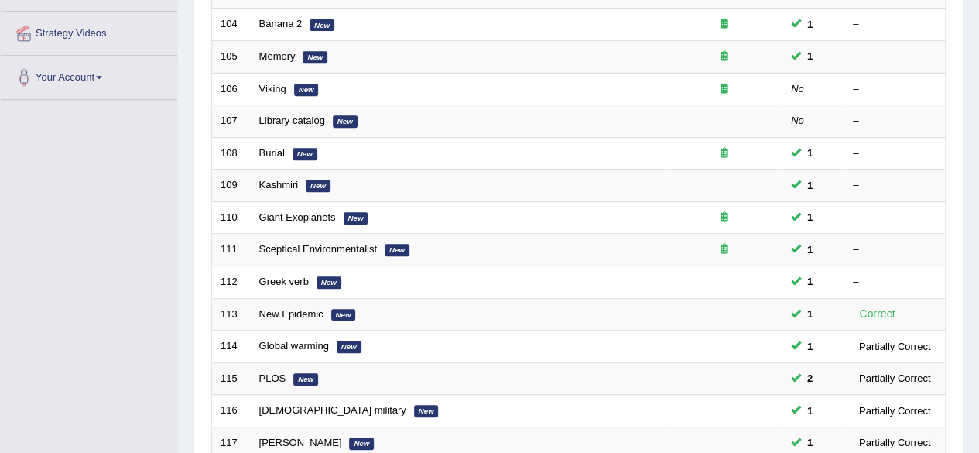
scroll to position [564, 0]
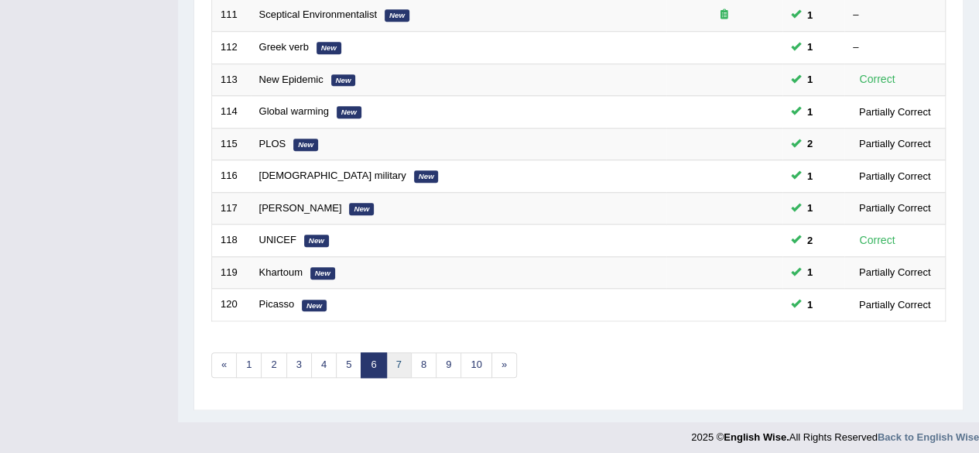
click at [389, 363] on link "7" at bounding box center [399, 365] width 26 height 26
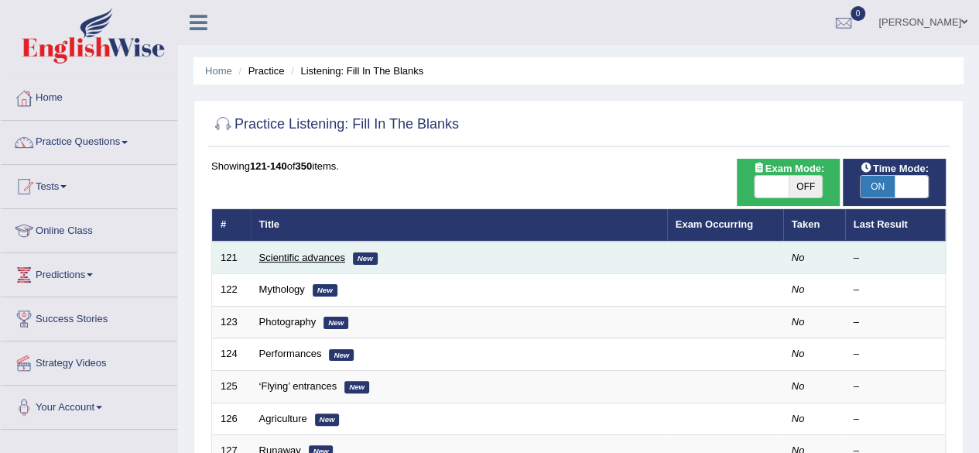
click at [298, 258] on link "Scientific advances" at bounding box center [302, 258] width 86 height 12
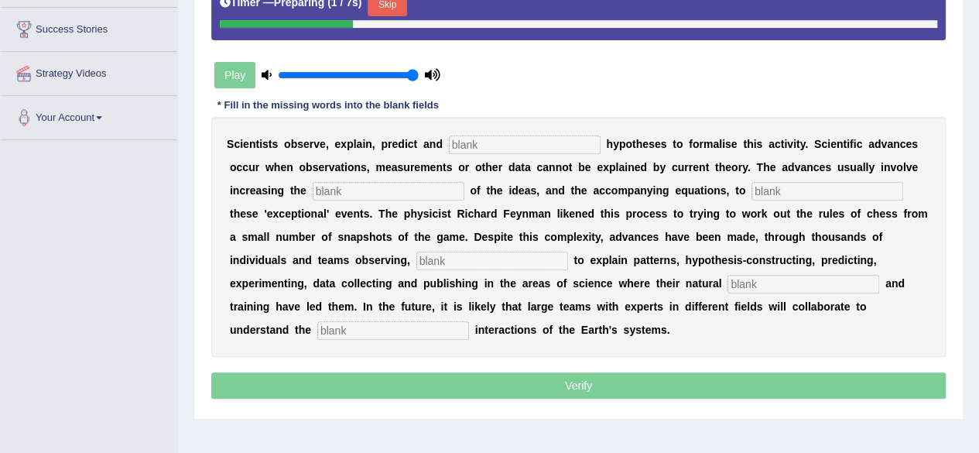
scroll to position [282, 0]
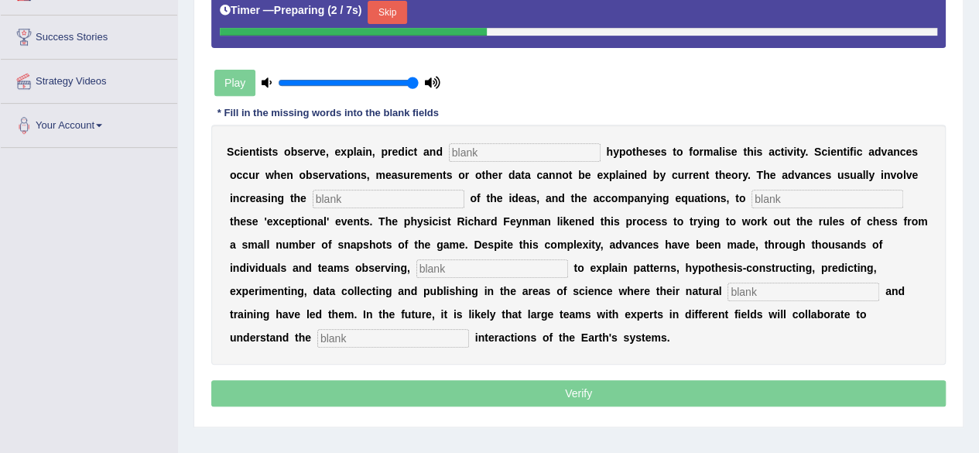
click at [502, 153] on input "text" at bounding box center [525, 152] width 152 height 19
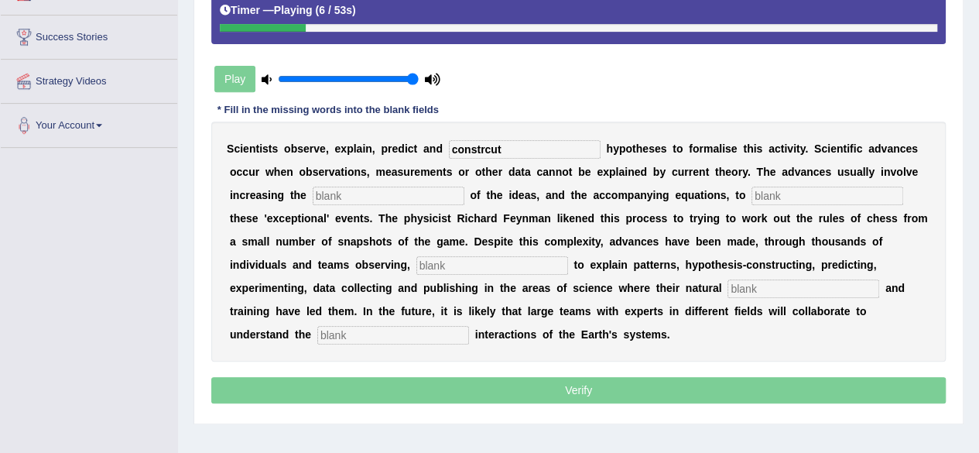
type input "constrcut"
click at [420, 188] on input "text" at bounding box center [389, 196] width 152 height 19
type input "complexity"
click at [846, 191] on input "text" at bounding box center [828, 196] width 152 height 19
type input "o"
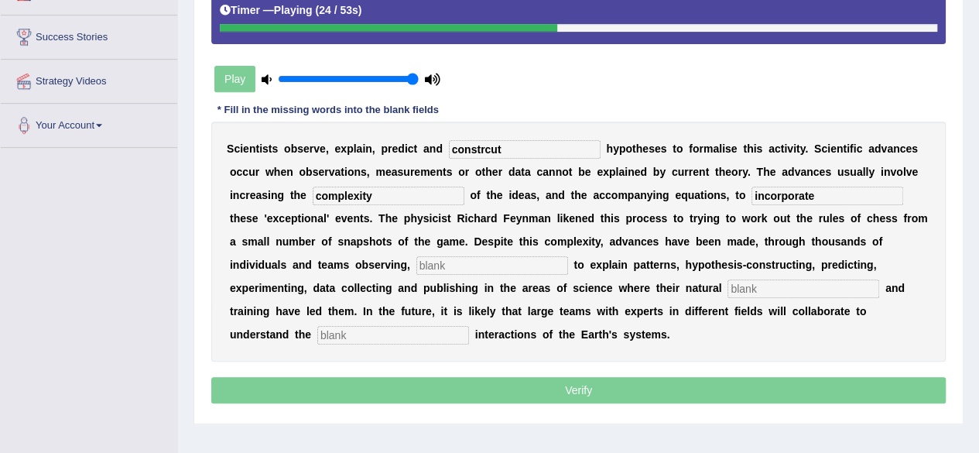
type input "incorporate"
click at [446, 269] on input "text" at bounding box center [493, 265] width 152 height 19
type input "attempting"
click at [780, 293] on input "text" at bounding box center [804, 288] width 152 height 19
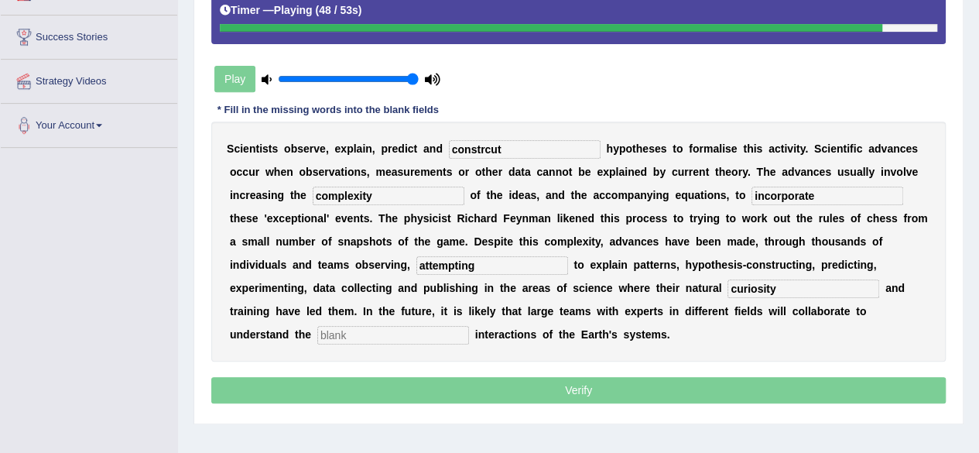
type input "curiosity"
click at [334, 337] on input "text" at bounding box center [393, 335] width 152 height 19
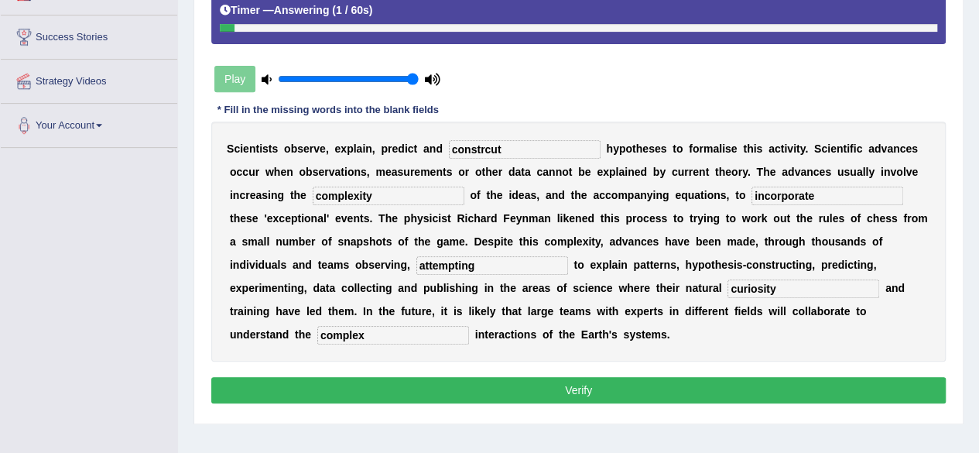
type input "complex"
click at [520, 149] on input "constrcut" at bounding box center [525, 149] width 152 height 19
type input "construct"
click at [750, 289] on input "curiosity" at bounding box center [804, 288] width 152 height 19
type input "curiosity"
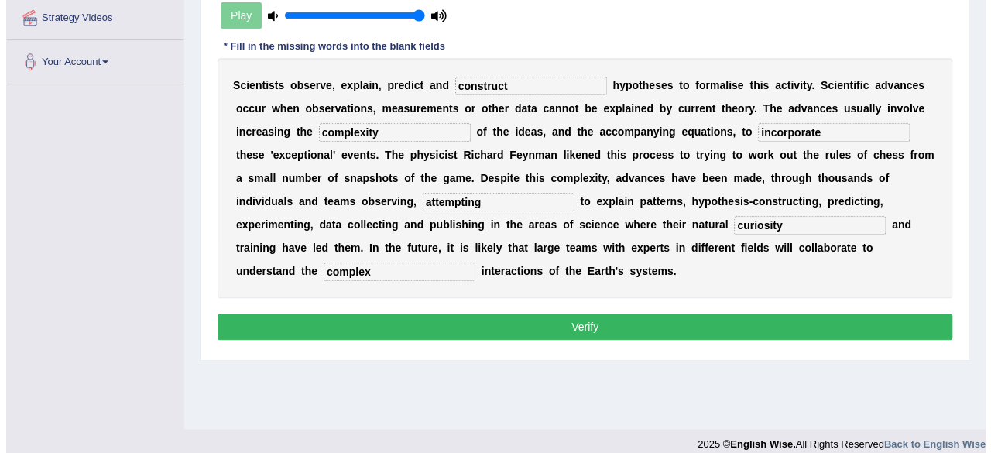
scroll to position [359, 0]
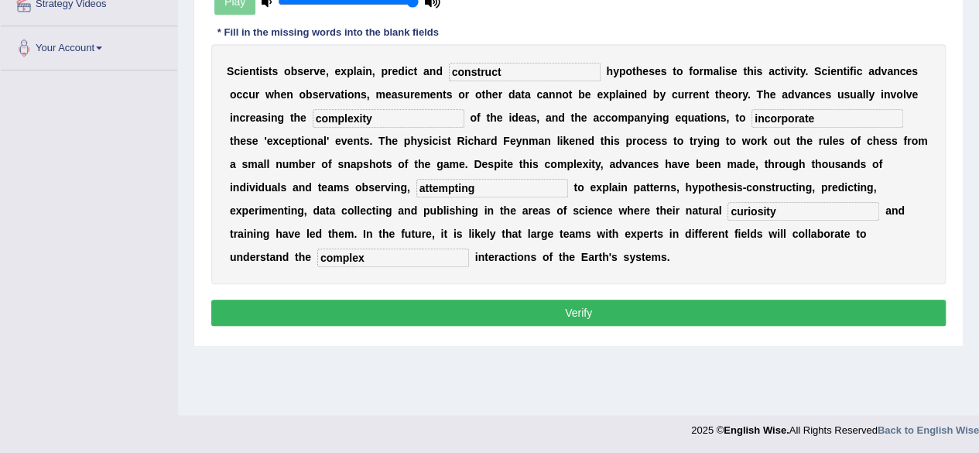
click at [628, 304] on button "Verify" at bounding box center [578, 313] width 735 height 26
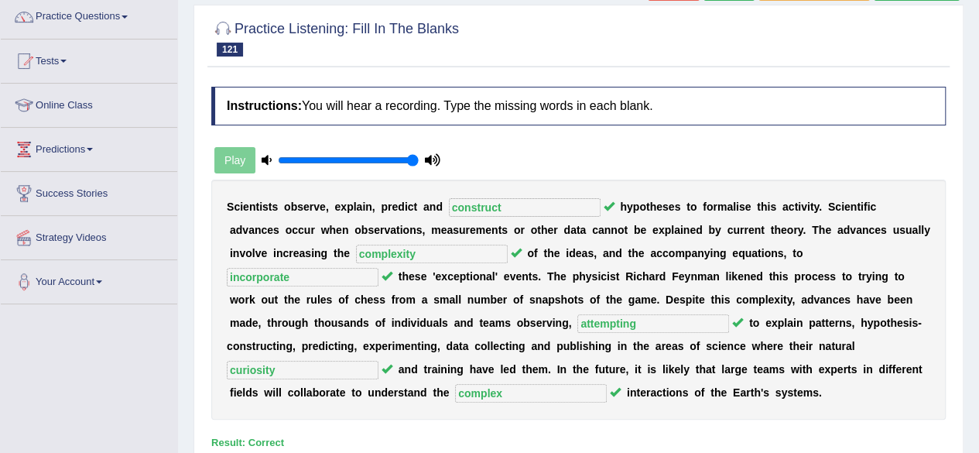
scroll to position [0, 0]
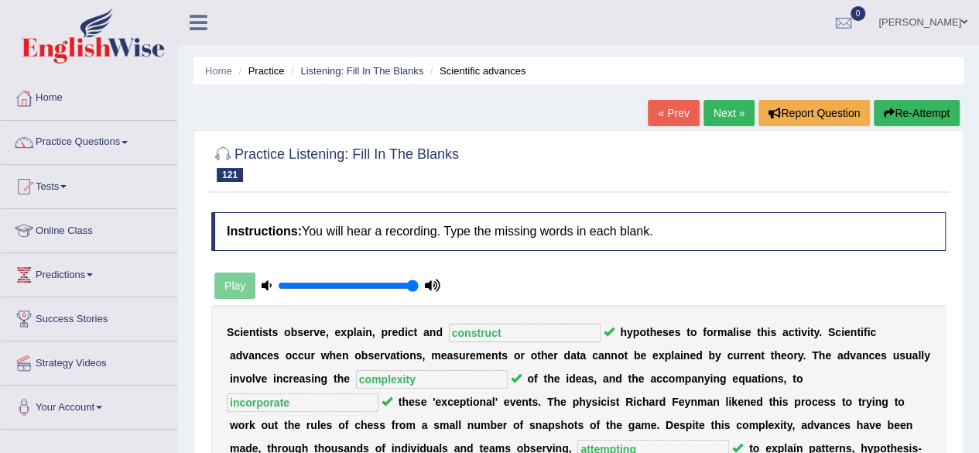
click at [717, 101] on link "Next »" at bounding box center [729, 113] width 51 height 26
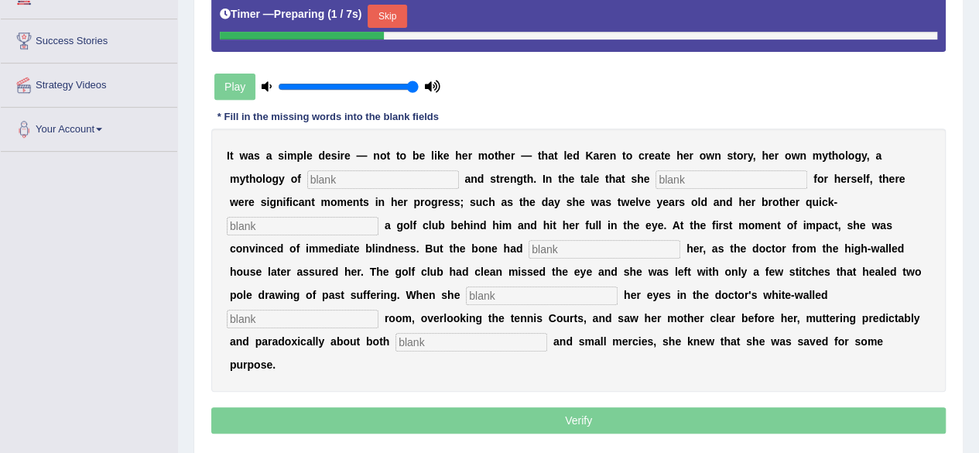
scroll to position [276, 0]
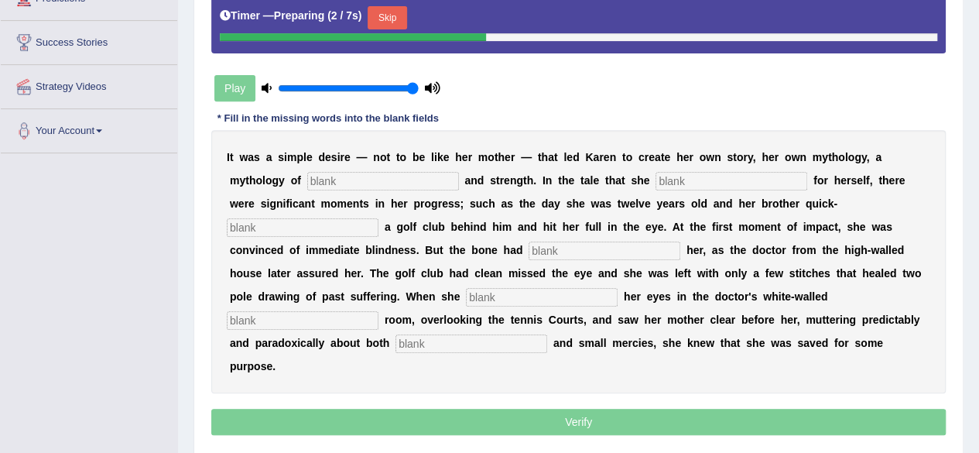
click at [396, 20] on button "Skip" at bounding box center [387, 17] width 39 height 23
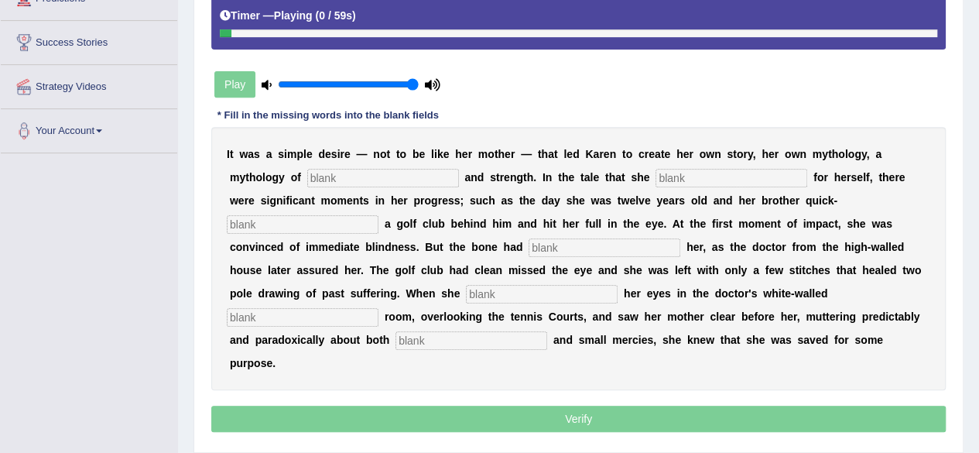
click at [444, 176] on input "text" at bounding box center [383, 178] width 152 height 19
type input "differnce constructed"
click at [347, 224] on input "text" at bounding box center [303, 224] width 152 height 19
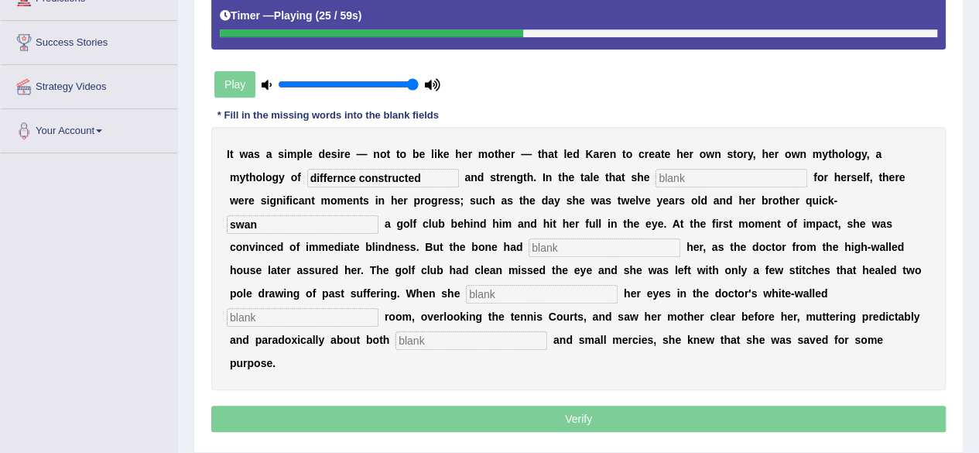
type input "swan"
click at [573, 254] on input "text" at bounding box center [605, 247] width 152 height 19
type input "protected"
click at [504, 292] on input "text" at bounding box center [542, 294] width 152 height 19
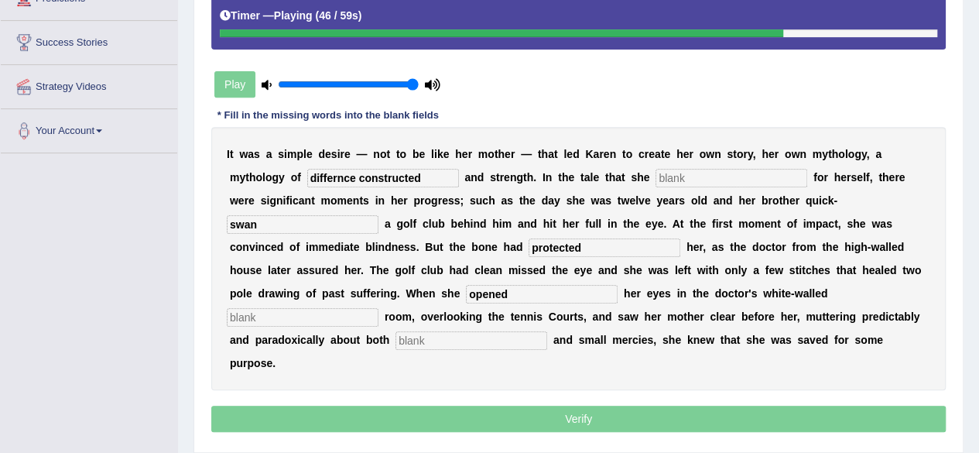
type input "opened"
click at [346, 321] on input "text" at bounding box center [303, 317] width 152 height 19
type input "consulting"
click at [453, 336] on input "text" at bounding box center [472, 340] width 152 height 19
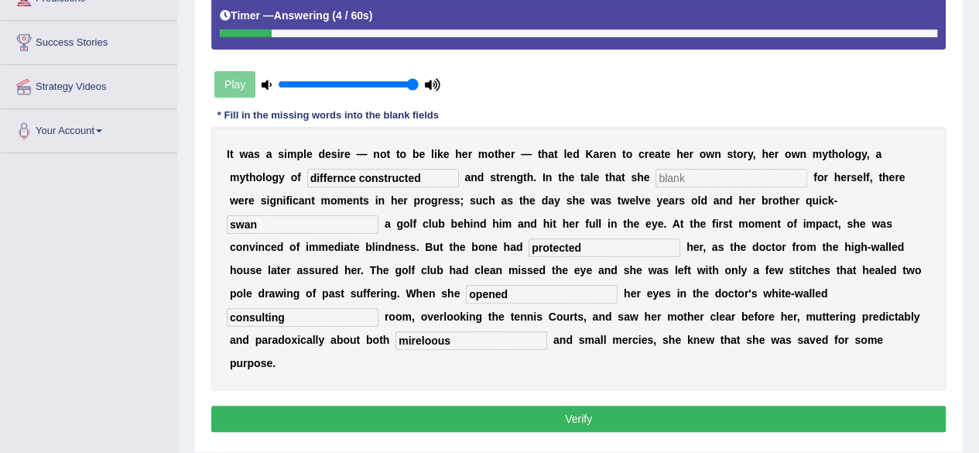
type input "mireloous"
click at [732, 180] on input "text" at bounding box center [732, 178] width 152 height 19
type input "constructed"
drag, startPoint x: 444, startPoint y: 180, endPoint x: 361, endPoint y: 182, distance: 83.6
click at [361, 182] on input "differnce constructed" at bounding box center [383, 178] width 152 height 19
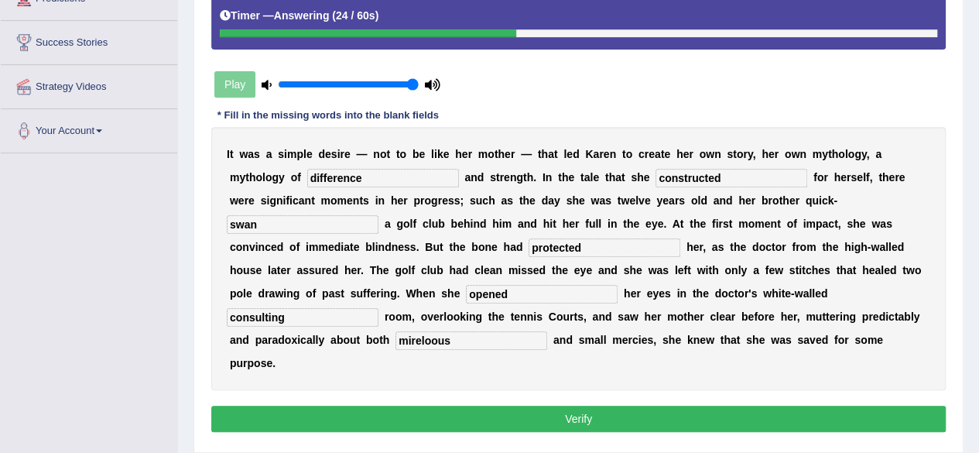
type input "difference"
click at [452, 340] on input "mireloous" at bounding box center [472, 340] width 152 height 19
type input "miracolous"
click at [495, 411] on button "Verify" at bounding box center [578, 419] width 735 height 26
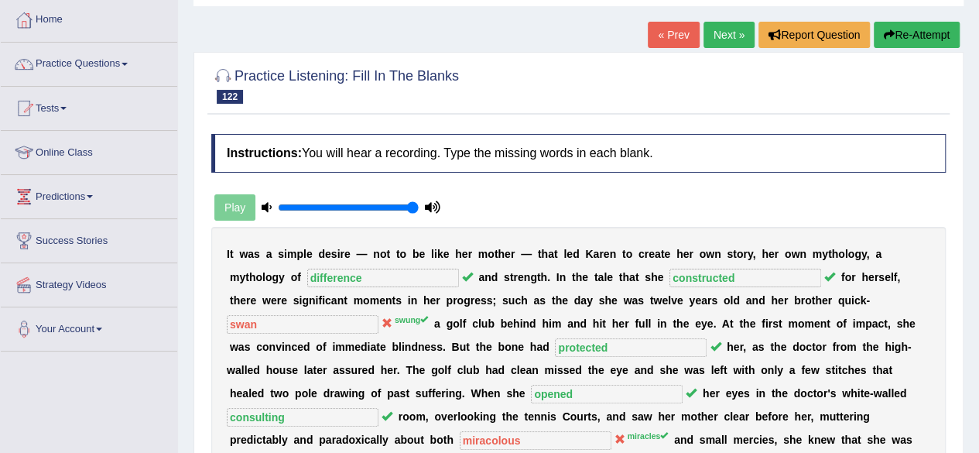
scroll to position [77, 0]
click at [903, 30] on button "Re-Attempt" at bounding box center [917, 35] width 86 height 26
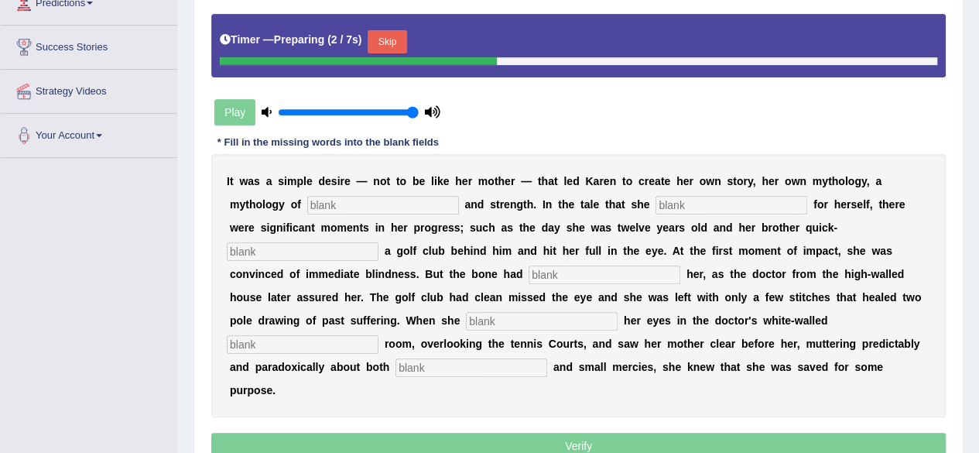
scroll to position [320, 0]
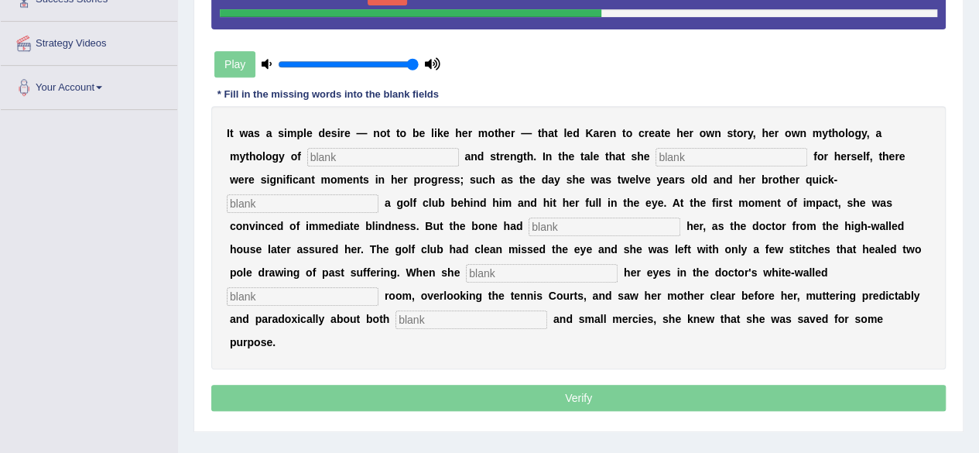
click at [410, 156] on input "text" at bounding box center [383, 157] width 152 height 19
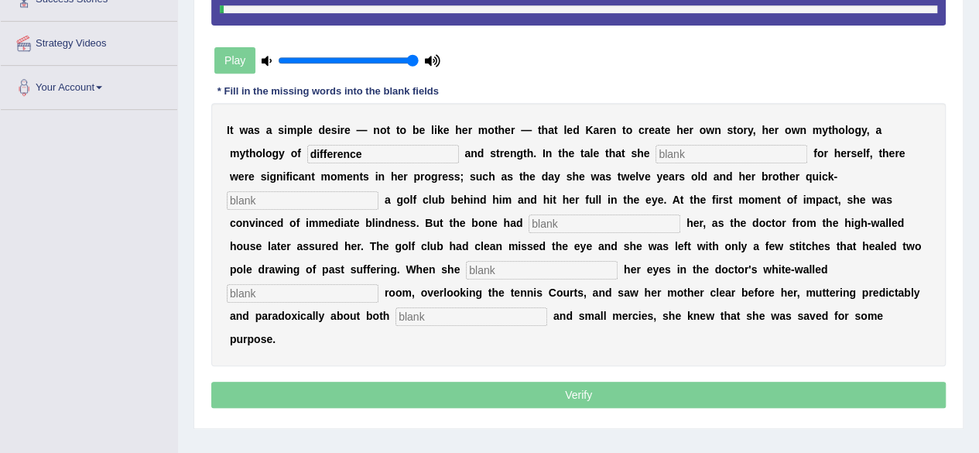
type input "difference"
click at [698, 153] on input "c" at bounding box center [732, 154] width 152 height 19
type input "construct"
click at [365, 191] on input "text" at bounding box center [303, 200] width 152 height 19
type input "swang"
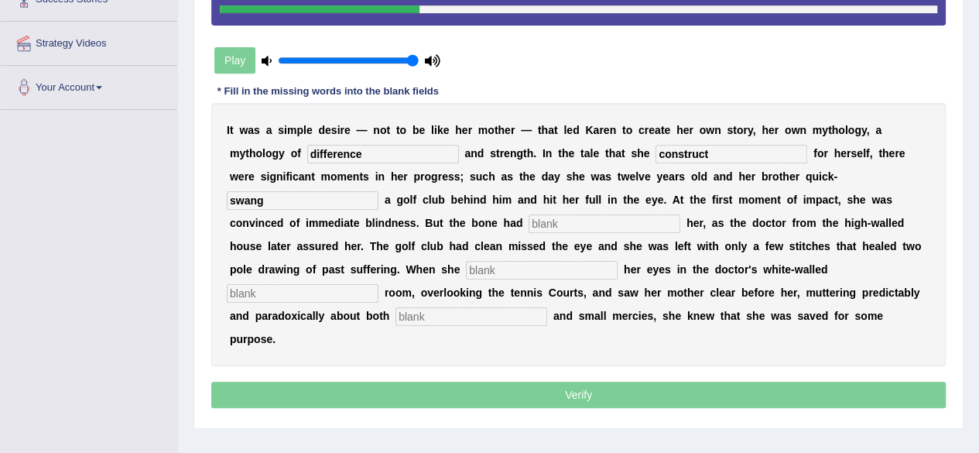
click at [625, 221] on input "text" at bounding box center [605, 223] width 152 height 19
type input "protected"
click at [522, 266] on input "text" at bounding box center [542, 270] width 152 height 19
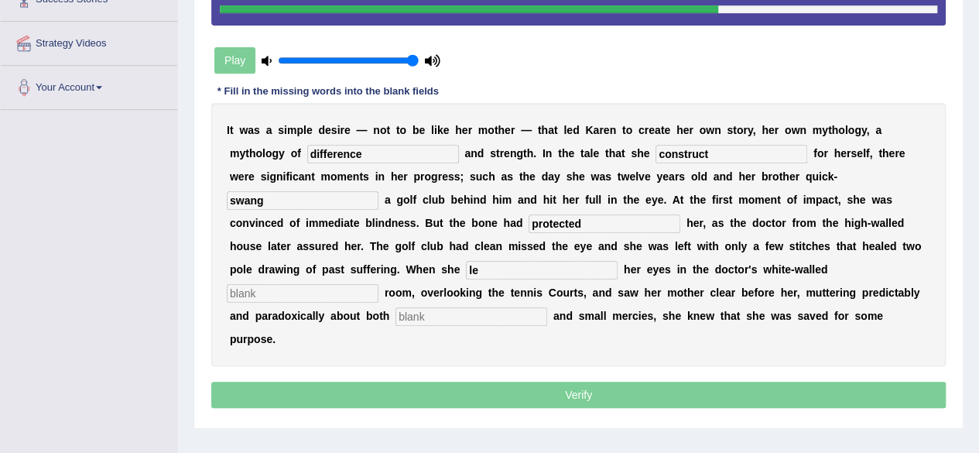
type input "l"
type input "opened"
click at [348, 293] on input "text" at bounding box center [303, 293] width 152 height 19
type input "consuting"
click at [433, 314] on input "text" at bounding box center [472, 316] width 152 height 19
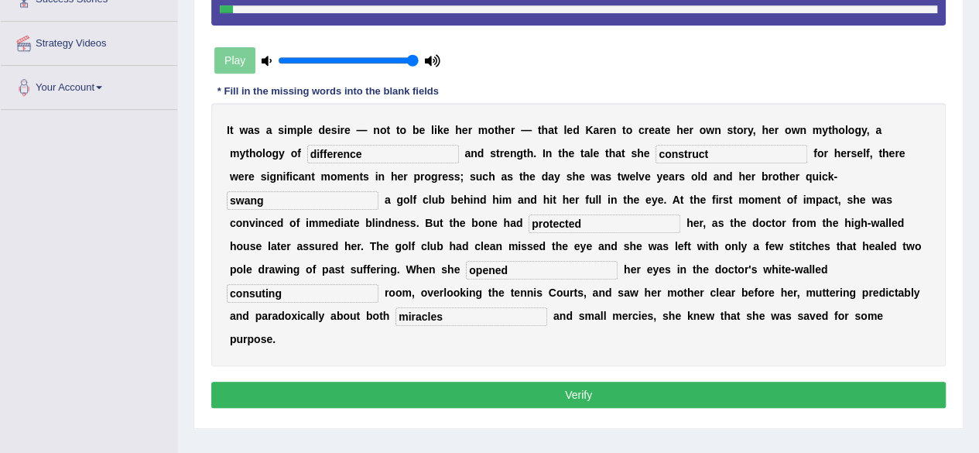
type input "miracles"
click at [277, 293] on input "consuting" at bounding box center [303, 293] width 152 height 19
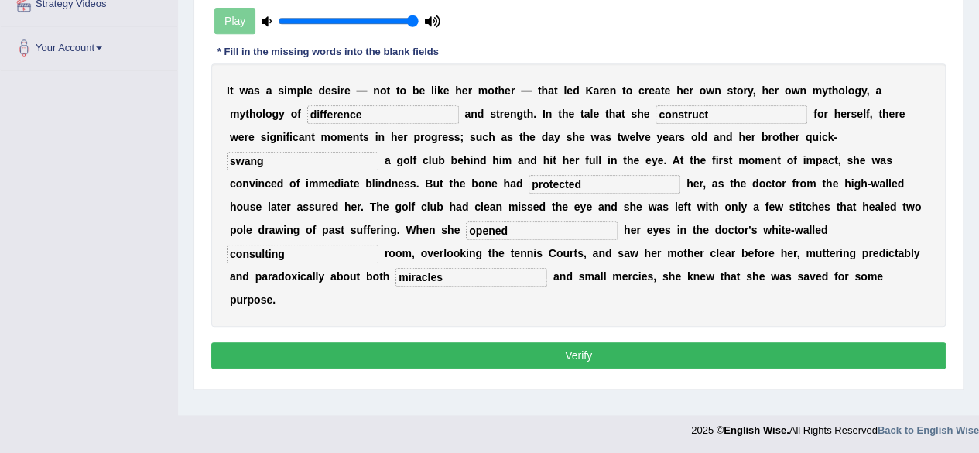
type input "consulting"
click at [449, 270] on input "miracles" at bounding box center [472, 277] width 152 height 19
type input "miracles"
click at [435, 357] on button "Verify" at bounding box center [578, 355] width 735 height 26
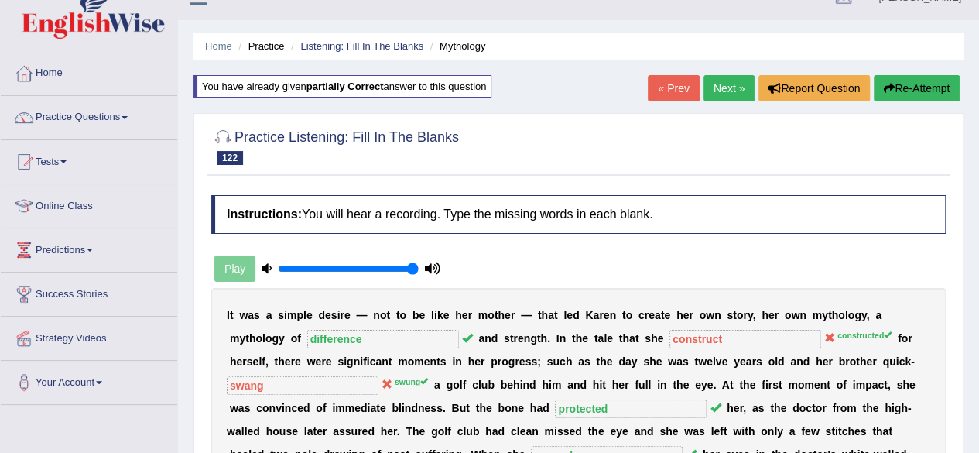
scroll to position [0, 0]
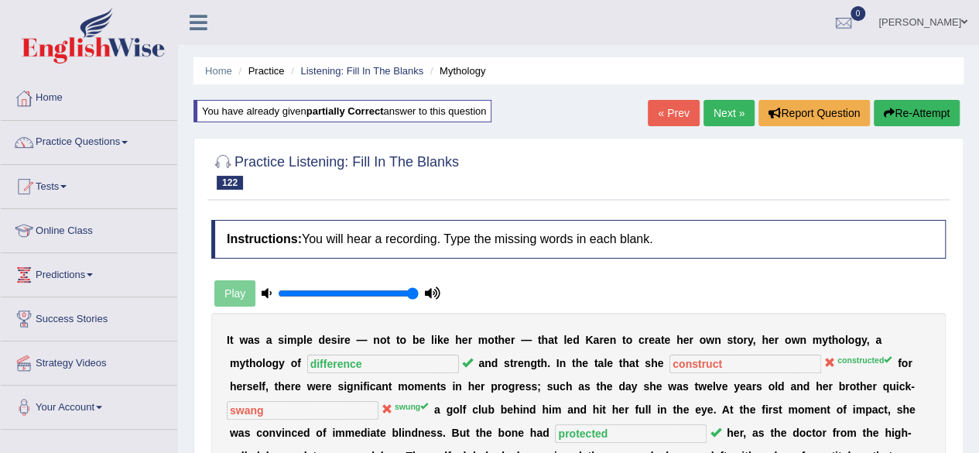
click at [715, 106] on link "Next »" at bounding box center [729, 113] width 51 height 26
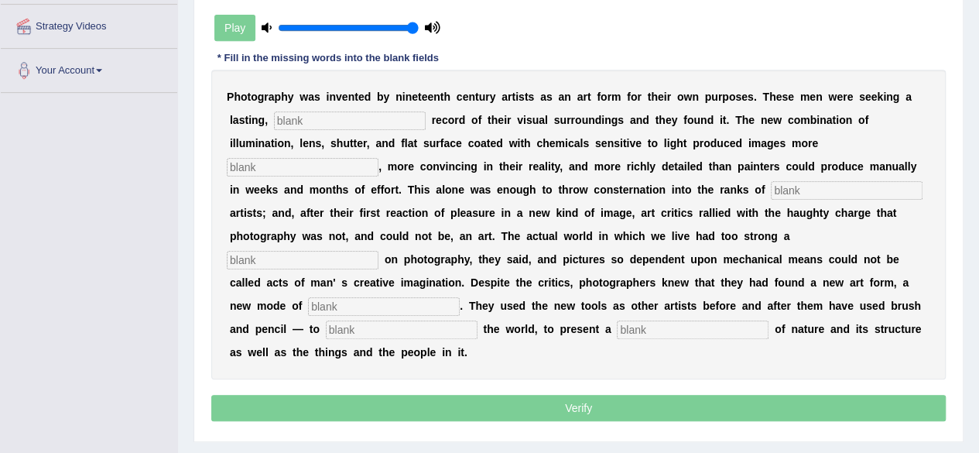
scroll to position [336, 0]
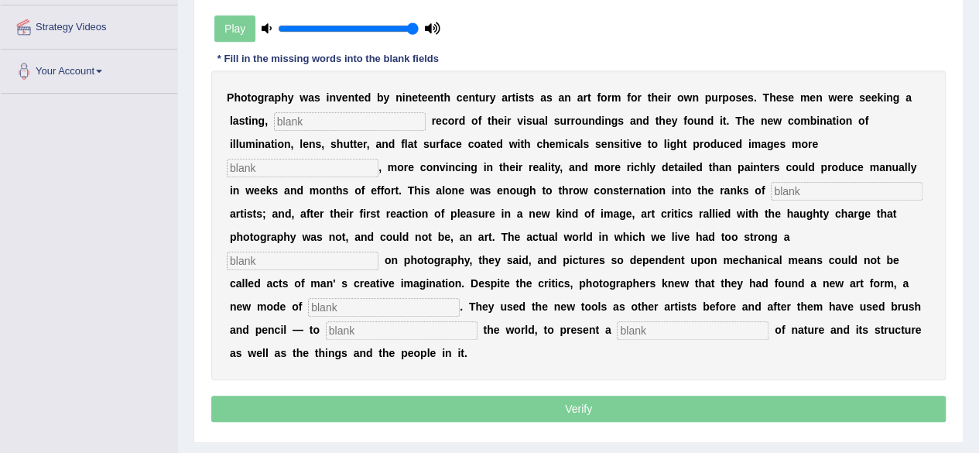
click at [341, 118] on input "text" at bounding box center [350, 121] width 152 height 19
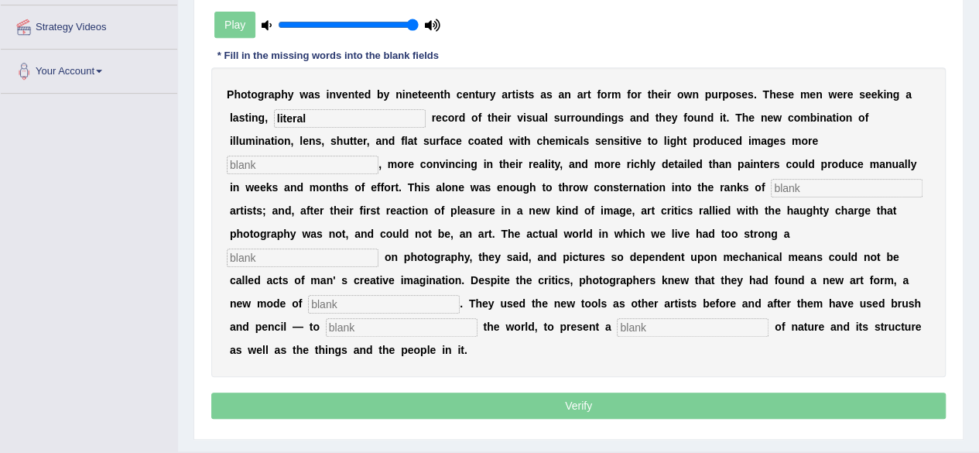
type input "literal"
click at [312, 168] on input "text" at bounding box center [303, 165] width 152 height 19
type input "lasting"
click at [797, 187] on input "text" at bounding box center [847, 188] width 152 height 19
type input "fellow"
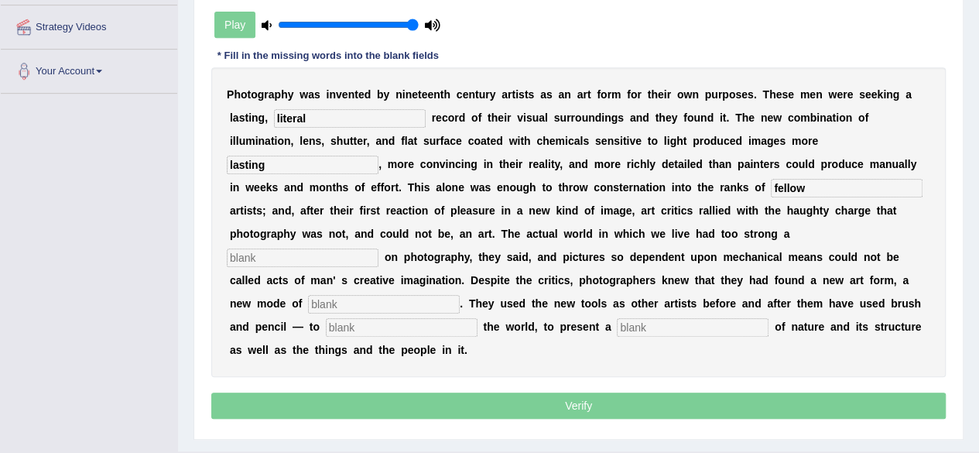
click at [266, 249] on input "text" at bounding box center [303, 258] width 152 height 19
type input "grip"
click at [392, 309] on input "text" at bounding box center [384, 304] width 152 height 19
type input "expression"
click at [394, 332] on input "text" at bounding box center [402, 327] width 152 height 19
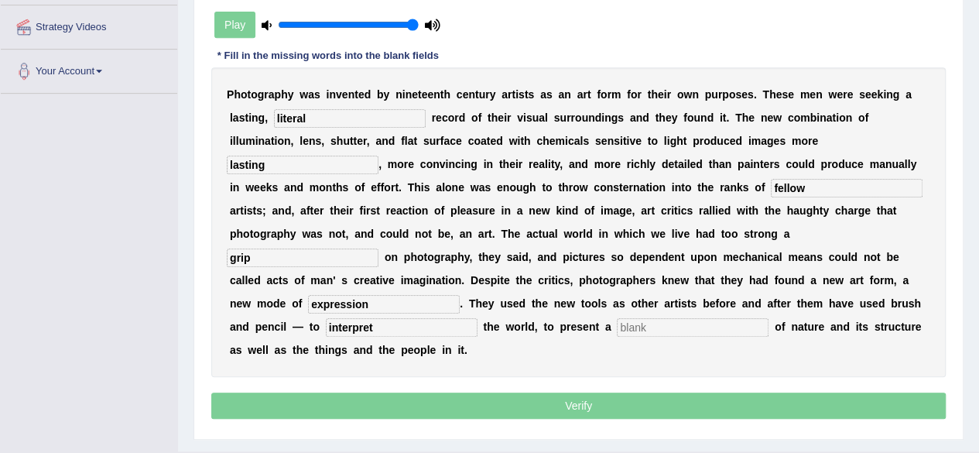
type input "interpret"
click at [739, 331] on input "text" at bounding box center [693, 327] width 152 height 19
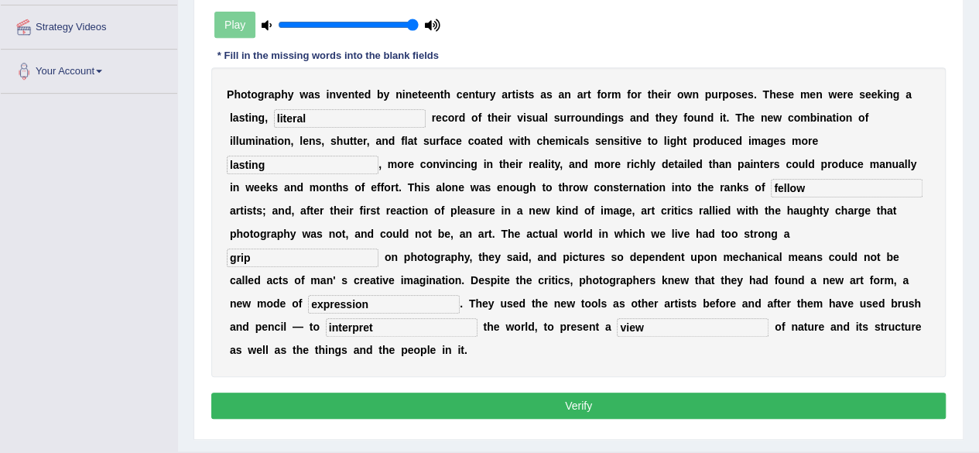
type input "view"
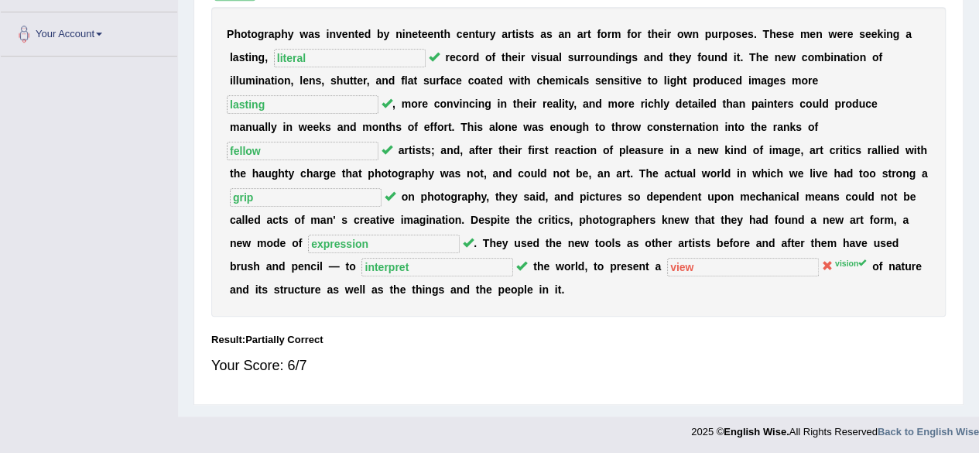
scroll to position [0, 0]
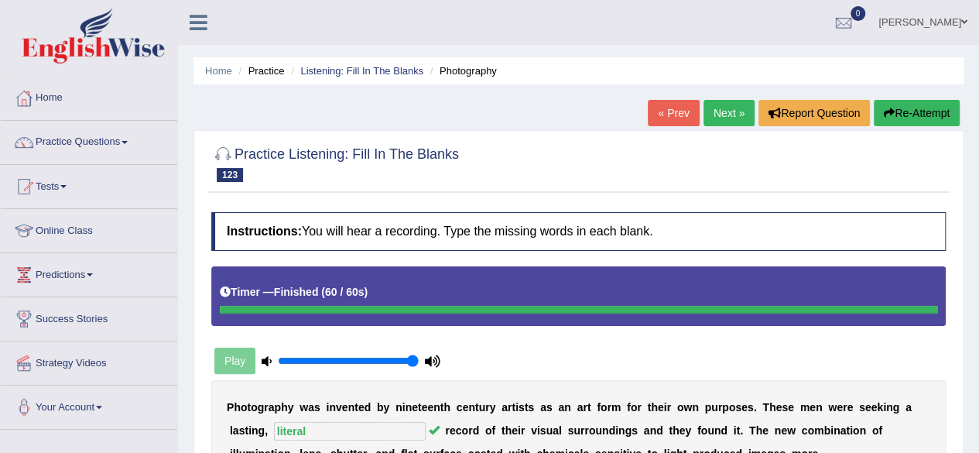
click at [712, 109] on link "Next »" at bounding box center [729, 113] width 51 height 26
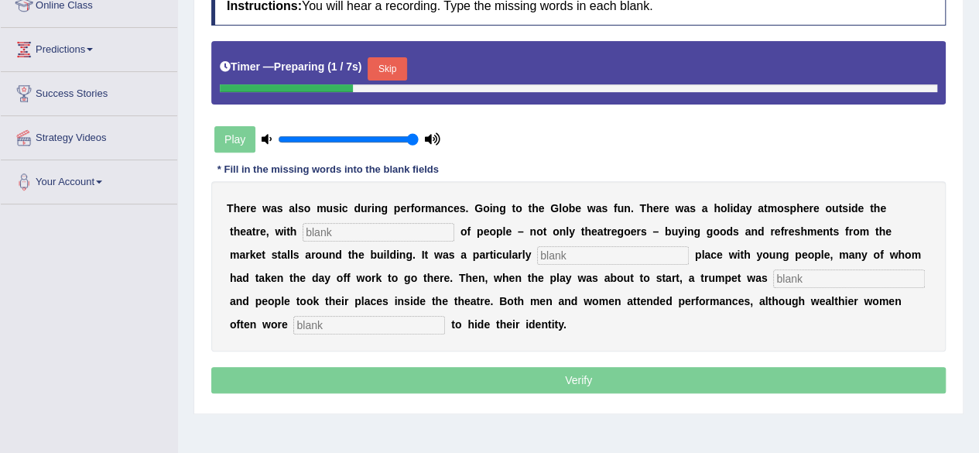
scroll to position [228, 0]
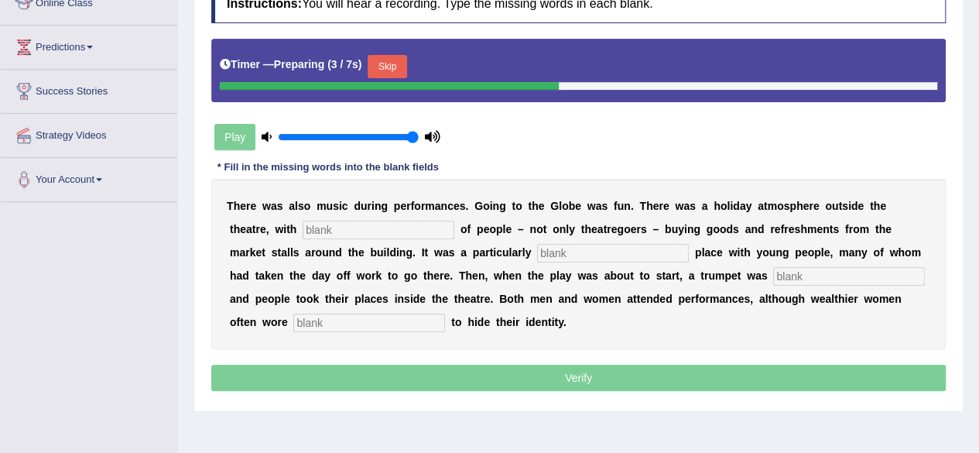
click at [384, 231] on input "text" at bounding box center [379, 230] width 152 height 19
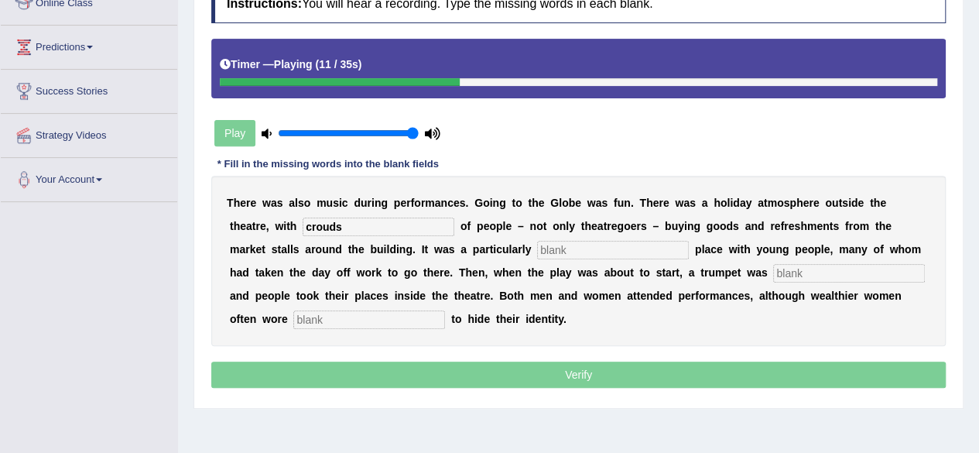
type input "crouds"
click at [537, 247] on input "text" at bounding box center [613, 250] width 152 height 19
type input "popular"
click at [773, 272] on input "text" at bounding box center [849, 273] width 152 height 19
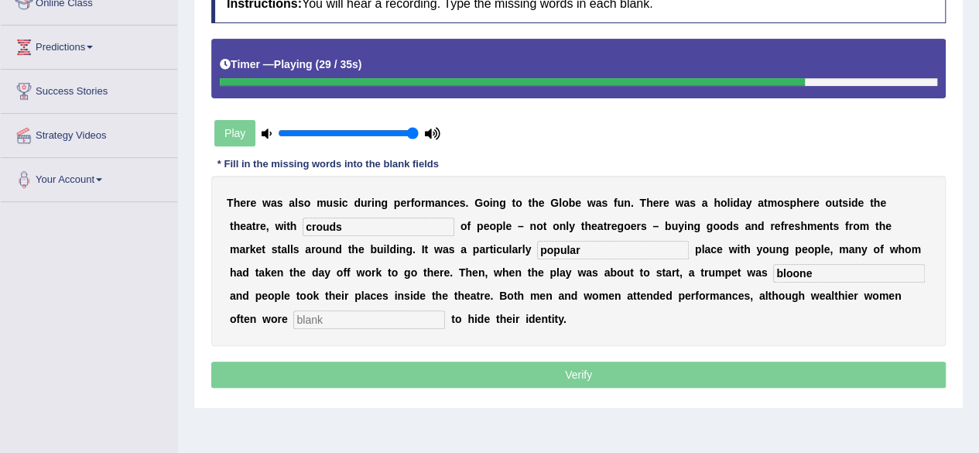
type input "bloone"
click at [297, 326] on input "text" at bounding box center [369, 319] width 152 height 19
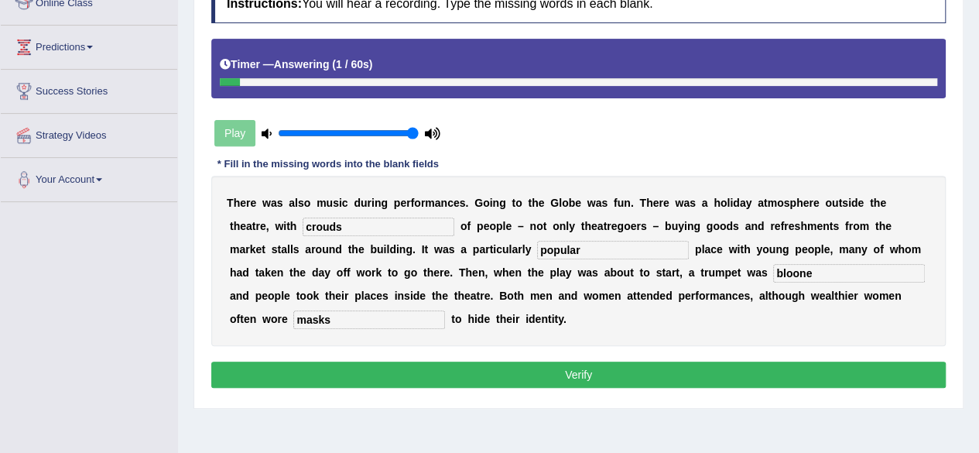
type input "masks"
click at [773, 269] on input "bloone" at bounding box center [849, 273] width 152 height 19
type input "blone"
click at [315, 230] on input "crouds" at bounding box center [379, 227] width 152 height 19
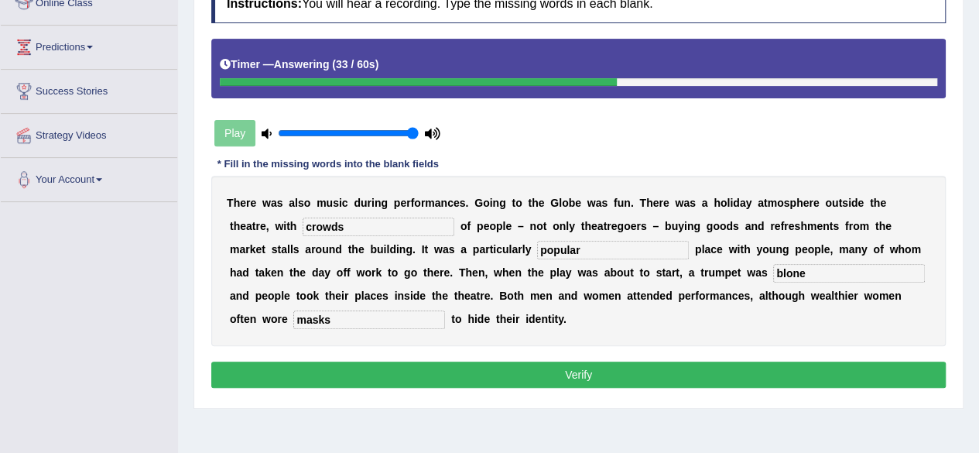
type input "crowds"
click at [341, 381] on button "Verify" at bounding box center [578, 375] width 735 height 26
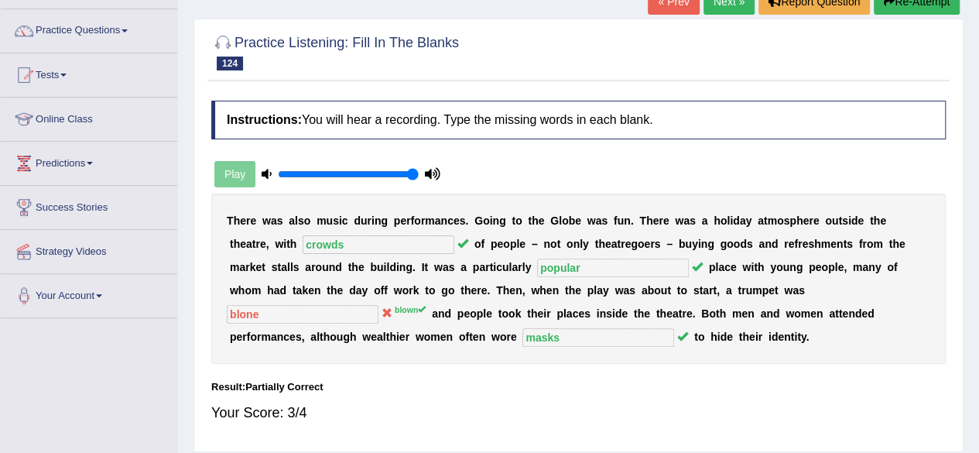
scroll to position [91, 0]
